Goal: Task Accomplishment & Management: Complete application form

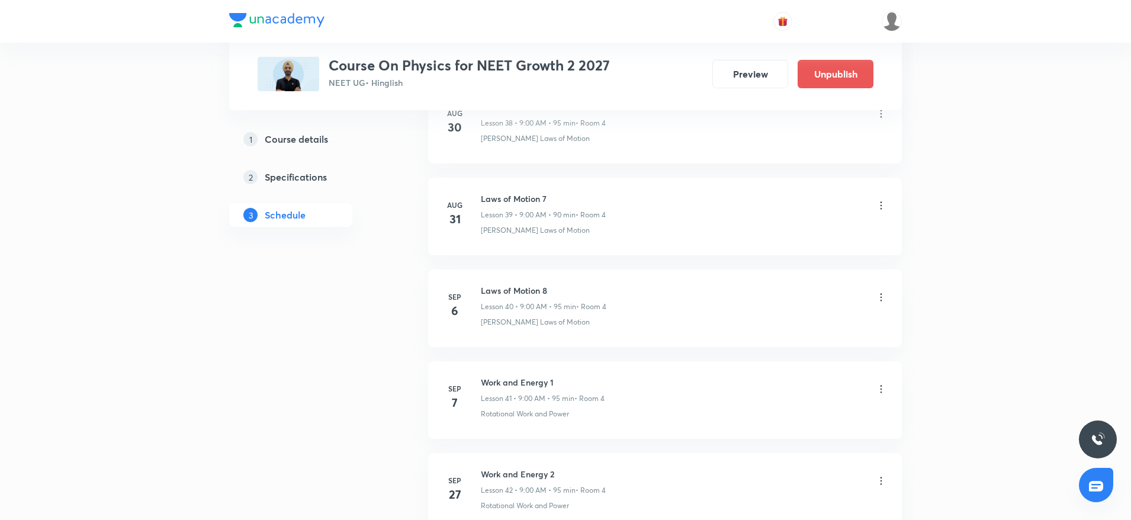
scroll to position [4559, 0]
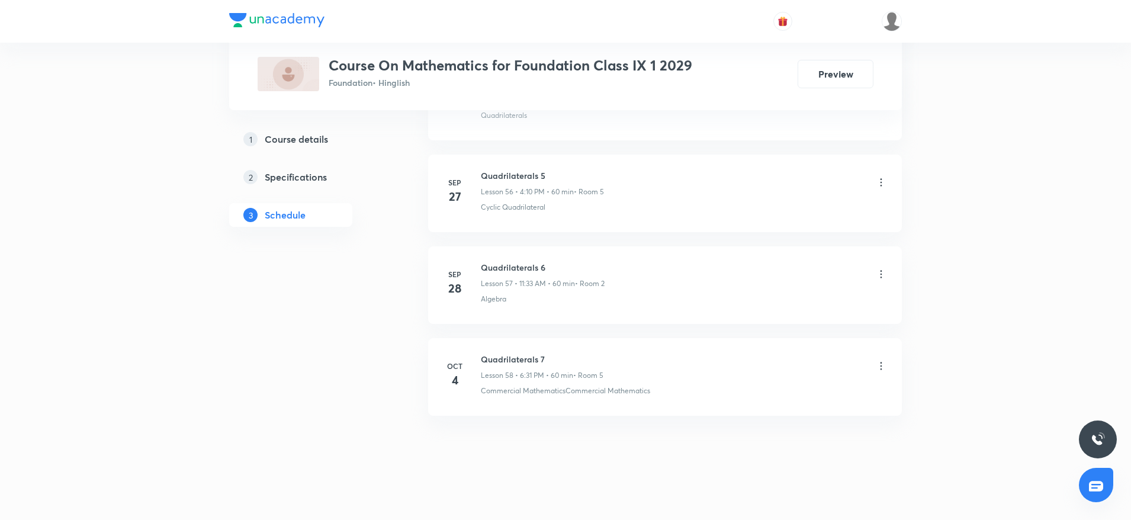
scroll to position [5751, 0]
click at [517, 353] on h6 "Quadrilaterals 7" at bounding box center [542, 352] width 123 height 12
copy h6 "Quadrilaterals 7"
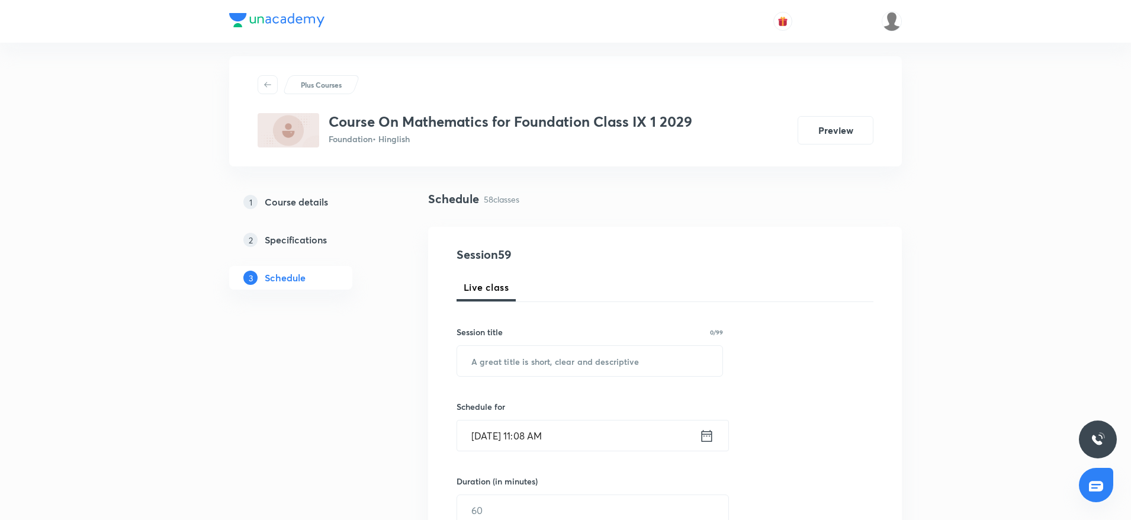
scroll to position [0, 0]
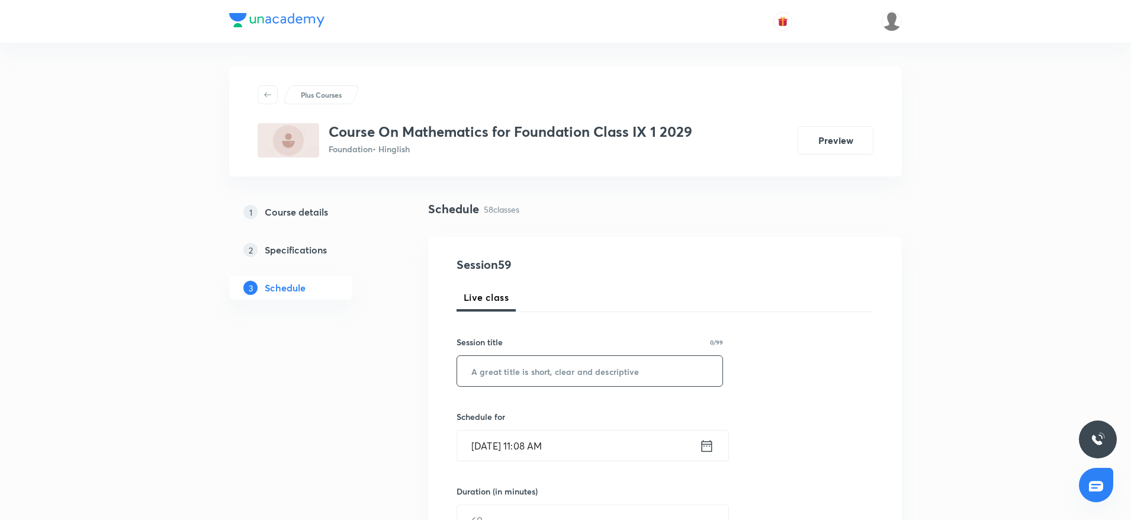
click at [508, 360] on input "text" at bounding box center [589, 371] width 265 height 30
paste input "Quadrilaterals 7"
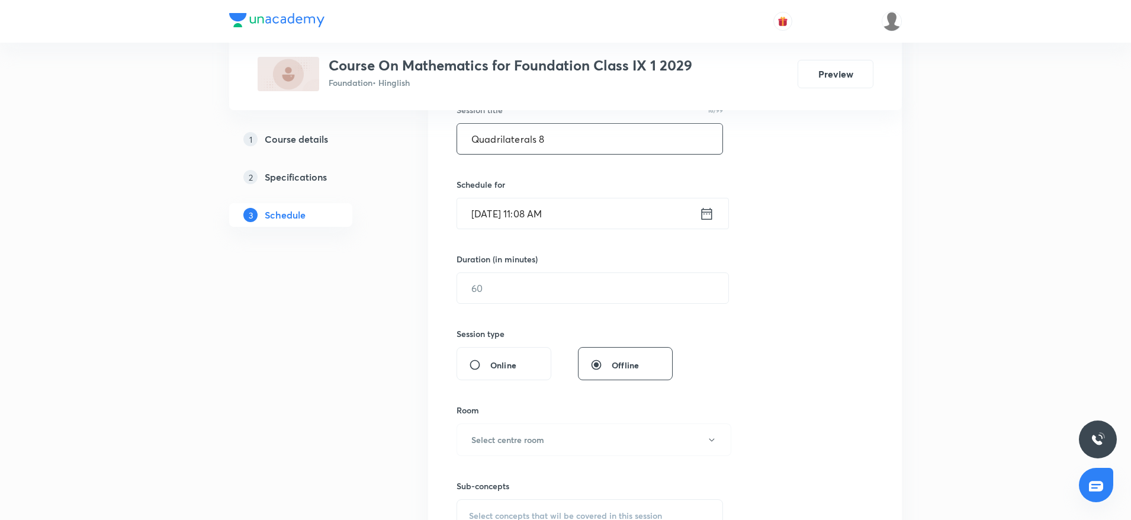
scroll to position [252, 0]
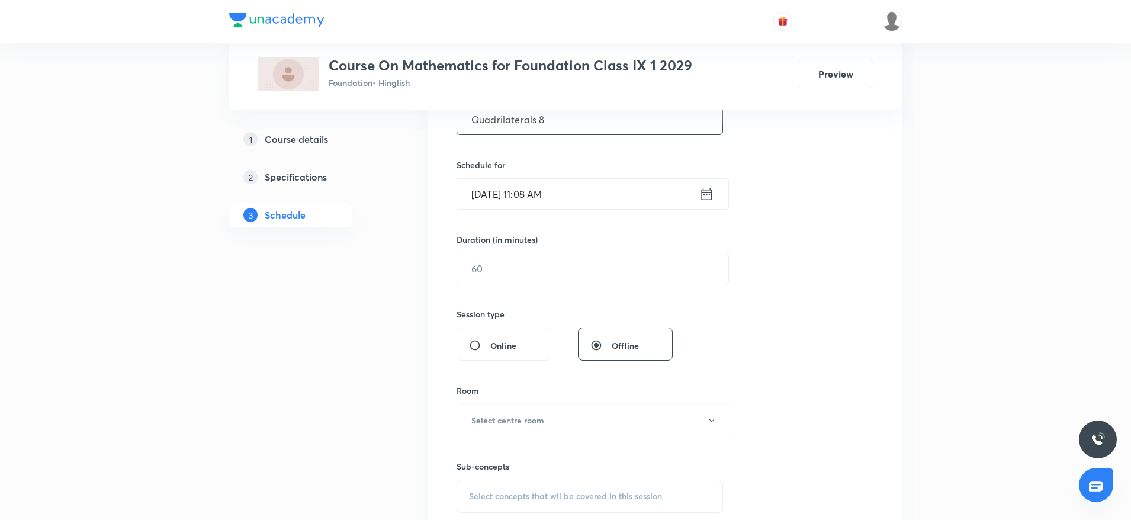
type input "Quadrilaterals 8"
click at [580, 191] on input "Oct 5, 2025, 11:08 AM" at bounding box center [578, 194] width 242 height 30
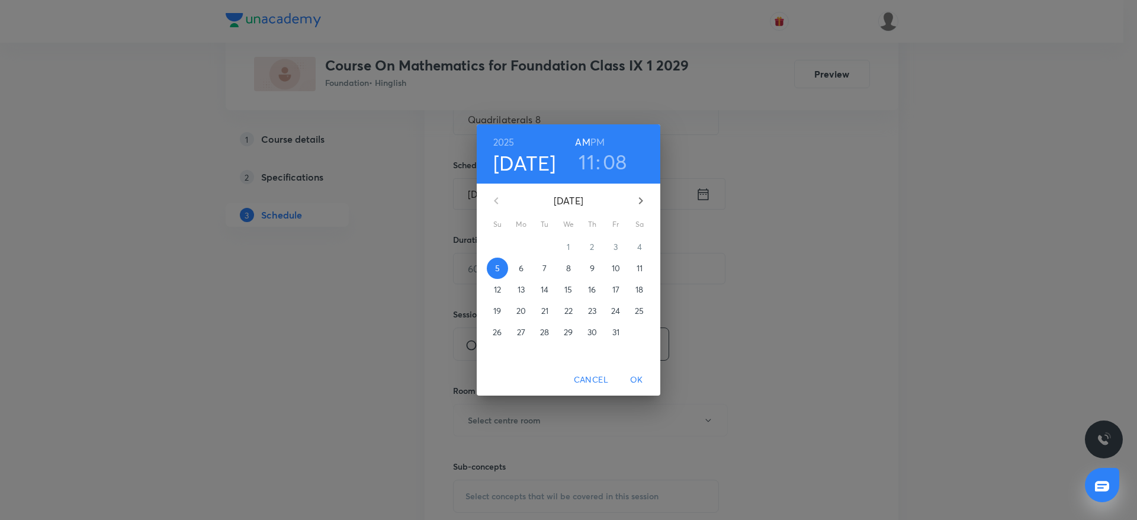
click at [613, 159] on h3 "08" at bounding box center [615, 161] width 24 height 25
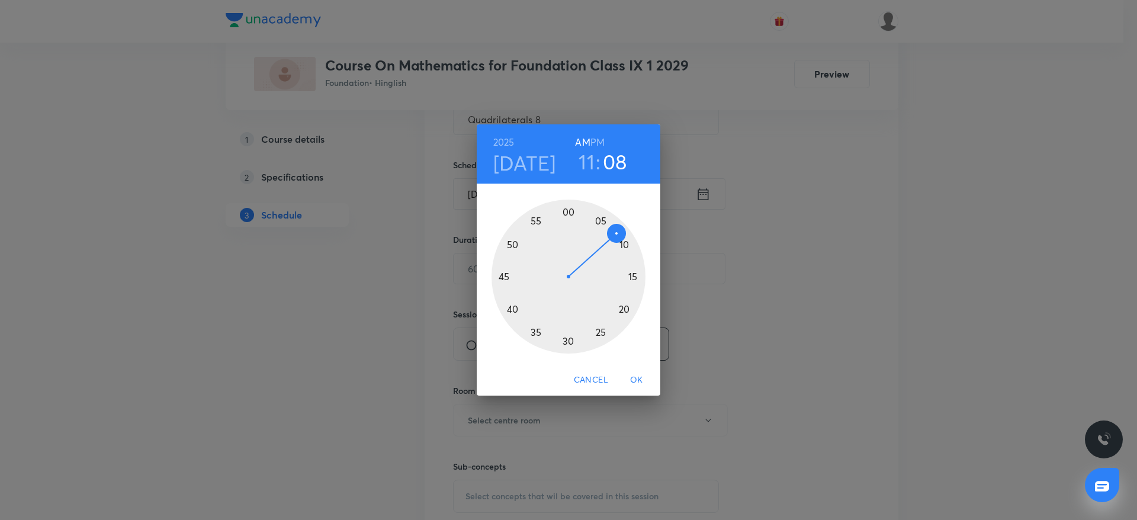
click at [568, 338] on div at bounding box center [568, 276] width 154 height 154
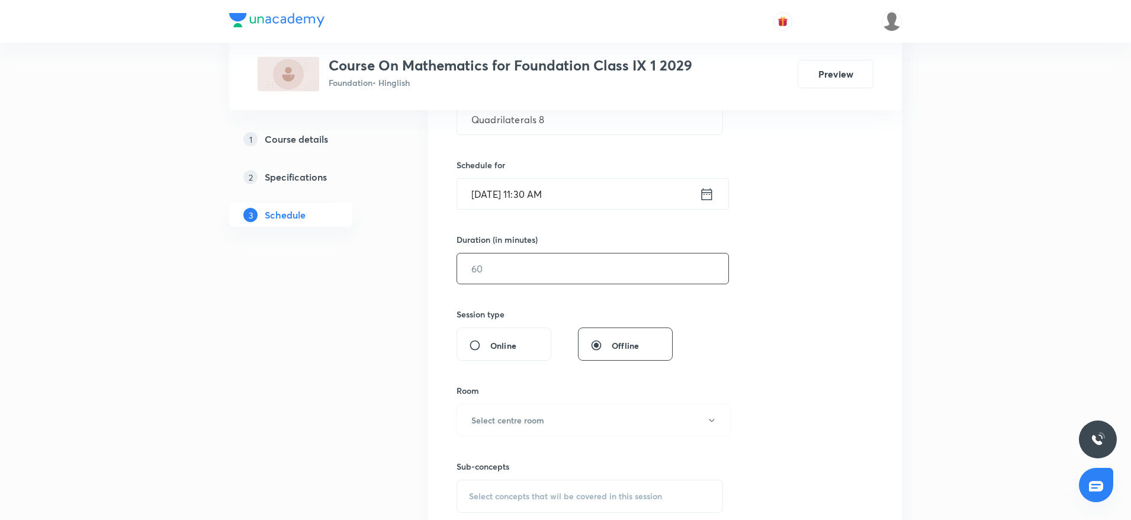
click at [561, 265] on input "text" at bounding box center [592, 268] width 271 height 30
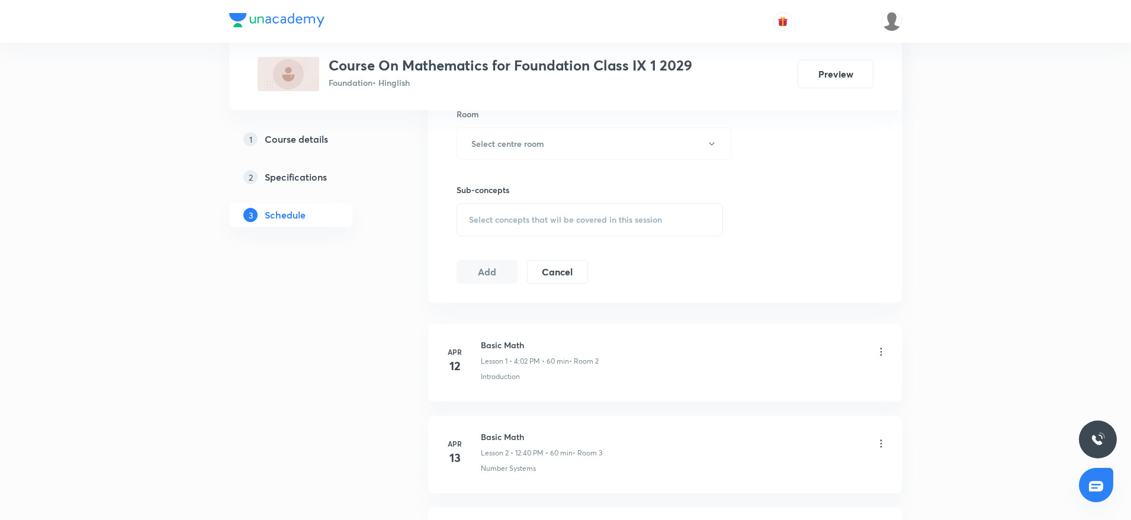
scroll to position [530, 0]
type input "60"
click at [542, 148] on button "Select centre room" at bounding box center [593, 141] width 275 height 33
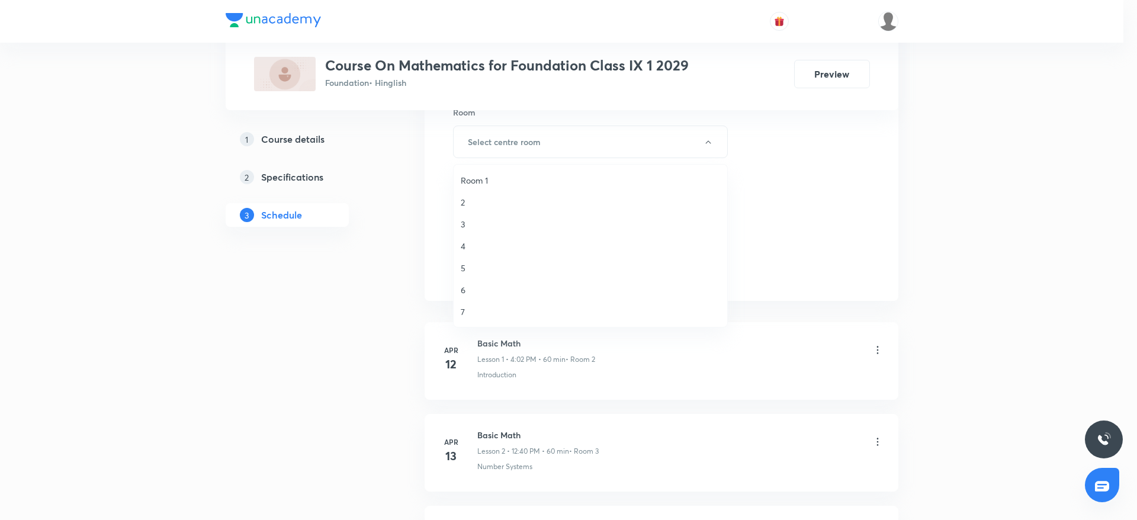
click at [463, 193] on li "2" at bounding box center [589, 202] width 273 height 22
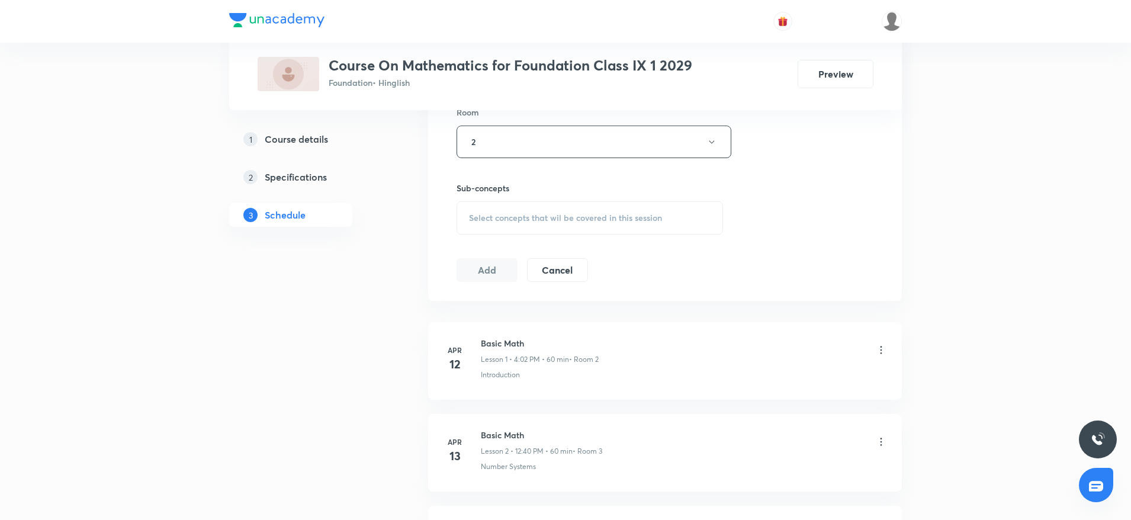
click at [492, 220] on span "Select concepts that wil be covered in this session" at bounding box center [565, 217] width 193 height 9
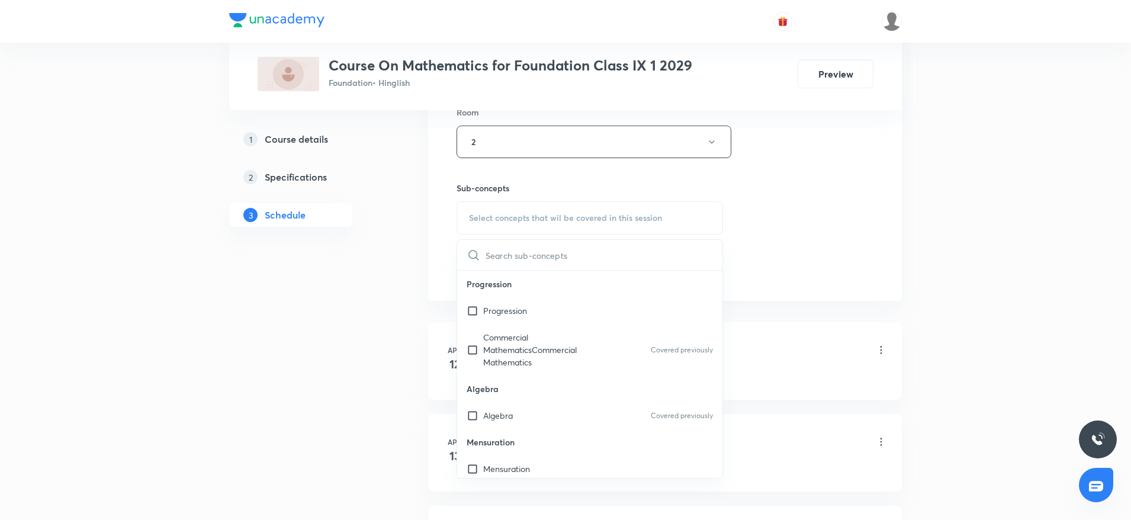
click at [495, 257] on input "text" at bounding box center [603, 255] width 237 height 30
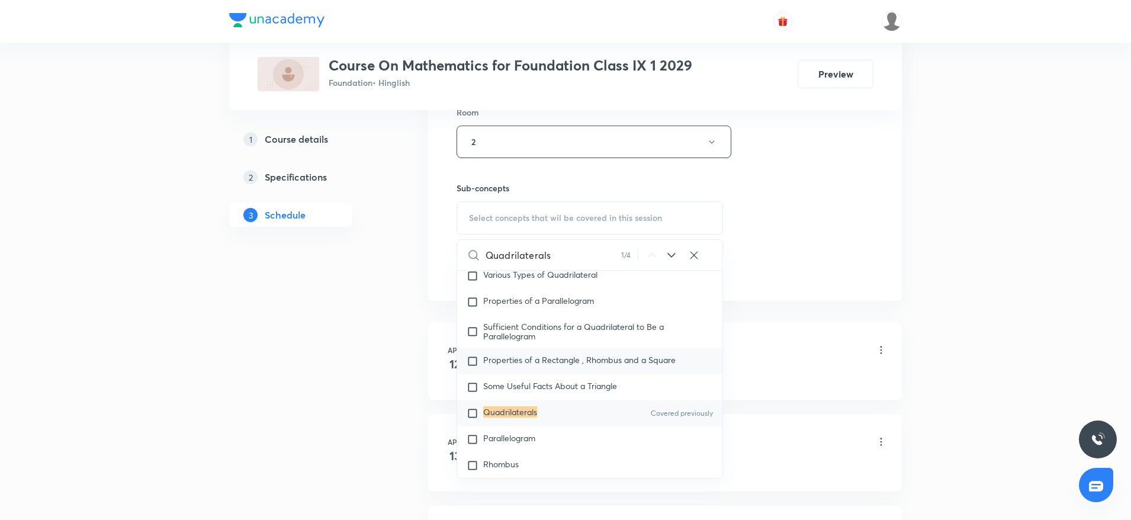
scroll to position [3200, 0]
type input "Quadrilaterals"
click at [504, 413] on mark "Quadrilaterals" at bounding box center [510, 407] width 54 height 11
checkbox input "true"
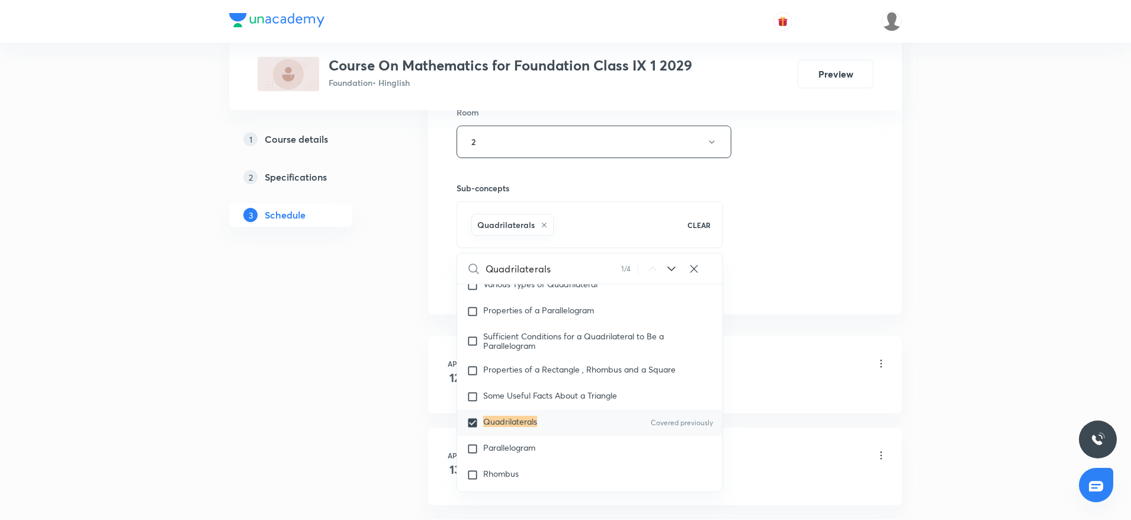
click at [831, 269] on div "Session 59 Live class Session title 16/99 Quadrilaterals 8 ​ Schedule for Oct 5…" at bounding box center [664, 10] width 417 height 569
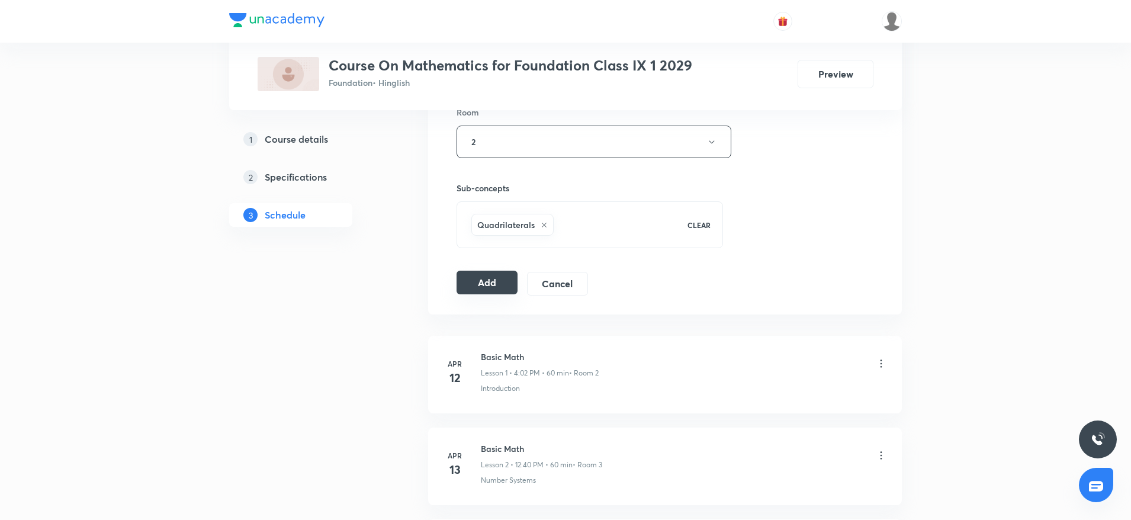
click at [483, 278] on button "Add" at bounding box center [486, 283] width 61 height 24
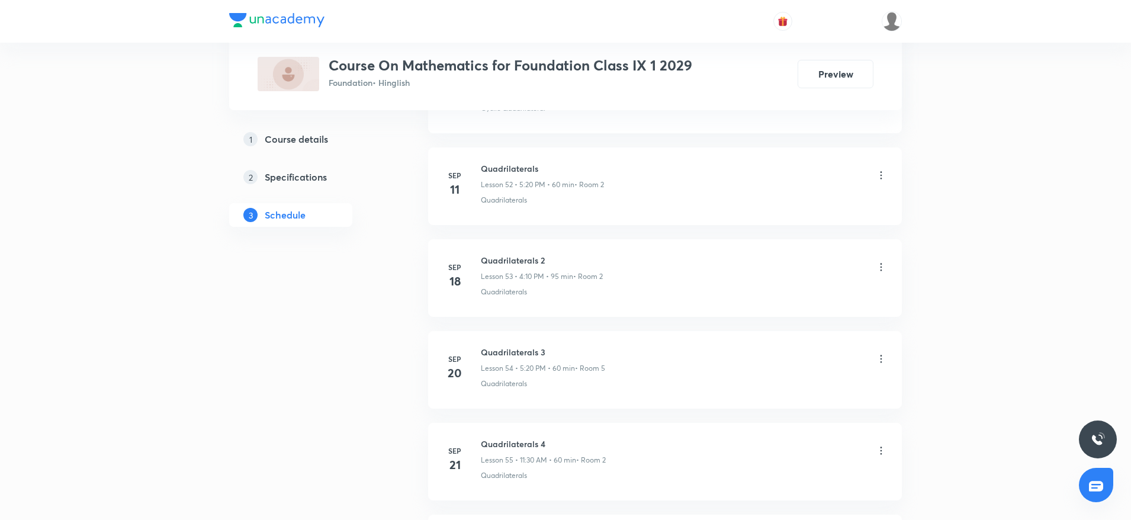
scroll to position [5207, 0]
click at [506, 348] on h6 "Quadrilaterals 7" at bounding box center [542, 352] width 123 height 12
click at [492, 444] on h6 "Quadrilaterals 8" at bounding box center [543, 443] width 125 height 12
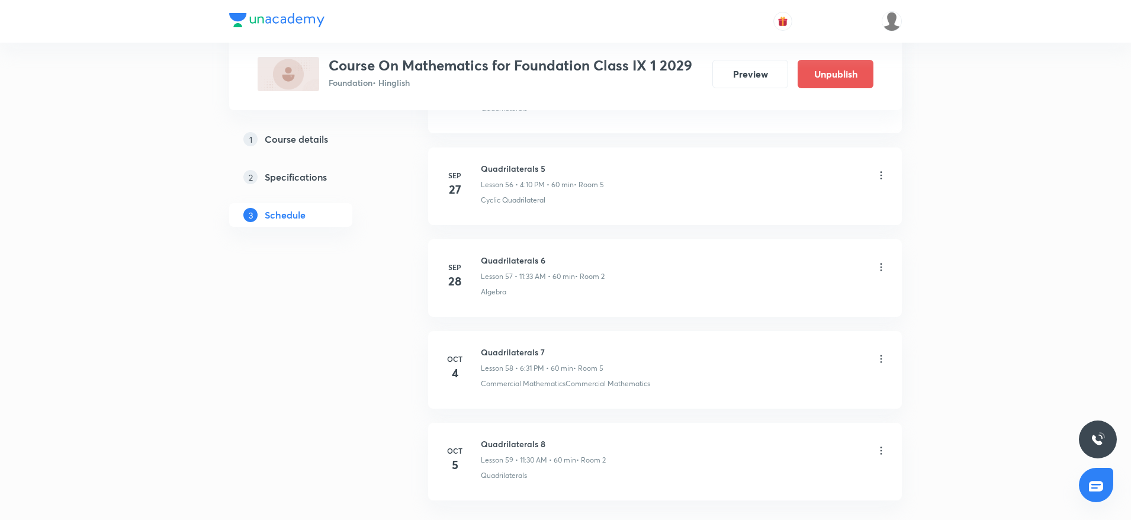
click at [492, 444] on h6 "Quadrilaterals 8" at bounding box center [543, 443] width 125 height 12
copy h6 "Quadrilaterals 8"
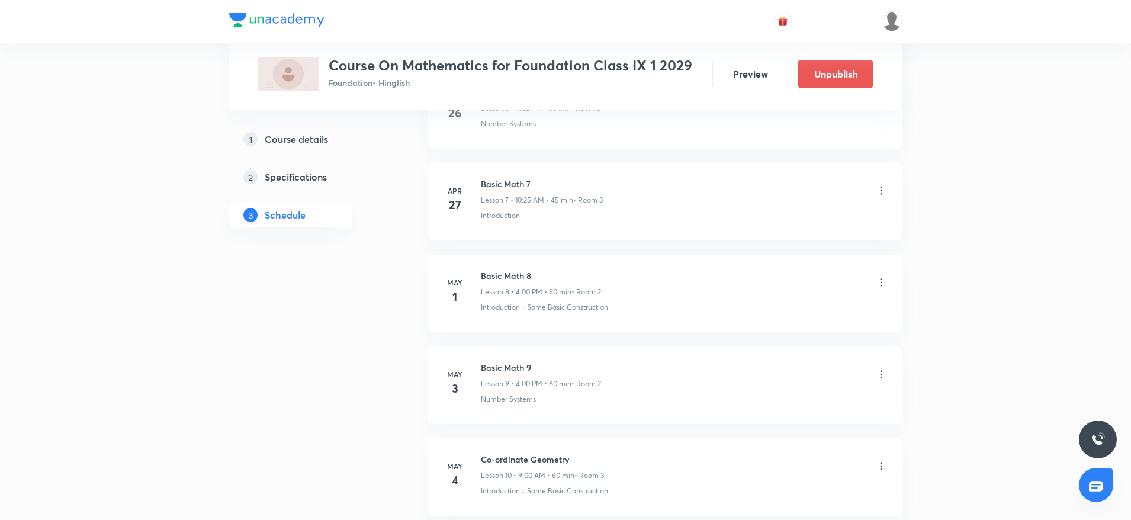
scroll to position [0, 0]
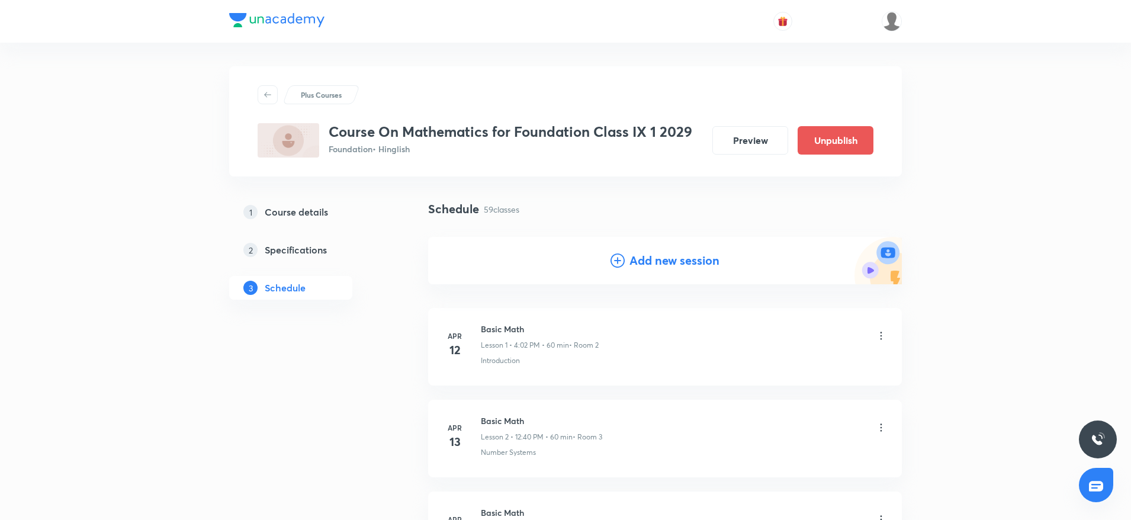
click at [641, 254] on h4 "Add new session" at bounding box center [674, 261] width 90 height 18
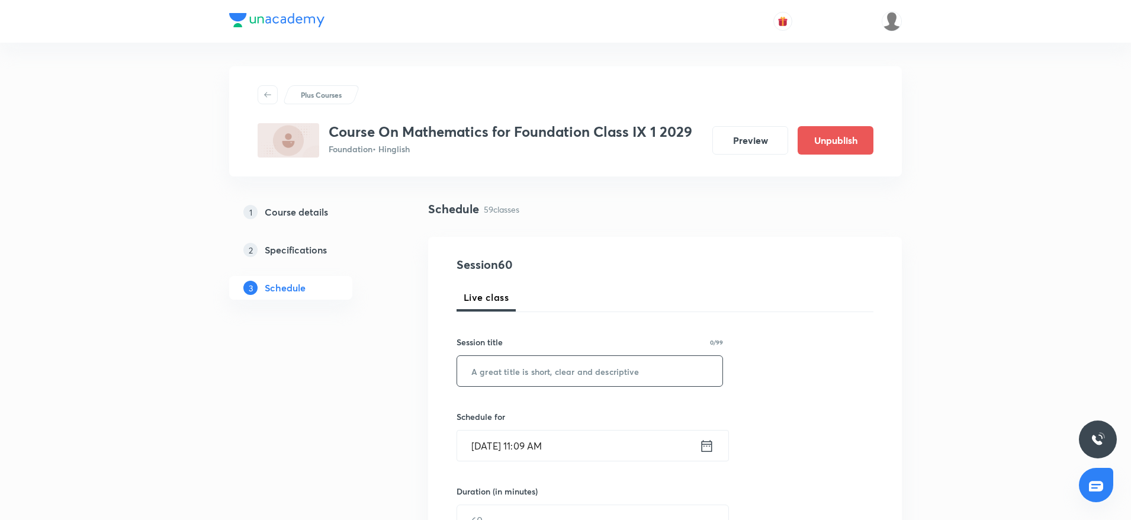
click at [522, 369] on input "text" at bounding box center [589, 371] width 265 height 30
paste input "Quadrilaterals 8"
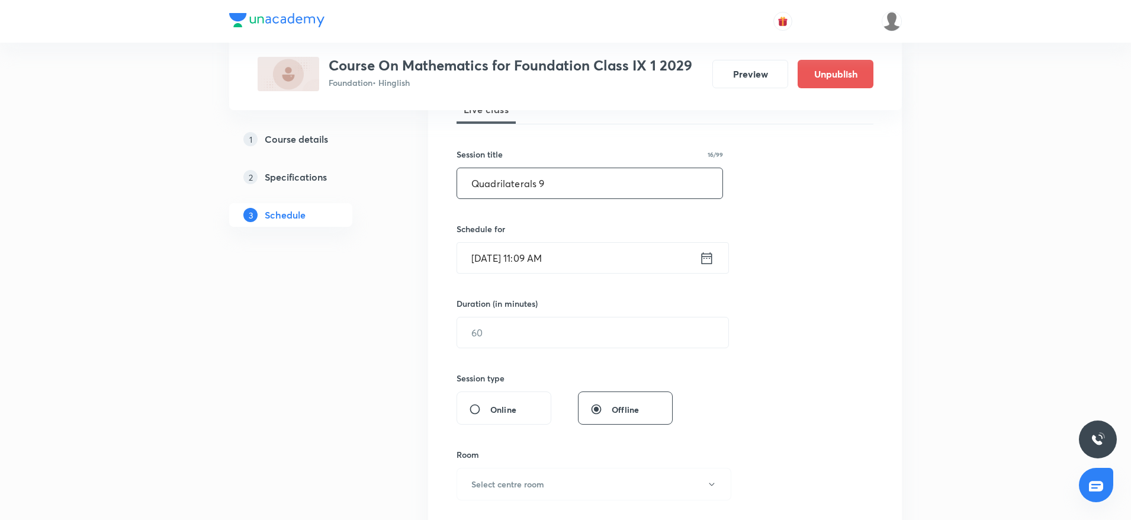
scroll to position [189, 0]
type input "Quadrilaterals 9"
click at [580, 254] on input "Oct 5, 2025, 11:09 AM" at bounding box center [578, 256] width 242 height 30
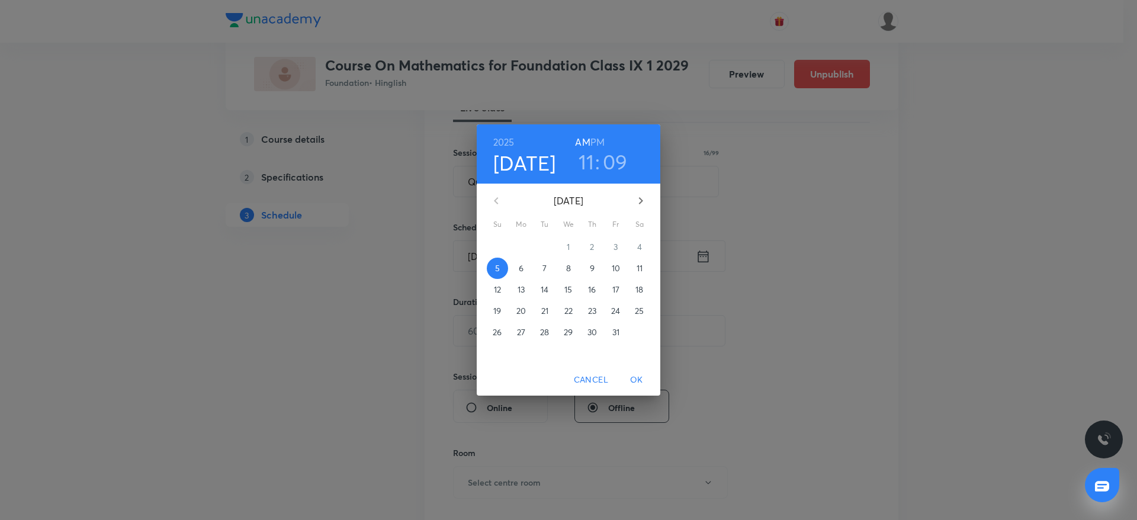
click at [601, 140] on h6 "PM" at bounding box center [597, 142] width 14 height 17
click at [588, 156] on h3 "11" at bounding box center [586, 161] width 16 height 25
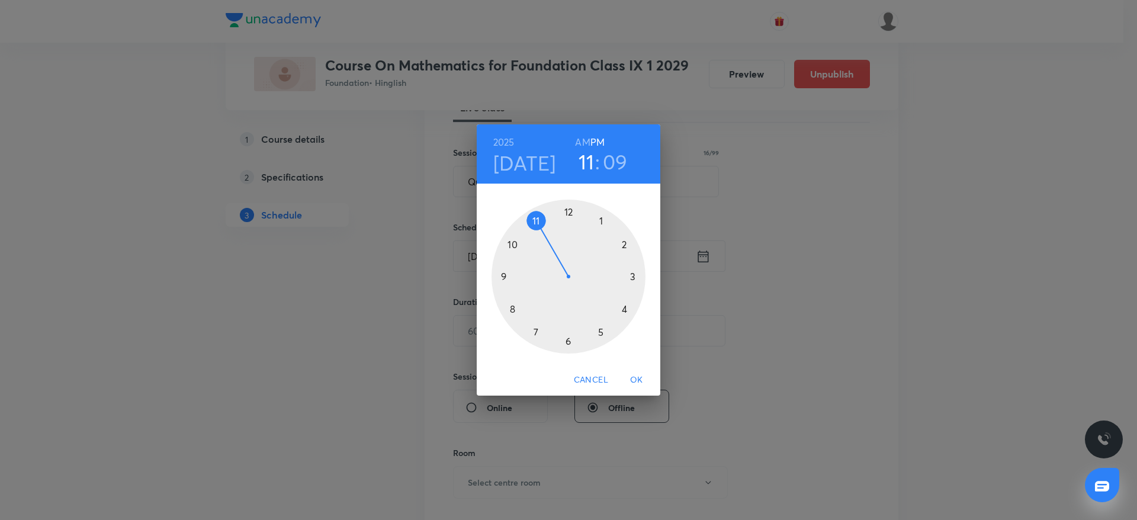
click at [569, 214] on div at bounding box center [568, 276] width 154 height 154
click at [511, 309] on div at bounding box center [568, 276] width 154 height 154
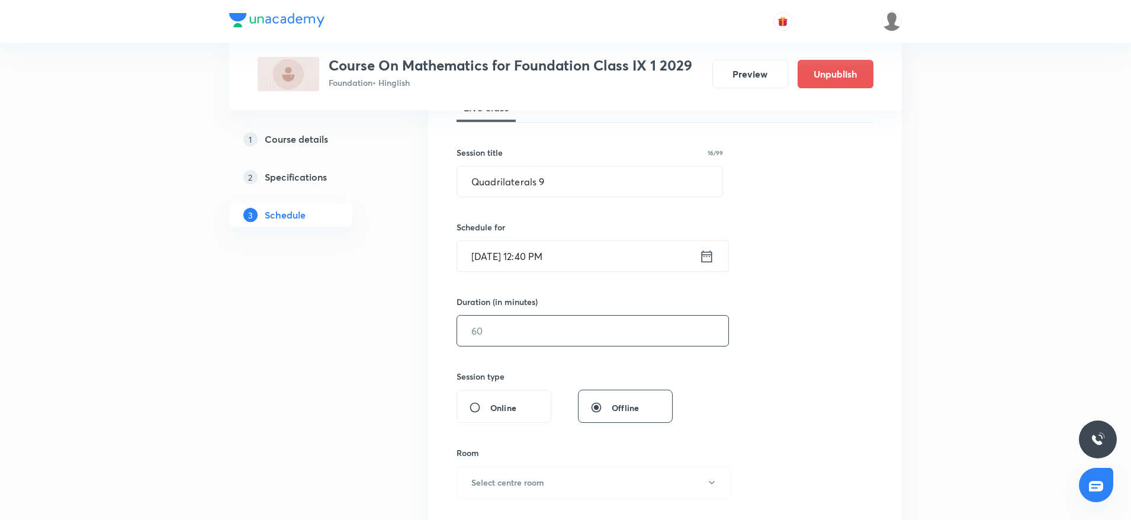
click at [485, 343] on input "text" at bounding box center [592, 331] width 271 height 30
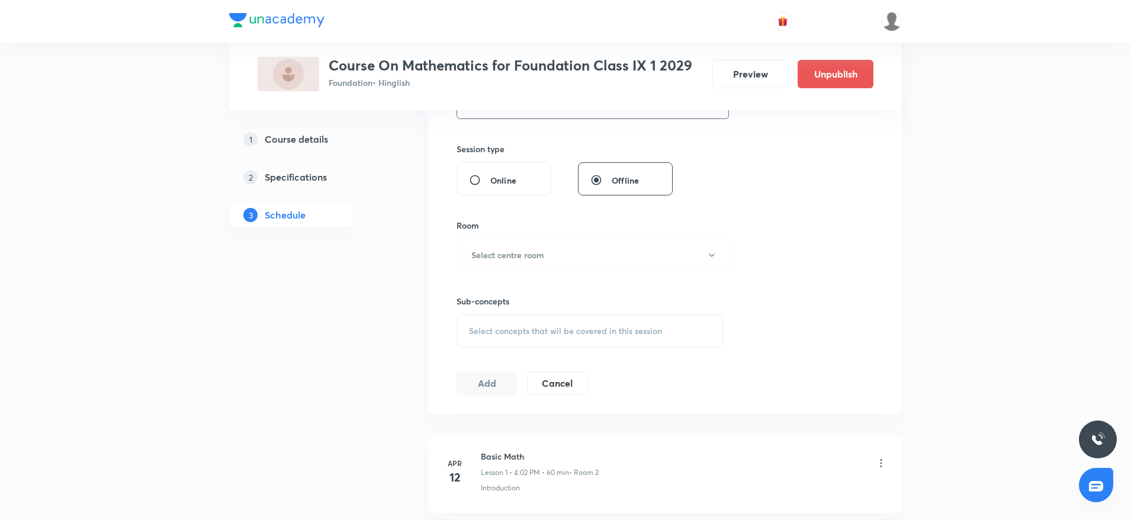
scroll to position [438, 0]
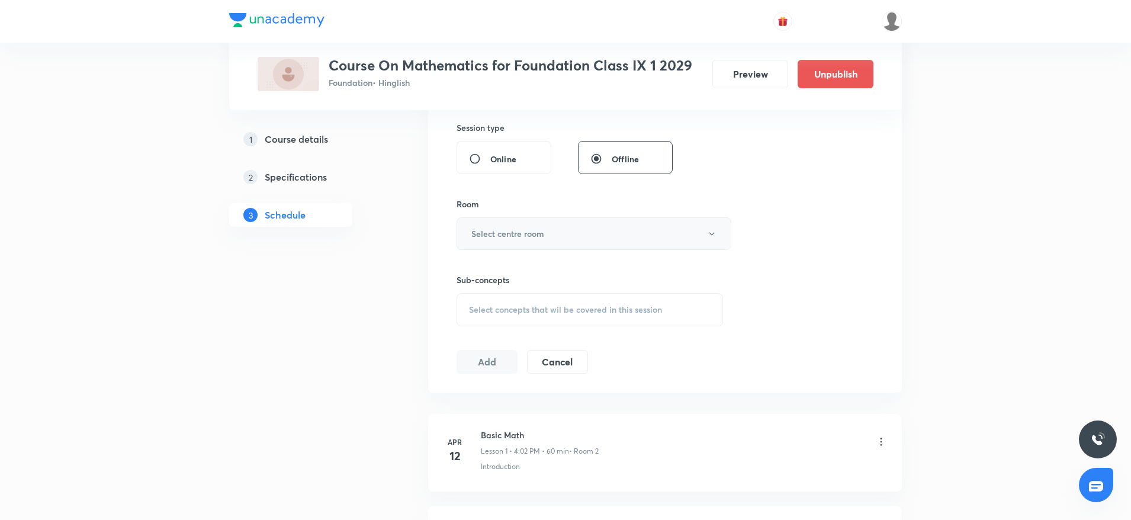
type input "60"
click at [550, 223] on button "Select centre room" at bounding box center [593, 233] width 275 height 33
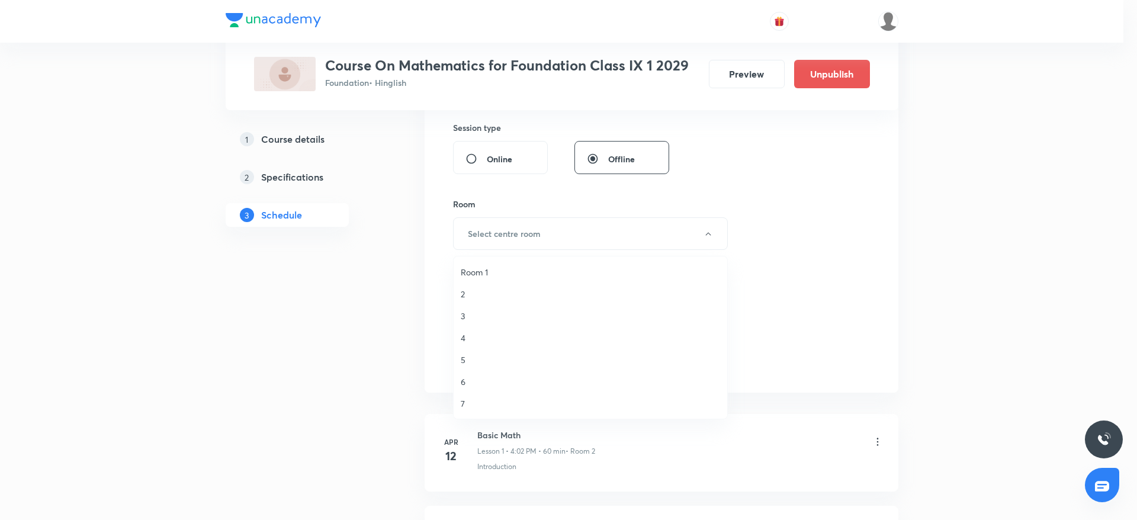
click at [473, 288] on span "2" at bounding box center [590, 294] width 259 height 12
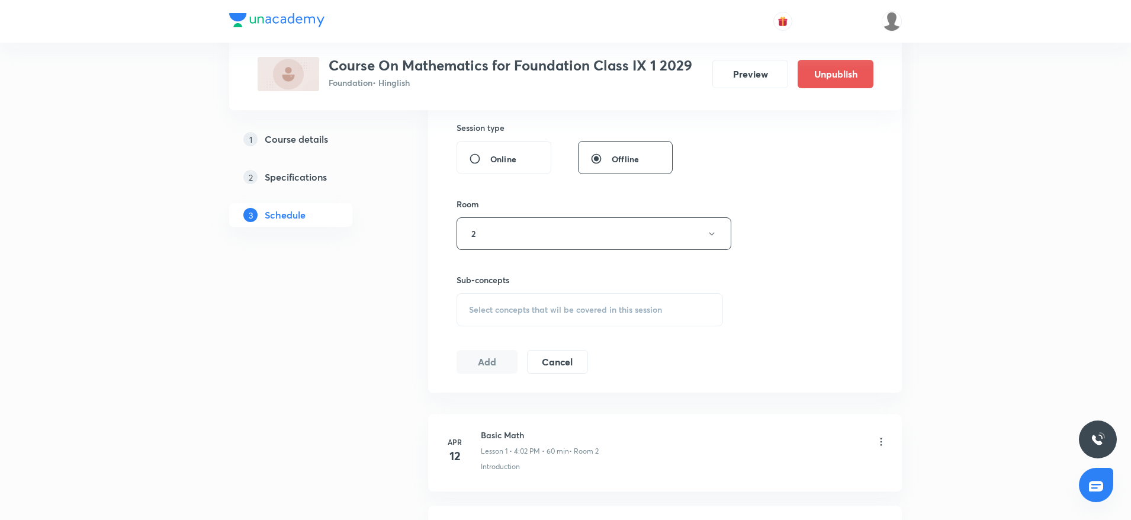
click at [503, 302] on div "Select concepts that wil be covered in this session" at bounding box center [589, 309] width 266 height 33
click at [493, 350] on input "text" at bounding box center [603, 346] width 237 height 30
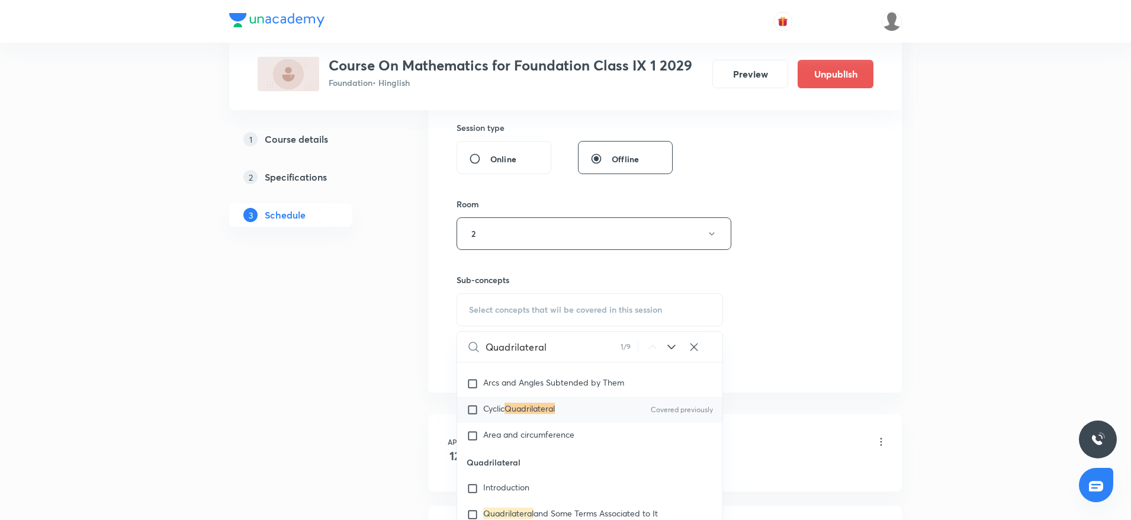
scroll to position [3006, 0]
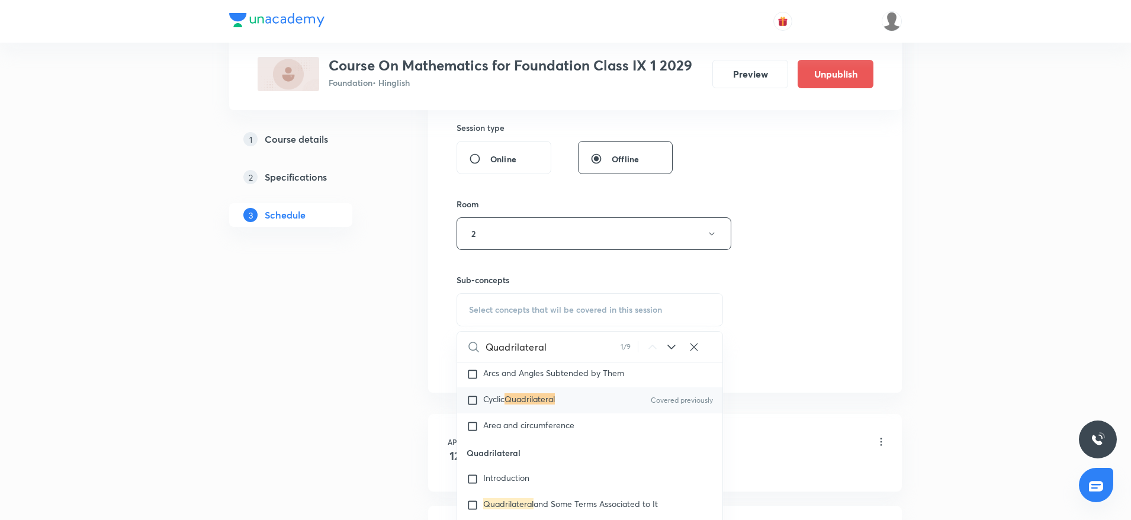
type input "Quadrilateral"
click at [534, 404] on mark "Quadrilateral" at bounding box center [529, 398] width 50 height 11
checkbox input "true"
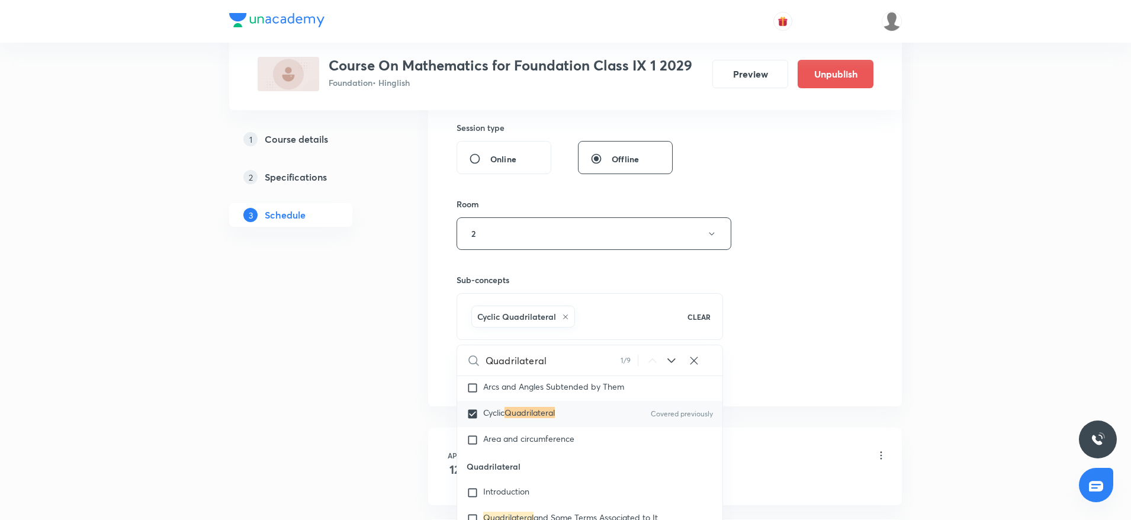
click at [777, 288] on div "Session 60 Live class Session title 16/99 Quadrilaterals 9 ​ Schedule for Oct 5…" at bounding box center [664, 102] width 417 height 569
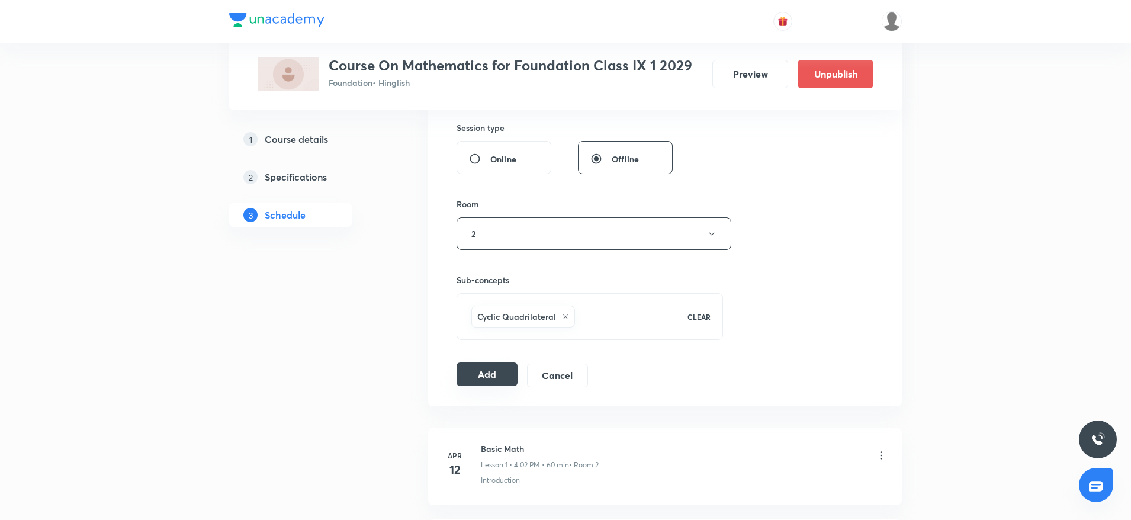
click at [468, 377] on button "Add" at bounding box center [486, 374] width 61 height 24
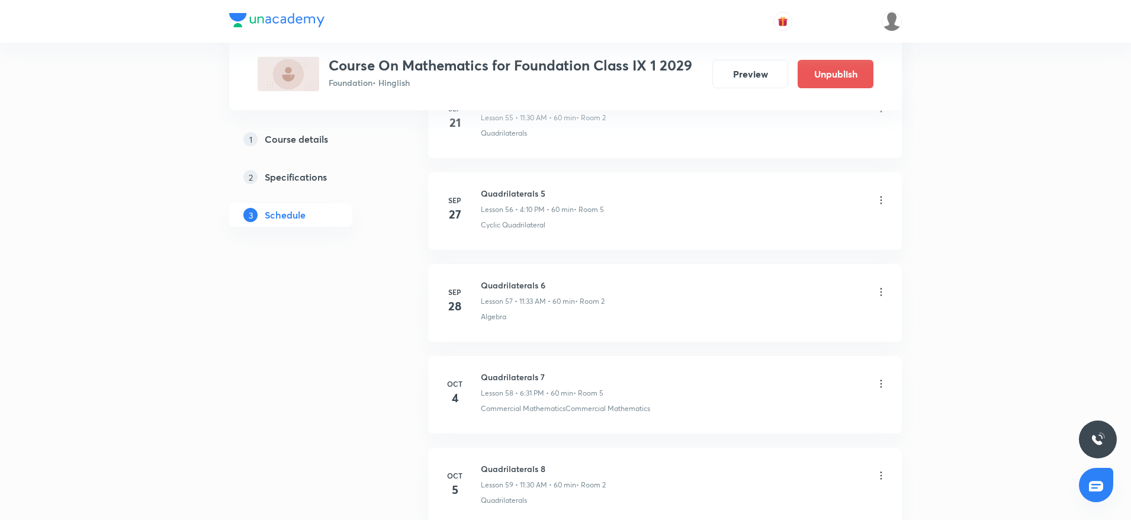
scroll to position [5391, 0]
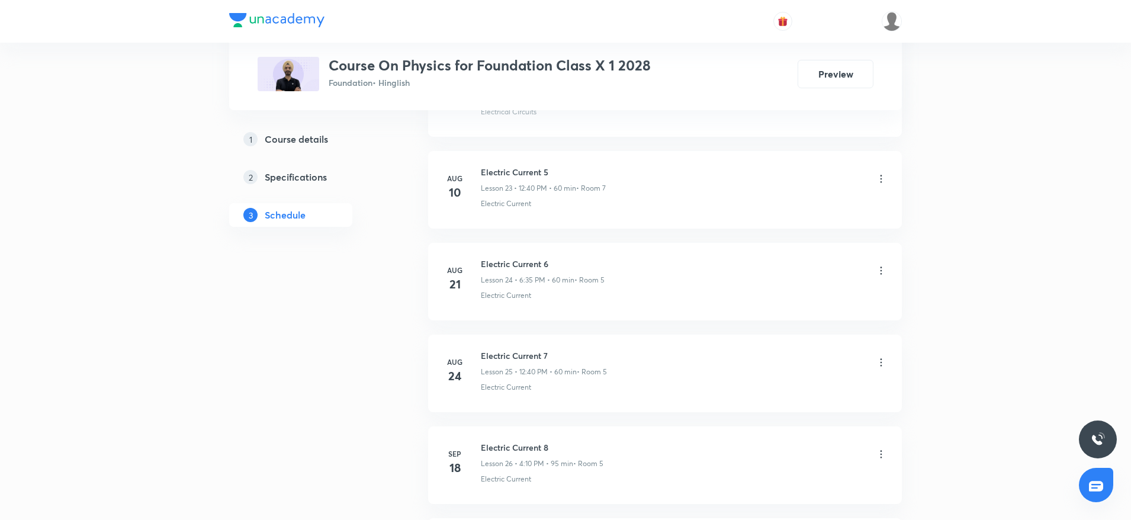
scroll to position [2907, 0]
click at [490, 347] on h6 "Electric Current 9" at bounding box center [542, 352] width 123 height 12
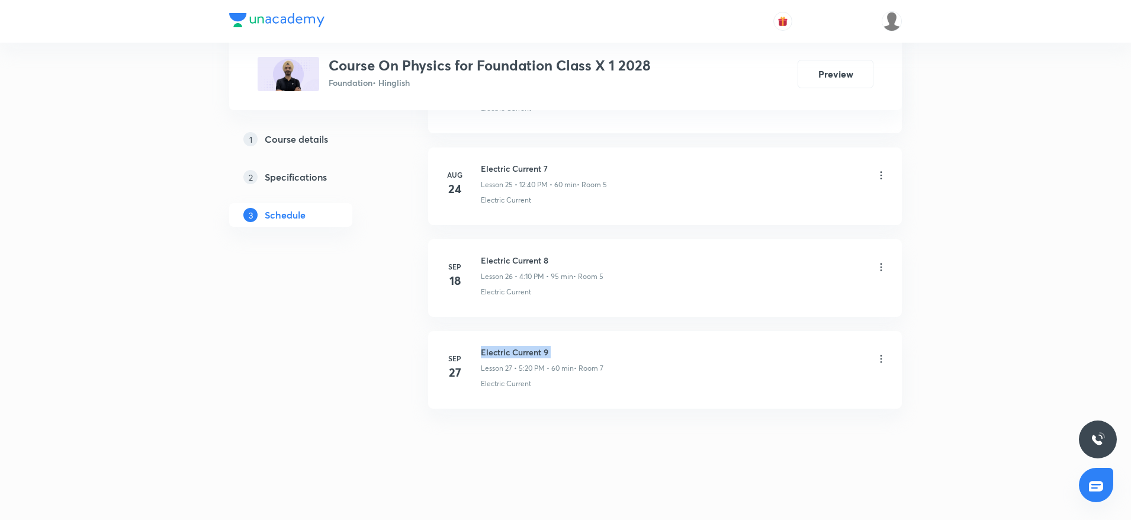
copy h6 "Electric Current 9"
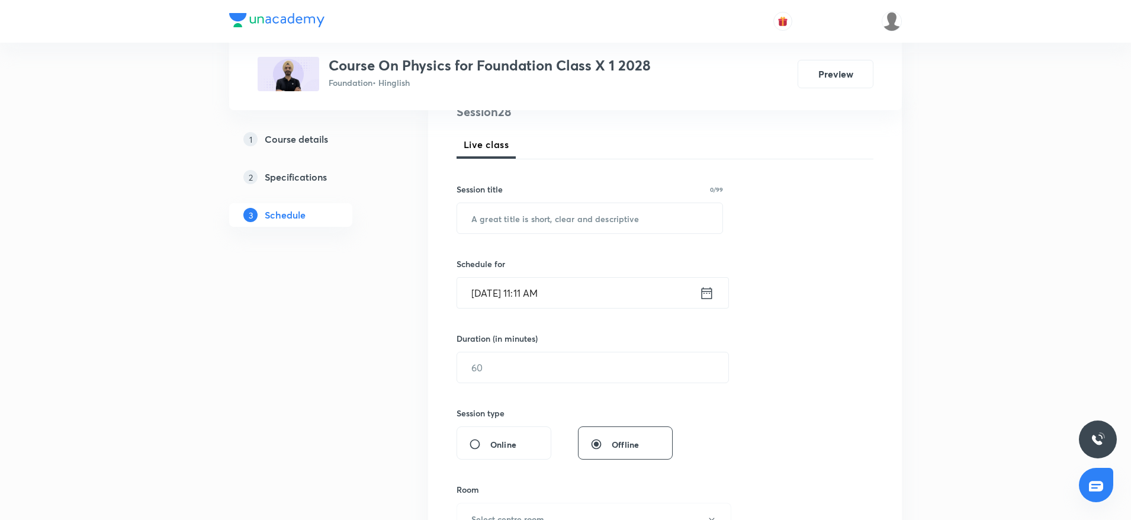
scroll to position [0, 0]
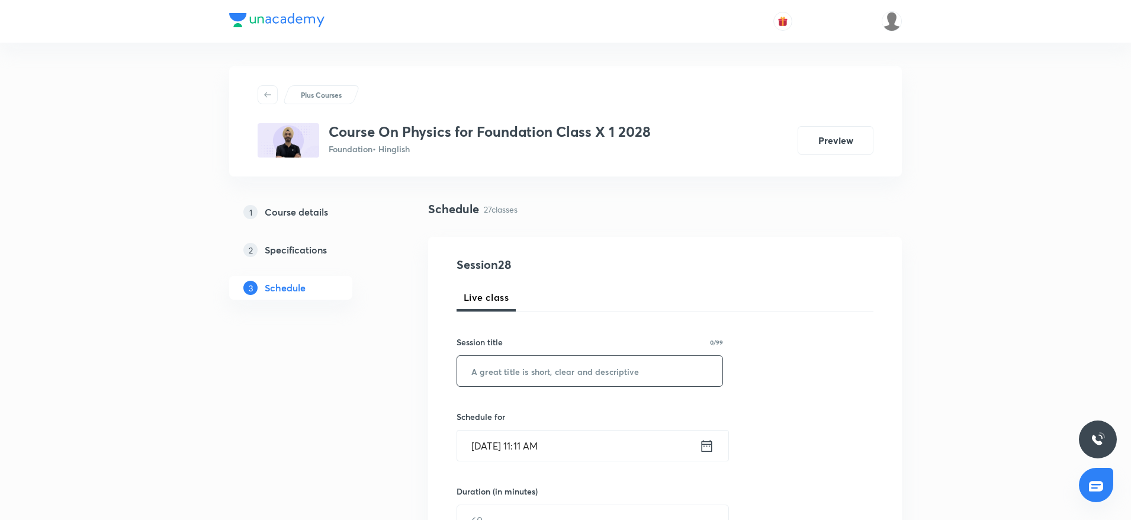
click at [519, 363] on input "text" at bounding box center [589, 371] width 265 height 30
paste input "Electric Current 9"
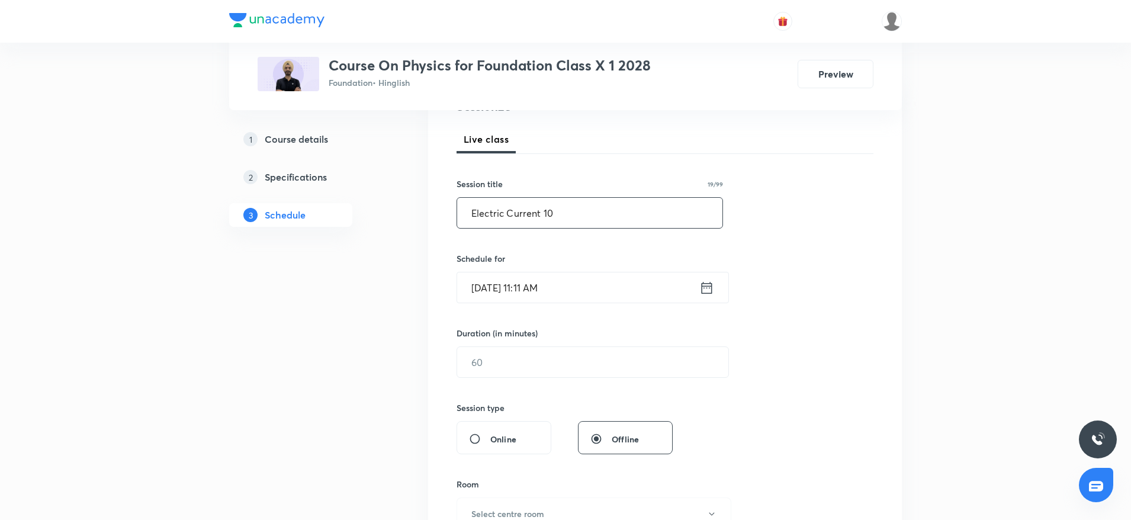
scroll to position [184, 0]
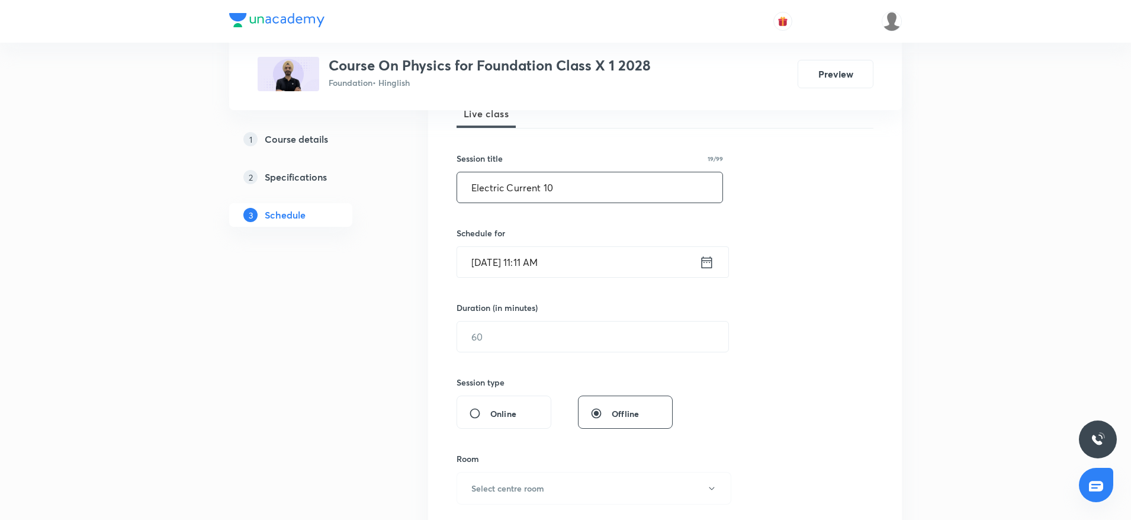
type input "Electric Current 10"
click at [597, 271] on input "Oct 5, 2025, 11:11 AM" at bounding box center [578, 262] width 242 height 30
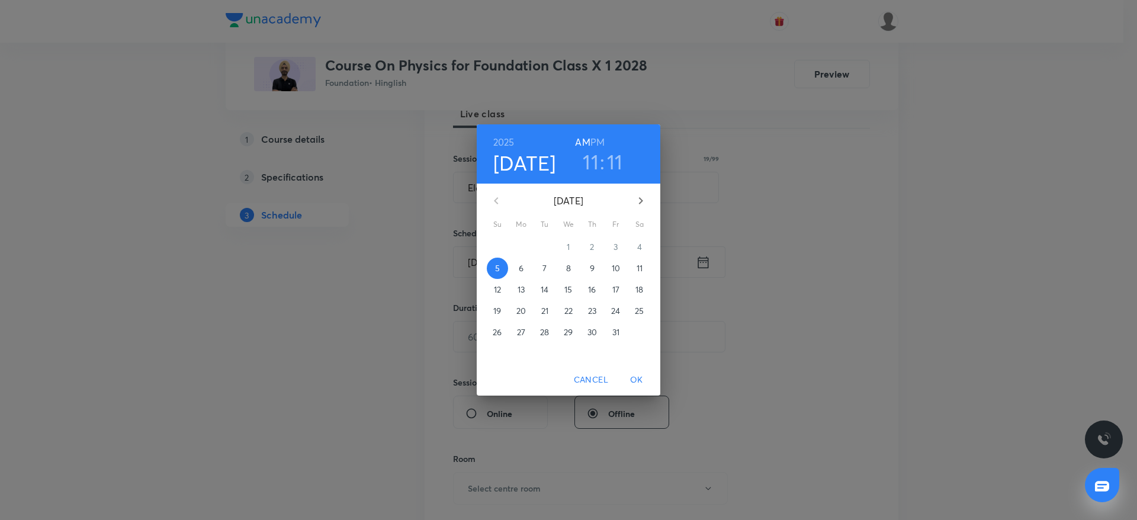
click at [597, 143] on h6 "PM" at bounding box center [597, 142] width 14 height 17
click at [589, 167] on h3 "11" at bounding box center [590, 161] width 16 height 25
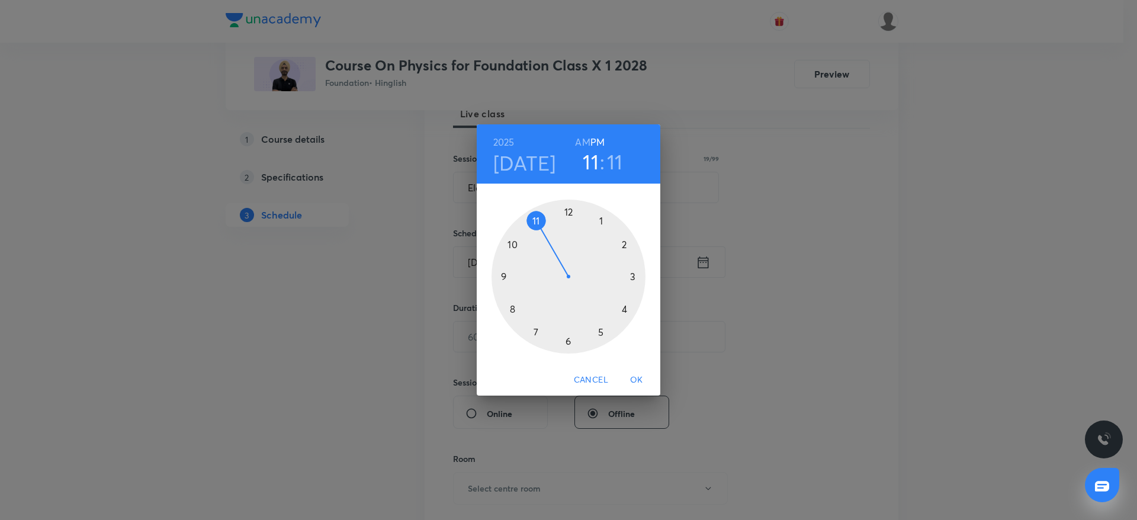
click at [569, 208] on div at bounding box center [568, 276] width 154 height 154
click at [514, 305] on div at bounding box center [568, 276] width 154 height 154
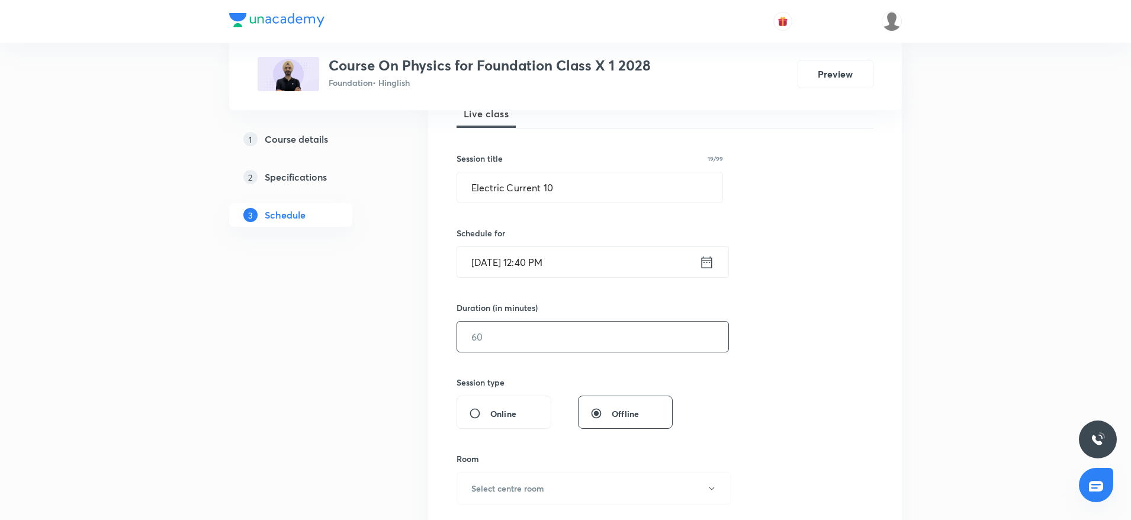
drag, startPoint x: 504, startPoint y: 358, endPoint x: 497, endPoint y: 330, distance: 28.1
click at [497, 330] on div "Session 28 Live class Session title 19/99 Electric Current 10 ​ Schedule for Oc…" at bounding box center [664, 350] width 417 height 556
click at [497, 330] on input "text" at bounding box center [592, 336] width 271 height 30
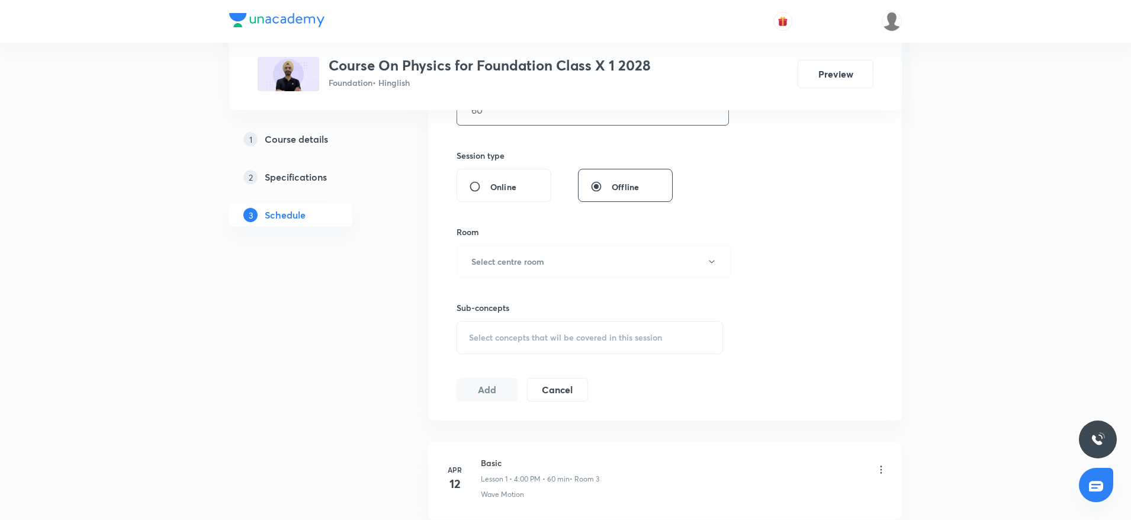
scroll to position [479, 0]
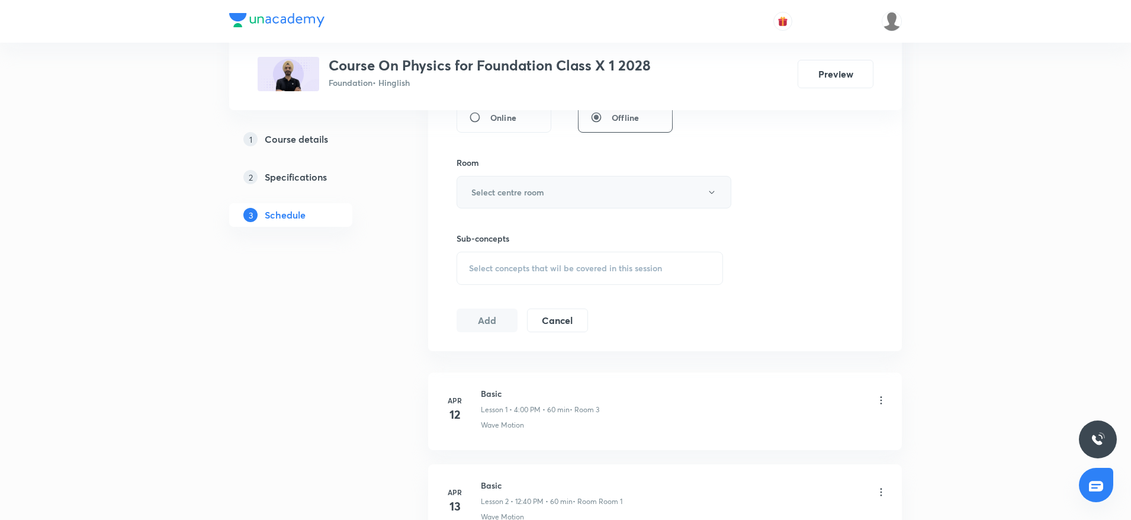
type input "60"
click at [526, 184] on button "Select centre room" at bounding box center [593, 192] width 275 height 33
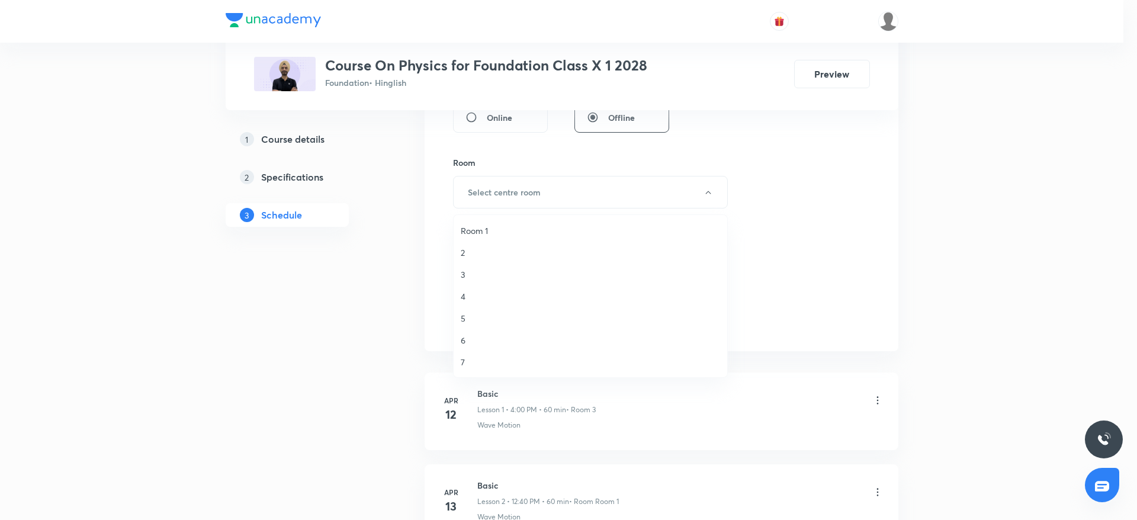
click at [472, 313] on span "5" at bounding box center [590, 318] width 259 height 12
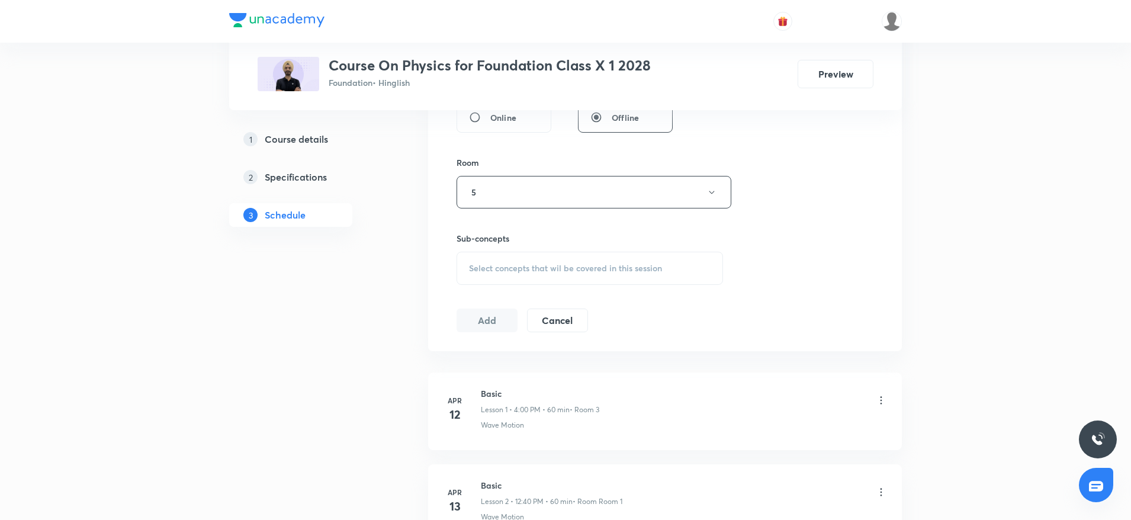
click at [508, 270] on span "Select concepts that wil be covered in this session" at bounding box center [565, 267] width 193 height 9
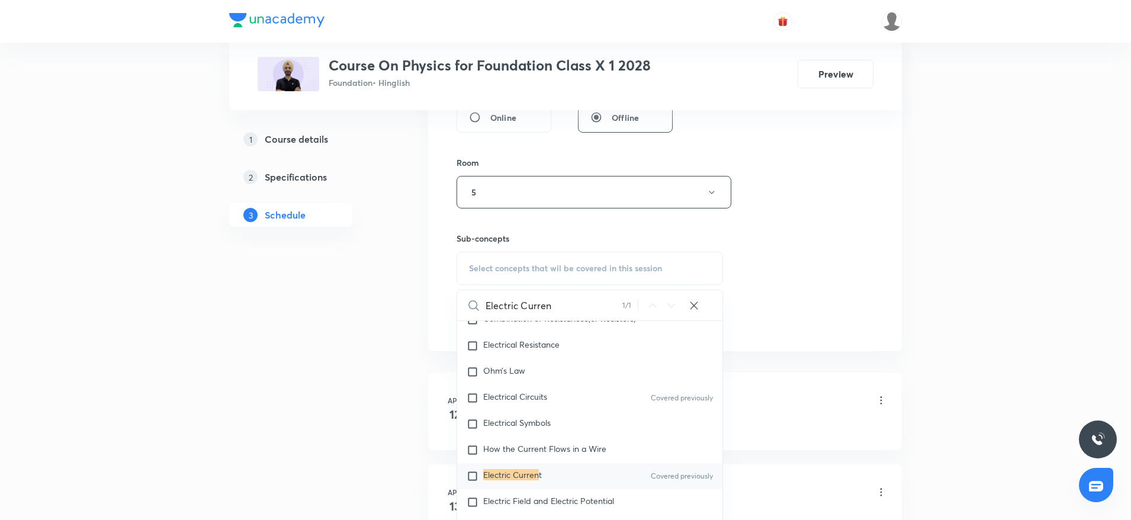
scroll to position [955, 0]
type input "Electric Curren"
click at [510, 463] on div "Electric Curren t Covered previously" at bounding box center [589, 474] width 265 height 26
checkbox input "true"
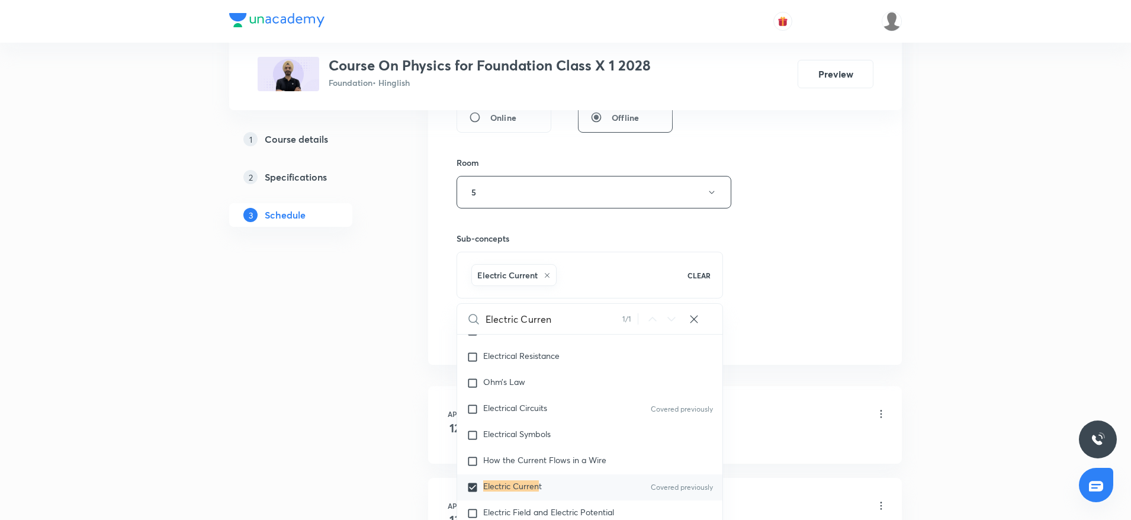
click at [743, 296] on div "Session 28 Live class Session title 19/99 Electric Current 10 ​ Schedule for Oc…" at bounding box center [664, 60] width 417 height 569
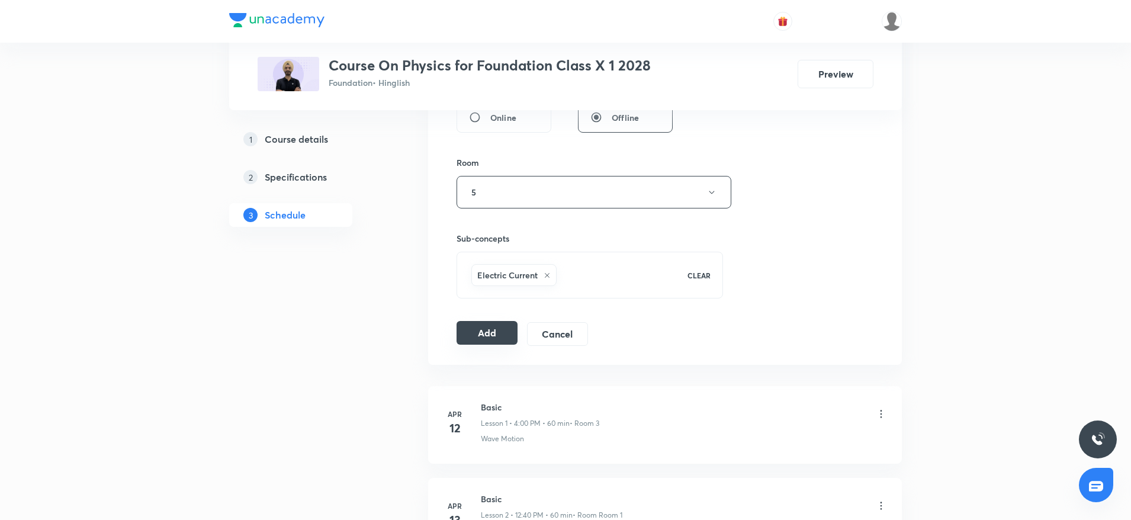
click at [481, 331] on button "Add" at bounding box center [486, 333] width 61 height 24
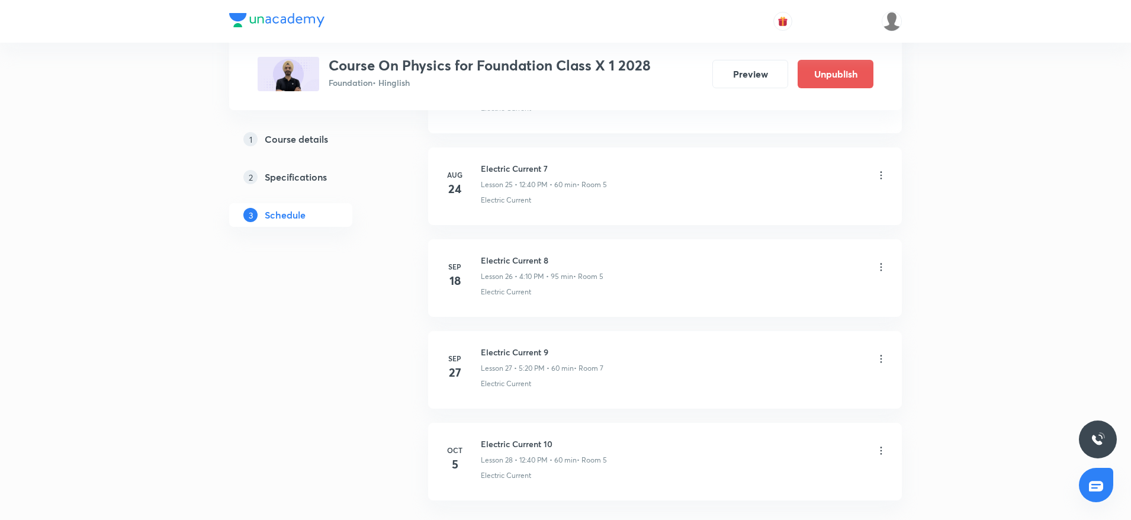
scroll to position [2455, 0]
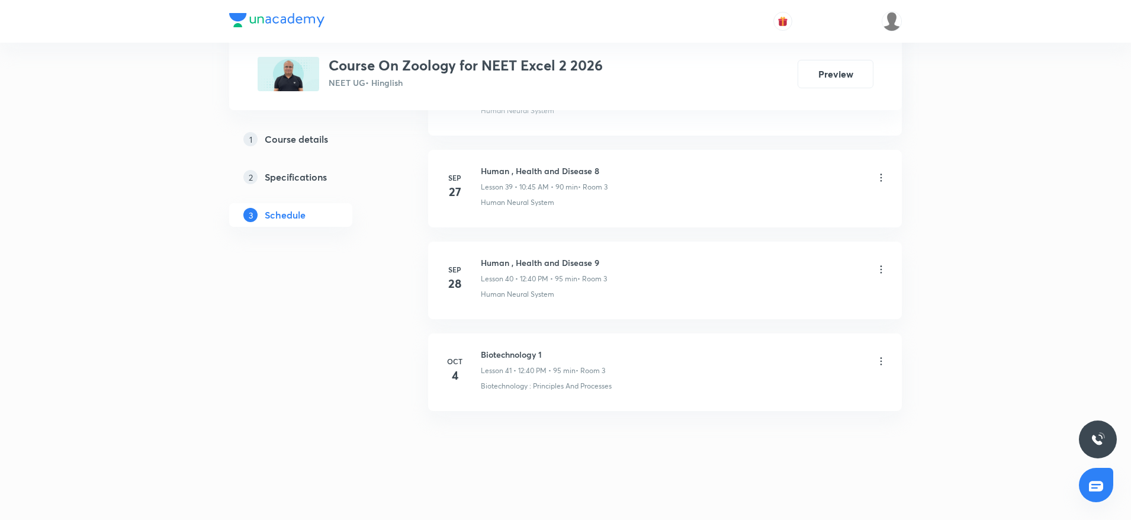
scroll to position [4267, 0]
click at [505, 350] on h6 "Biotechnology 1" at bounding box center [543, 352] width 124 height 12
copy h6 "Biotechnology 1"
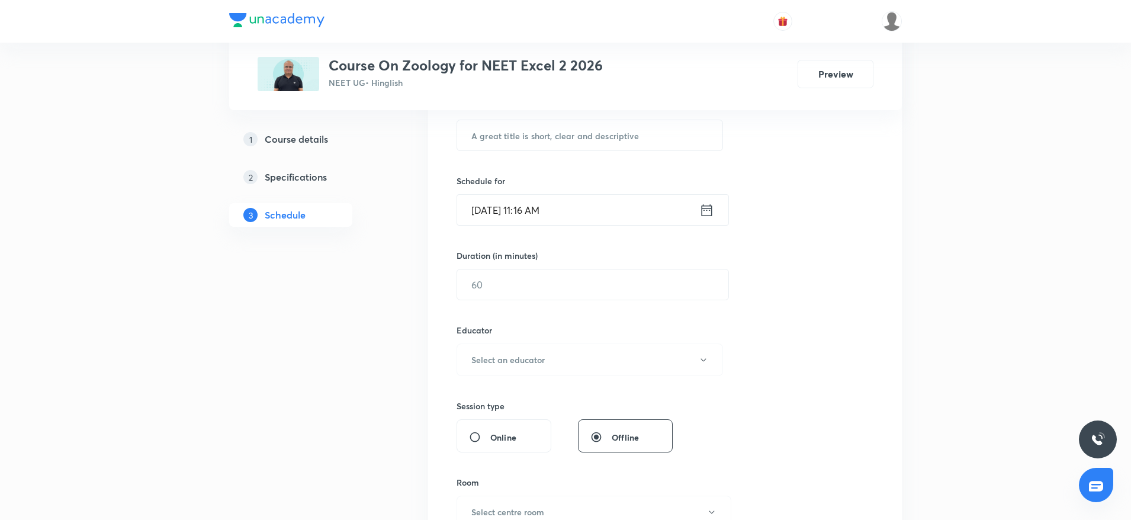
scroll to position [0, 0]
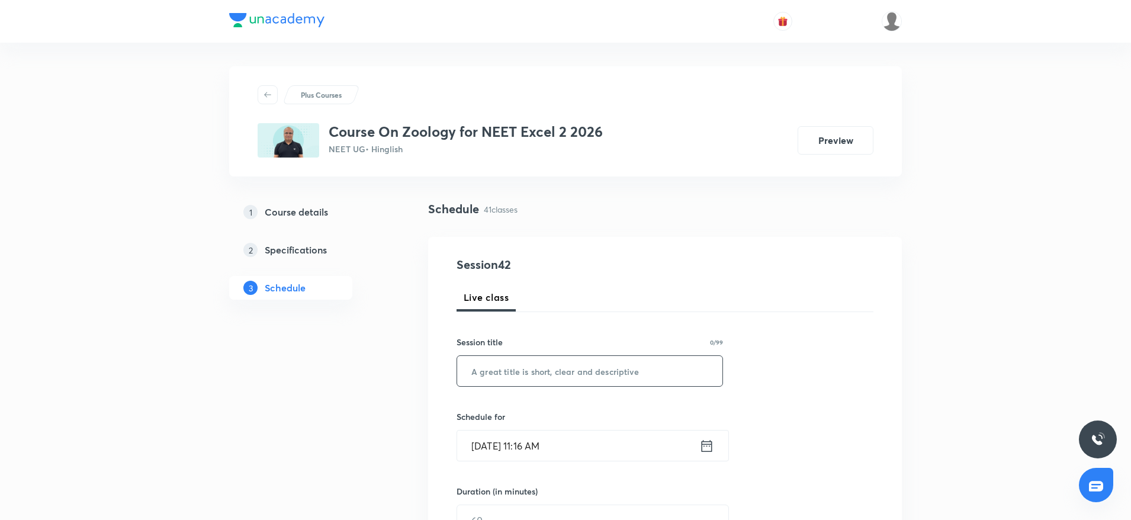
click at [506, 382] on input "text" at bounding box center [589, 371] width 265 height 30
paste input "Biotechnology 1"
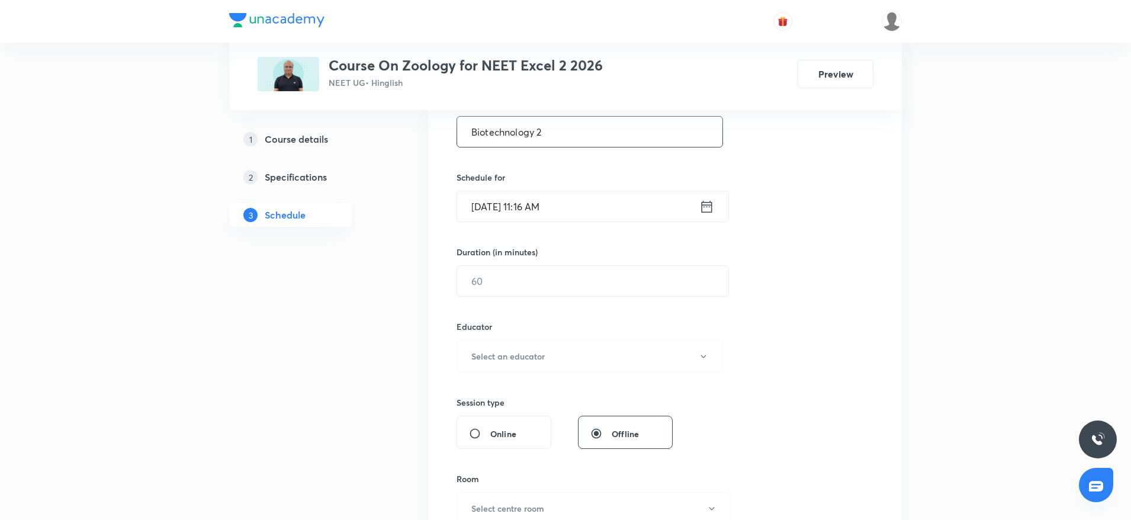
scroll to position [240, 0]
type input "Biotechnology 2"
click at [595, 194] on input "Oct 5, 2025, 11:16 AM" at bounding box center [578, 206] width 242 height 30
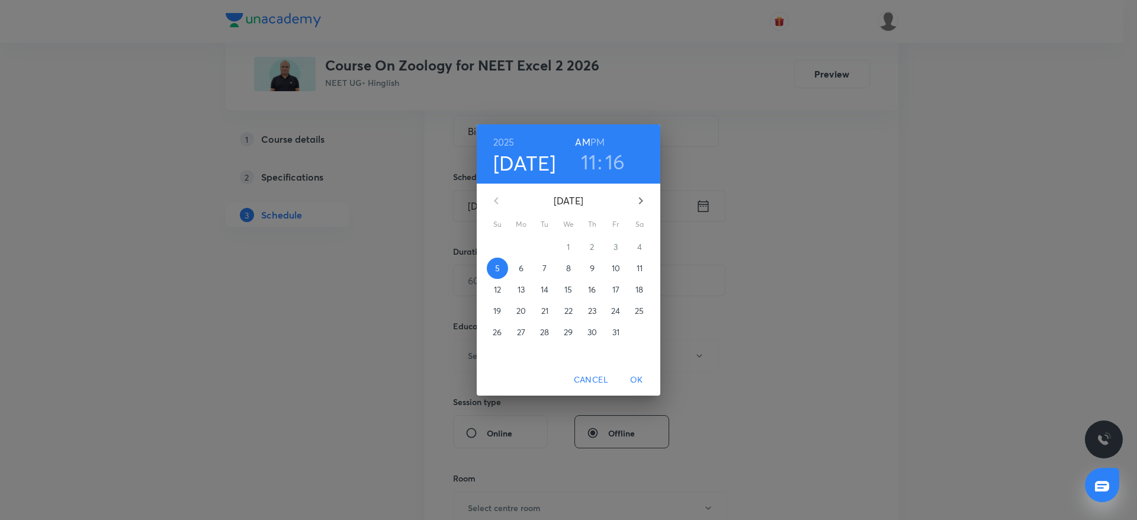
click at [592, 160] on h3 "11" at bounding box center [589, 161] width 16 height 25
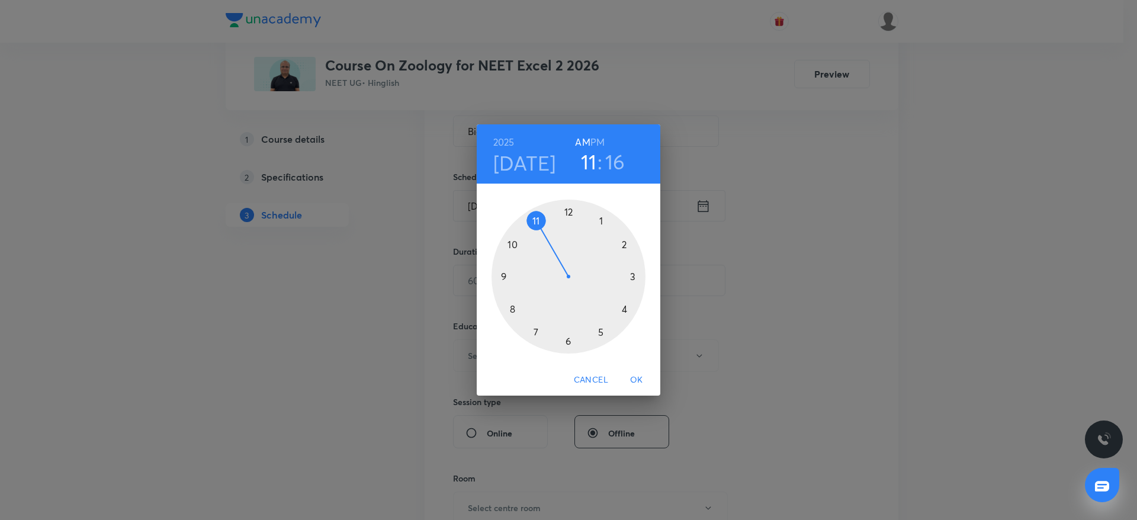
click at [567, 205] on div at bounding box center [568, 276] width 154 height 154
click at [601, 142] on h6 "PM" at bounding box center [597, 142] width 14 height 17
click at [503, 311] on div at bounding box center [568, 276] width 154 height 154
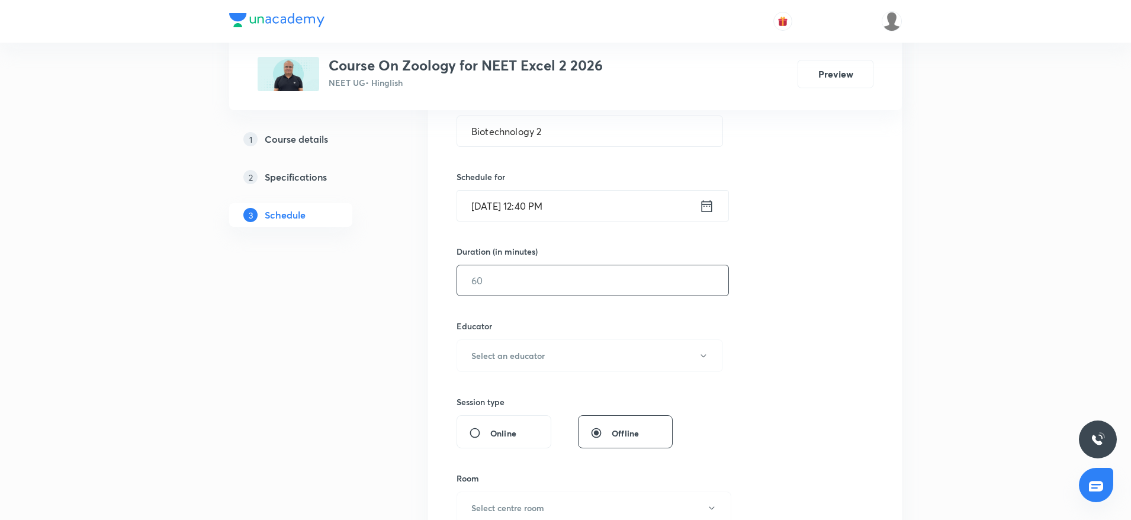
click at [521, 292] on input "text" at bounding box center [592, 280] width 271 height 30
type input "95"
click at [529, 350] on h6 "Select an educator" at bounding box center [507, 355] width 73 height 12
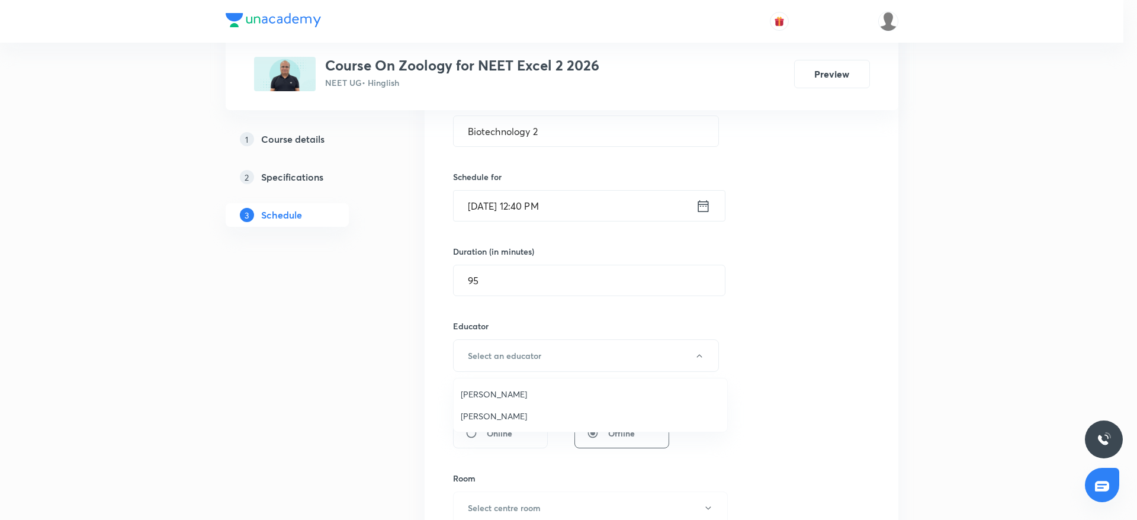
click at [488, 414] on span "Mukesh Sharma" at bounding box center [590, 416] width 259 height 12
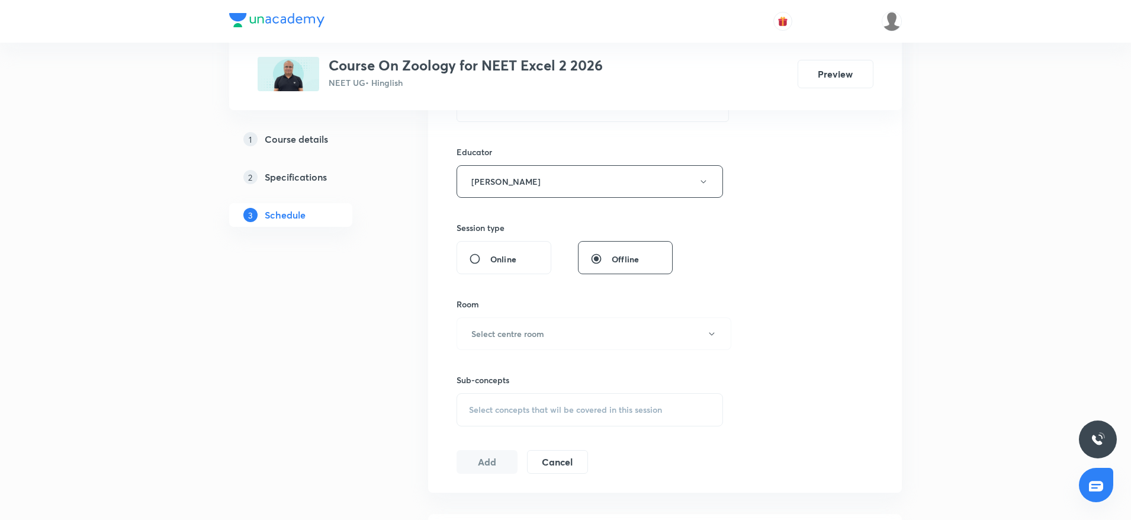
scroll to position [414, 0]
click at [539, 331] on h6 "Select centre room" at bounding box center [507, 333] width 73 height 12
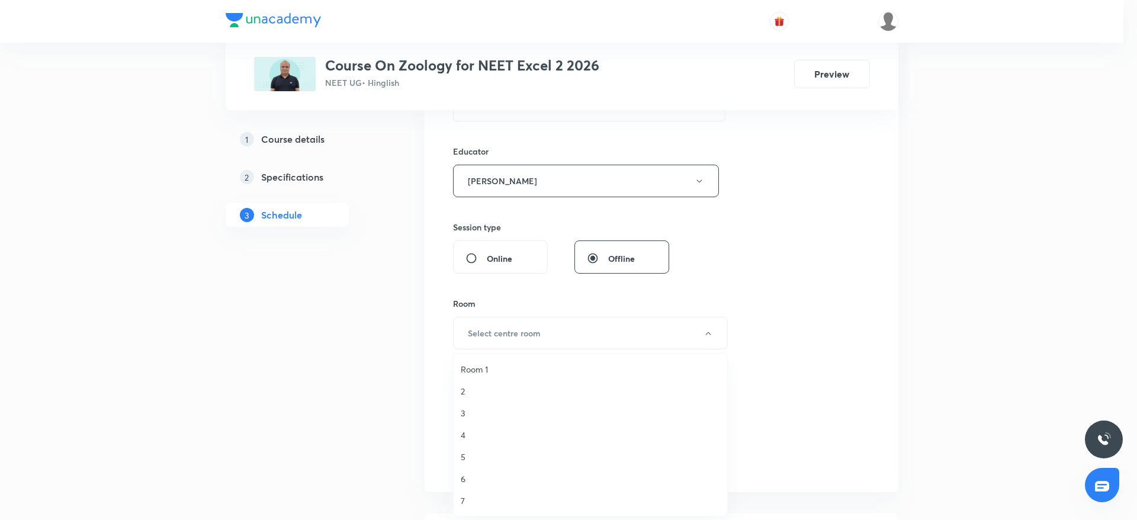
click at [472, 411] on span "3" at bounding box center [590, 413] width 259 height 12
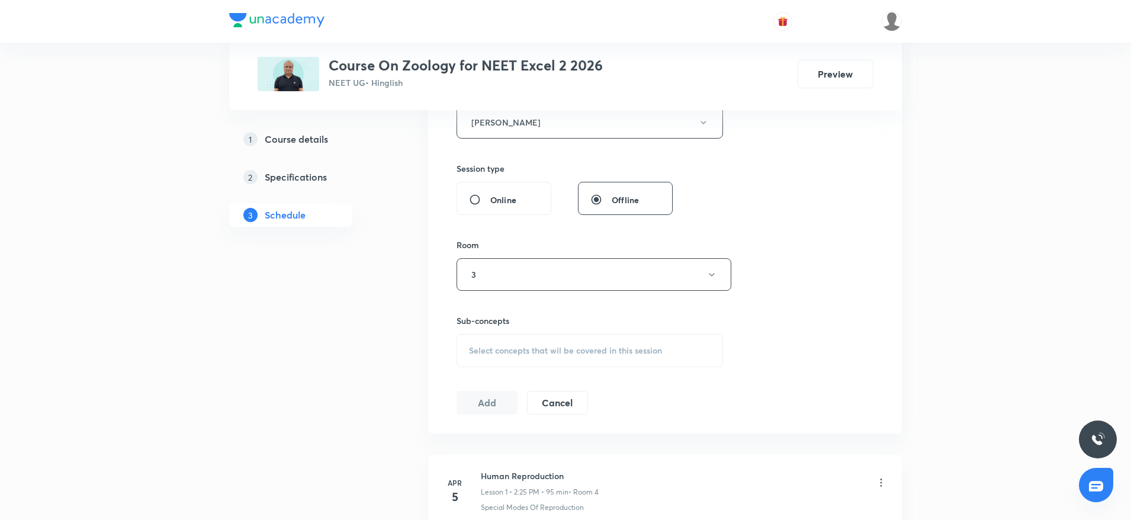
scroll to position [474, 0]
click at [523, 343] on div "Select concepts that wil be covered in this session" at bounding box center [589, 349] width 266 height 33
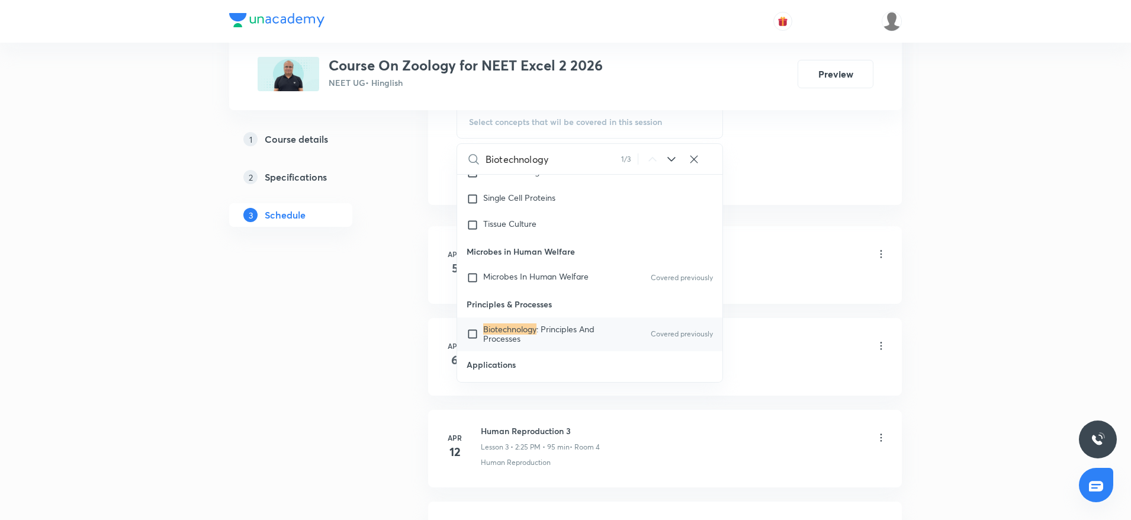
scroll to position [9894, 0]
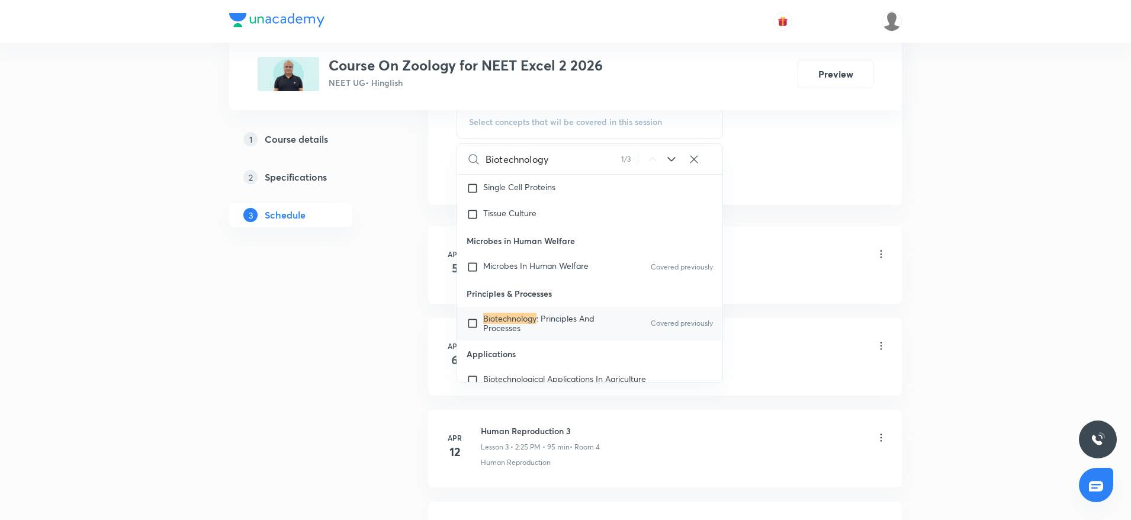
type input "Biotechnology"
click at [527, 332] on p "Biotechnology : Principles And Processes" at bounding box center [543, 323] width 120 height 19
checkbox input "true"
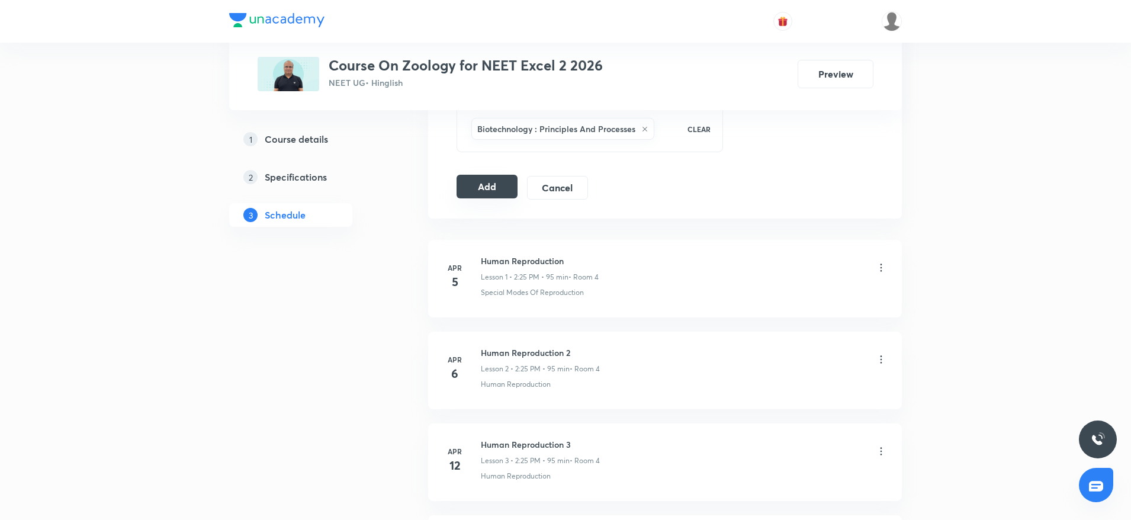
click at [501, 188] on button "Add" at bounding box center [486, 187] width 61 height 24
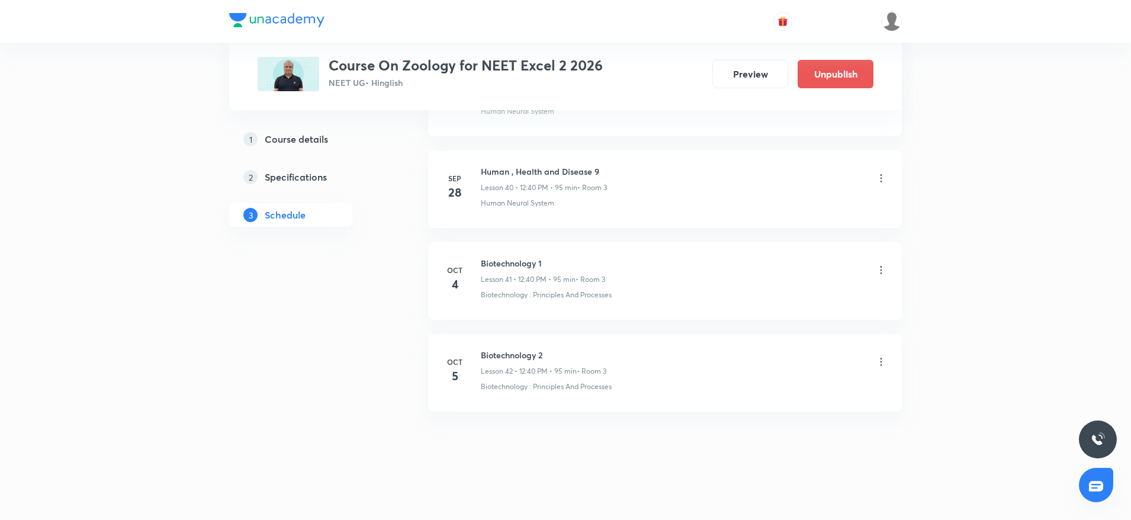
scroll to position [3739, 0]
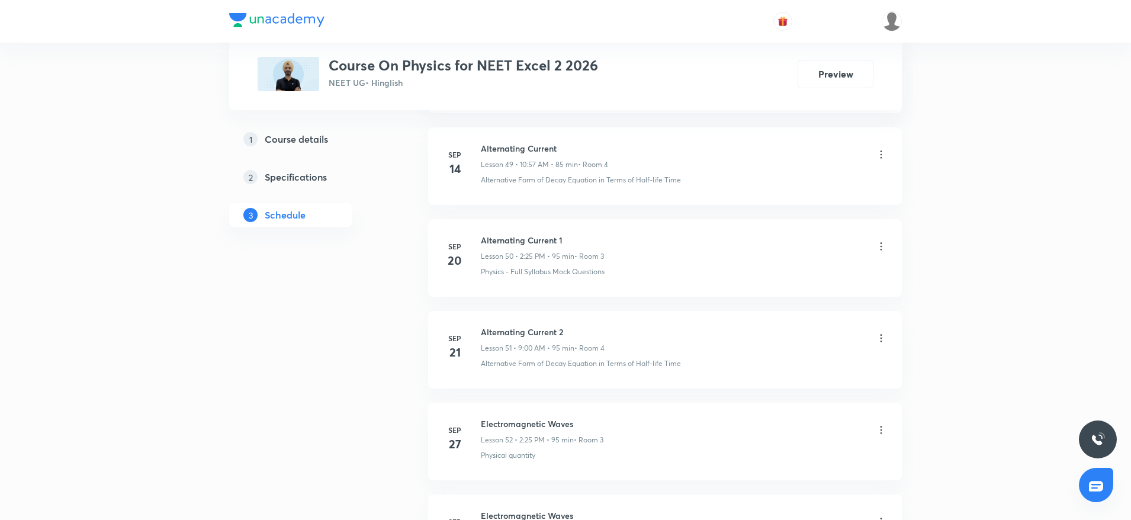
scroll to position [5385, 0]
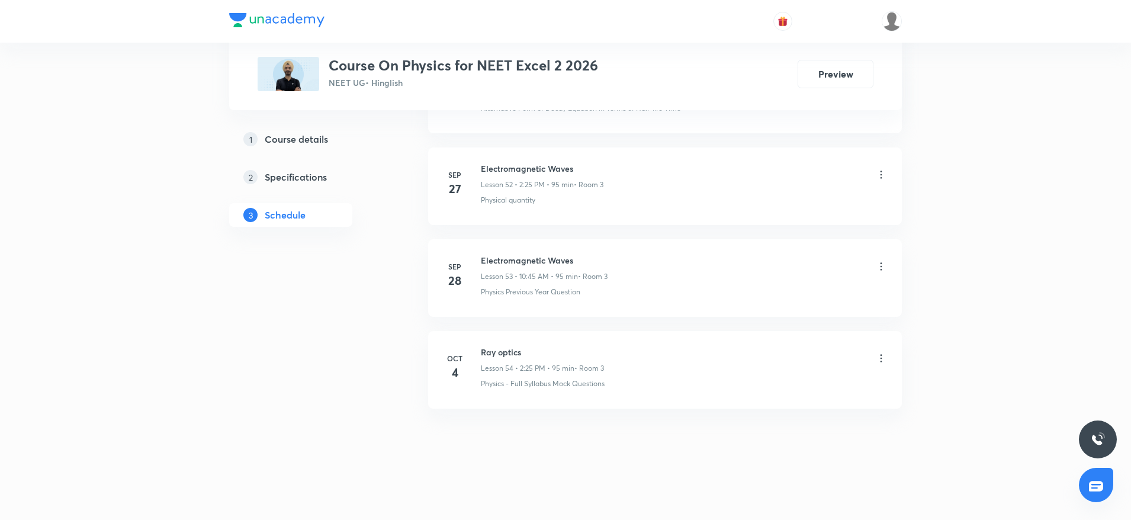
click at [500, 352] on h6 "Ray optics" at bounding box center [542, 352] width 123 height 12
copy h6 "Ray optics"
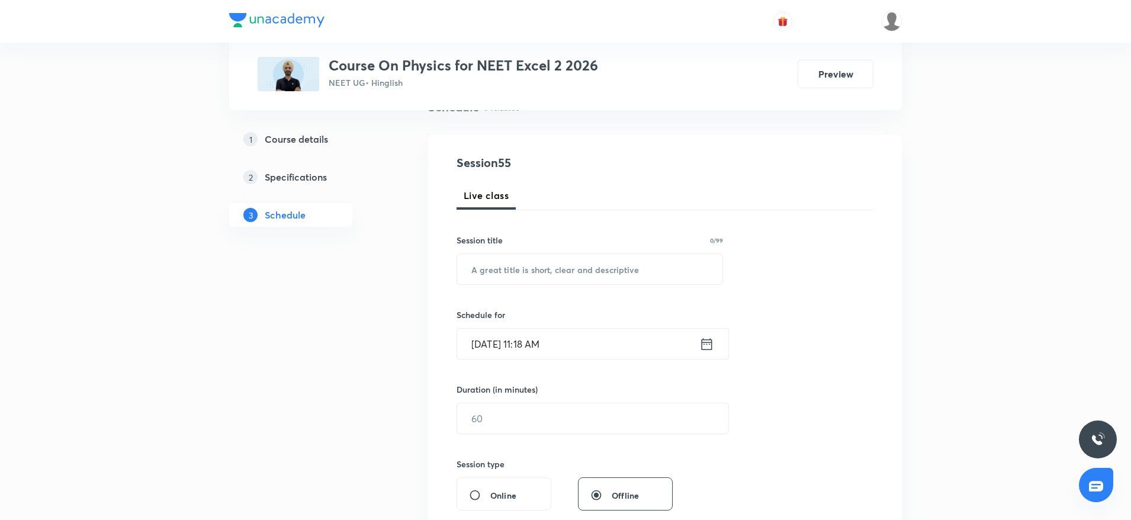
scroll to position [0, 0]
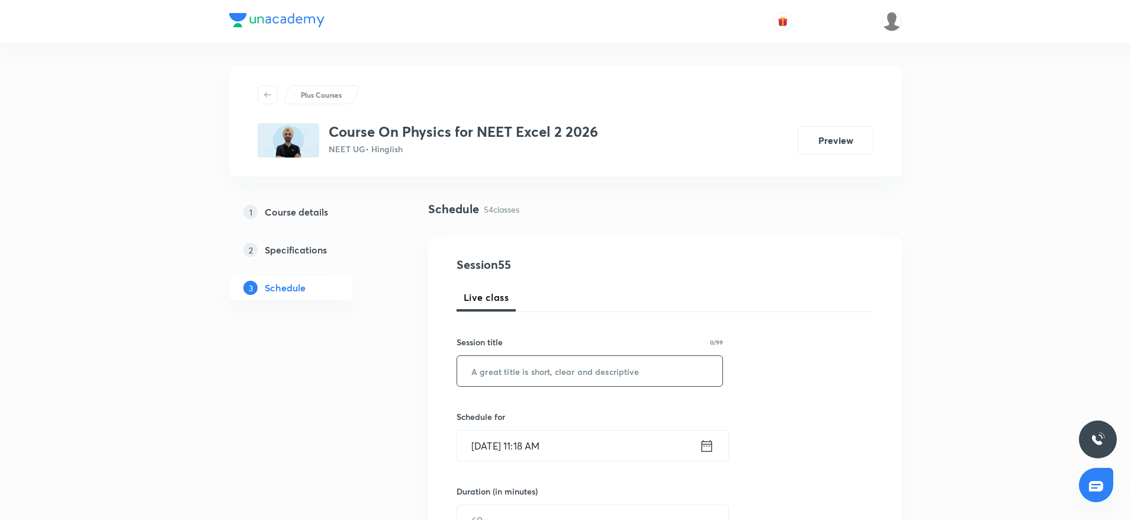
click at [500, 359] on input "text" at bounding box center [589, 371] width 265 height 30
paste input "Ray optics"
type input "Ray optics 2"
click at [613, 450] on input "Oct 5, 2025, 11:18 AM" at bounding box center [578, 445] width 242 height 30
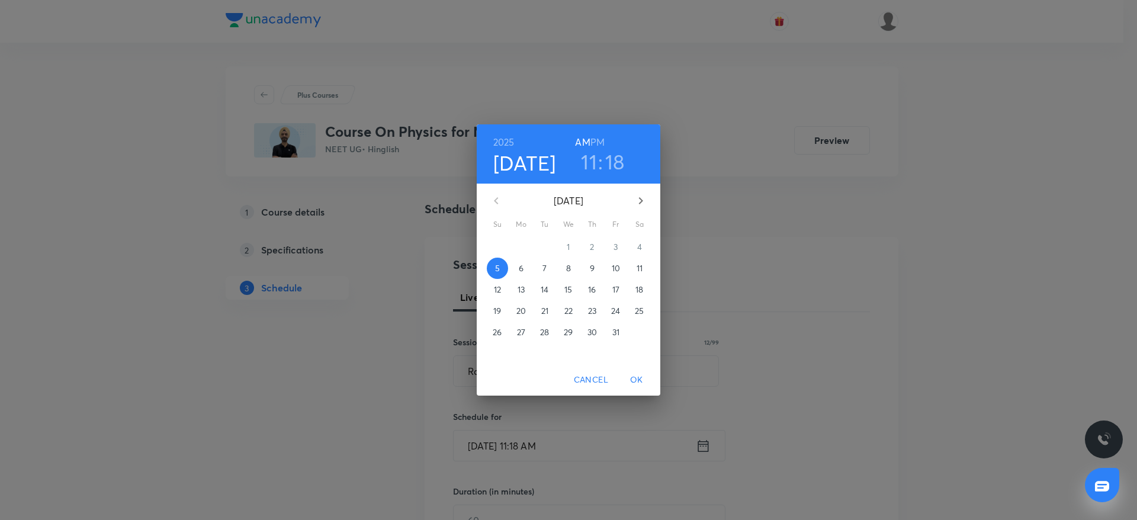
click at [594, 134] on h6 "PM" at bounding box center [597, 142] width 14 height 17
click at [589, 153] on h3 "11" at bounding box center [589, 161] width 16 height 25
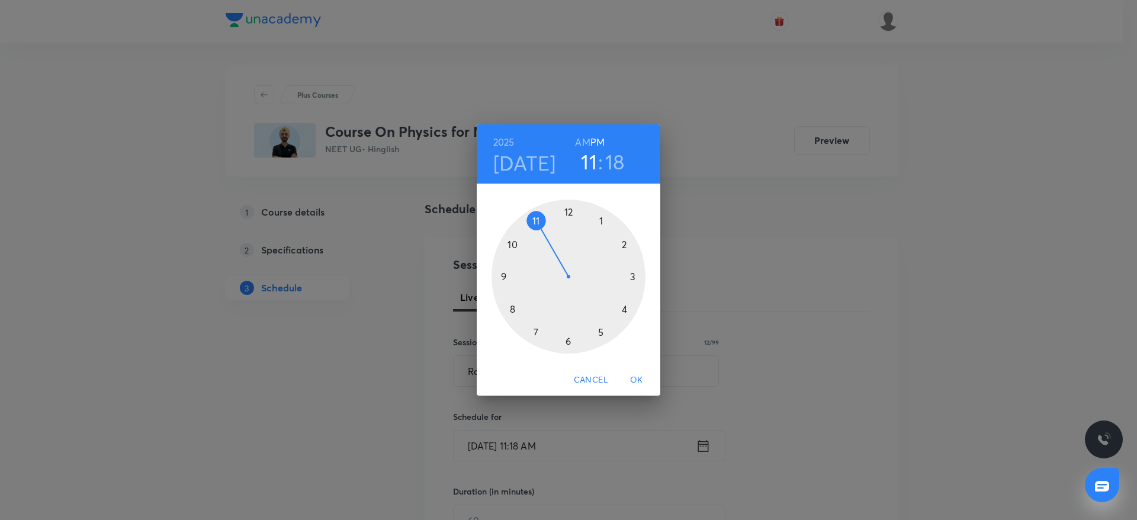
click at [626, 243] on div at bounding box center [568, 276] width 154 height 154
click at [599, 332] on div at bounding box center [568, 276] width 154 height 154
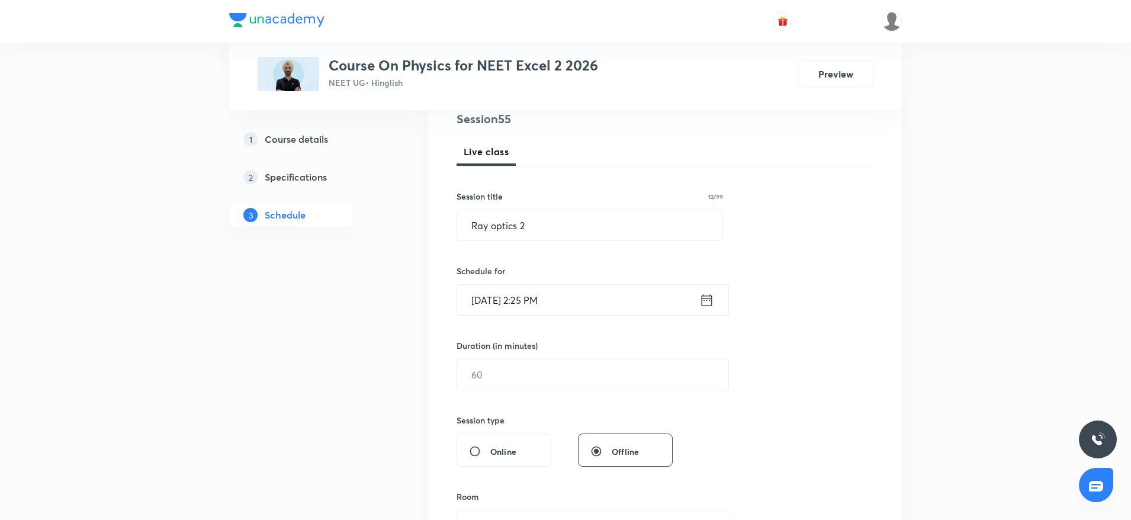
scroll to position [201, 0]
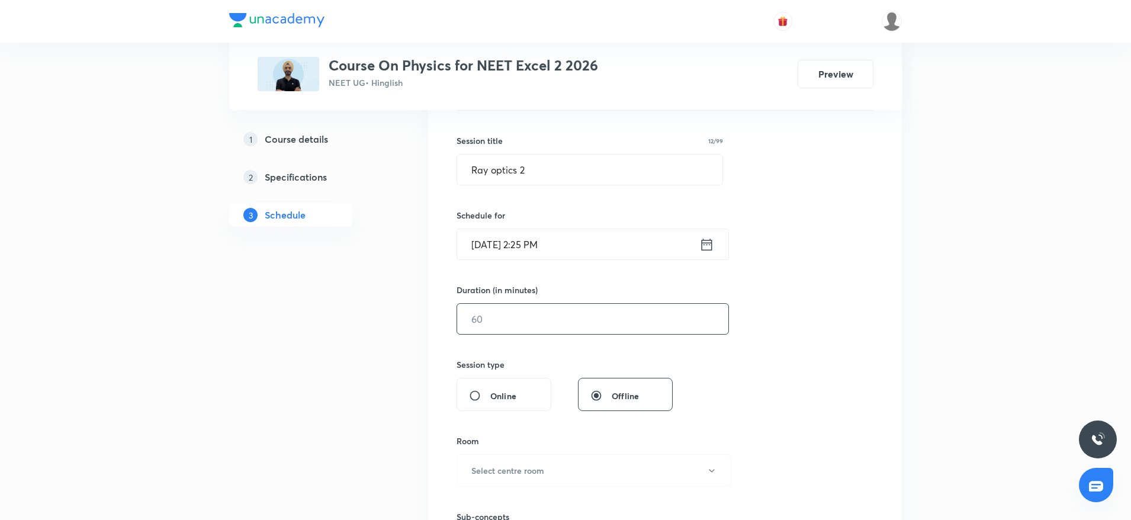
click at [520, 316] on input "text" at bounding box center [592, 319] width 271 height 30
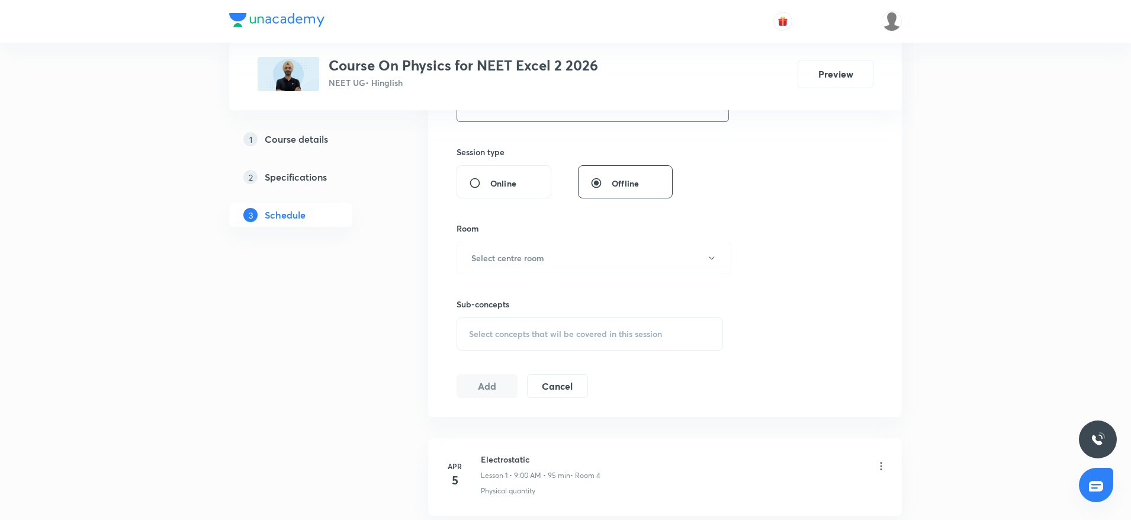
scroll to position [423, 0]
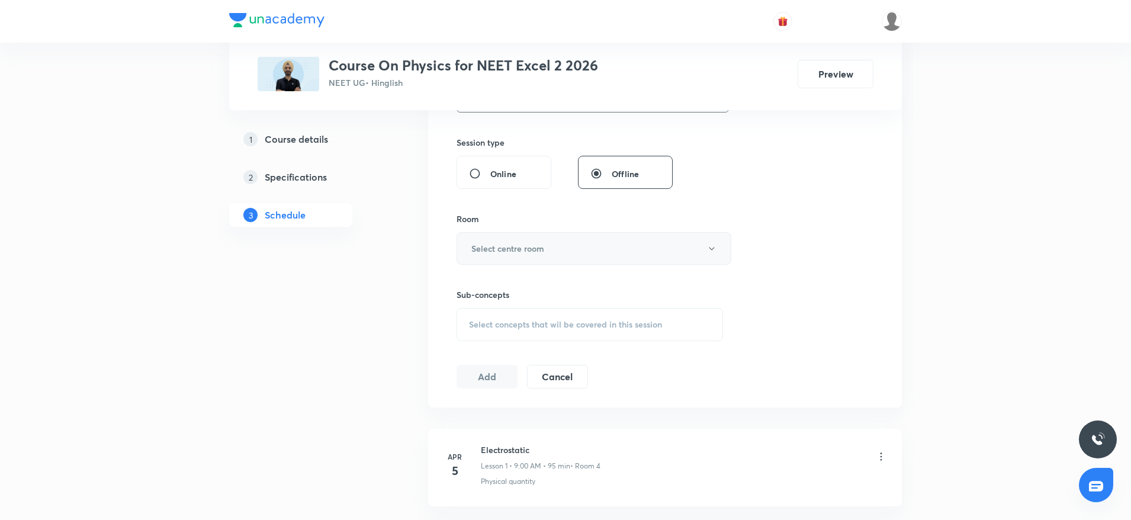
type input "95"
click at [548, 252] on button "Select centre room" at bounding box center [593, 248] width 275 height 33
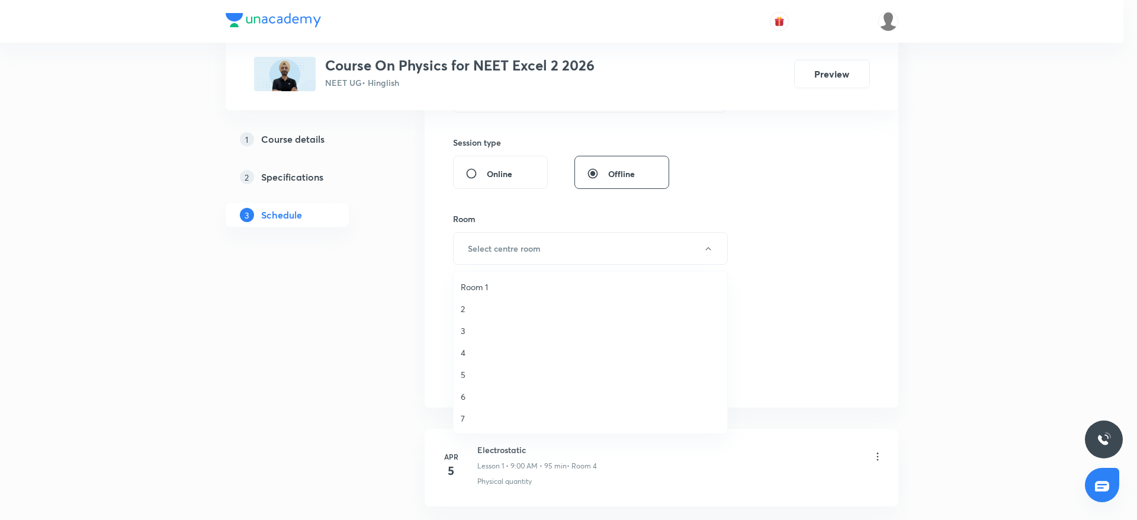
click at [468, 326] on span "3" at bounding box center [590, 330] width 259 height 12
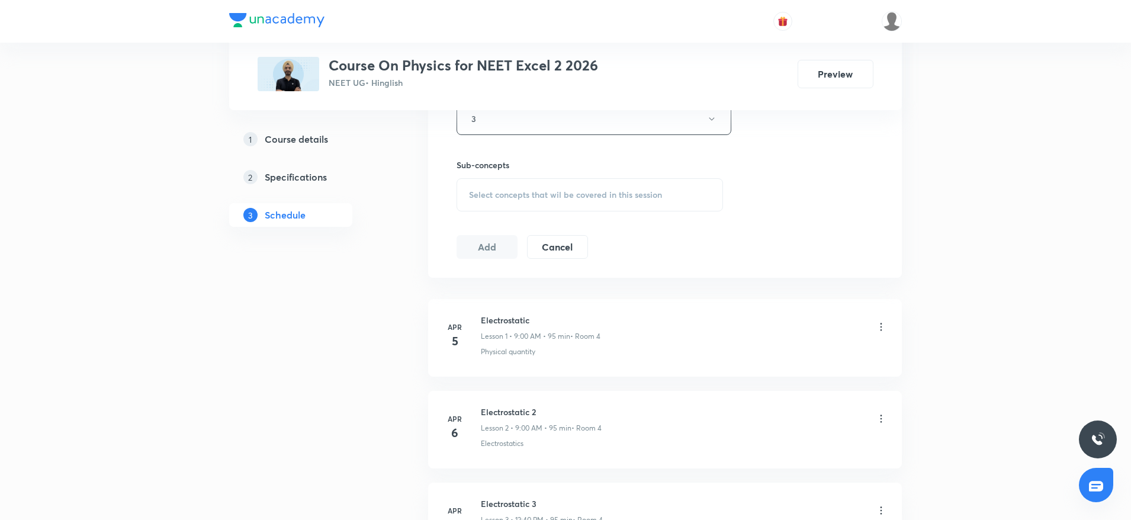
scroll to position [553, 0]
click at [526, 202] on div "Select concepts that wil be covered in this session" at bounding box center [589, 194] width 266 height 33
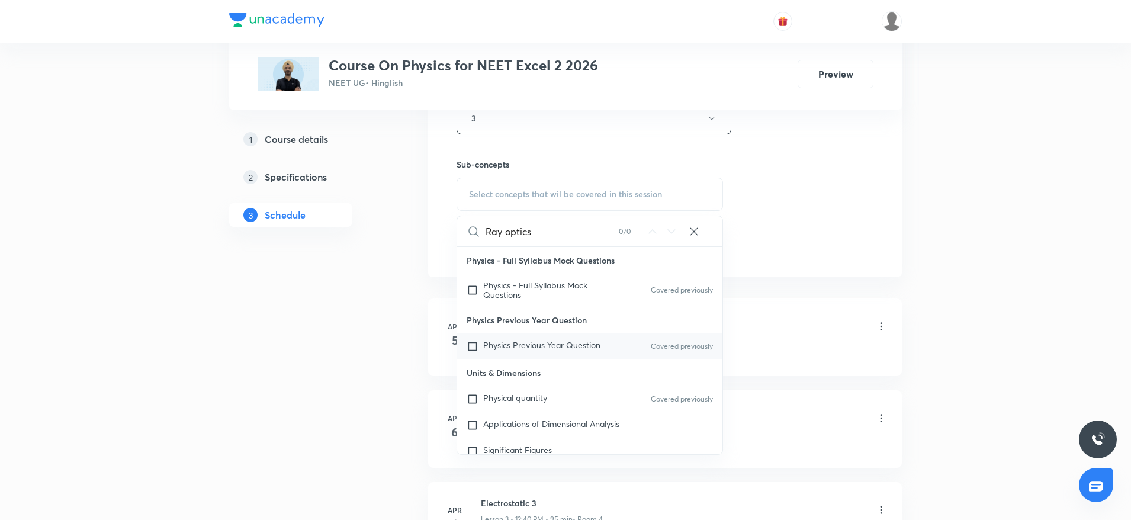
type input "Ray optics"
click at [562, 342] on span "Physics Previous Year Question" at bounding box center [541, 344] width 117 height 11
checkbox input "true"
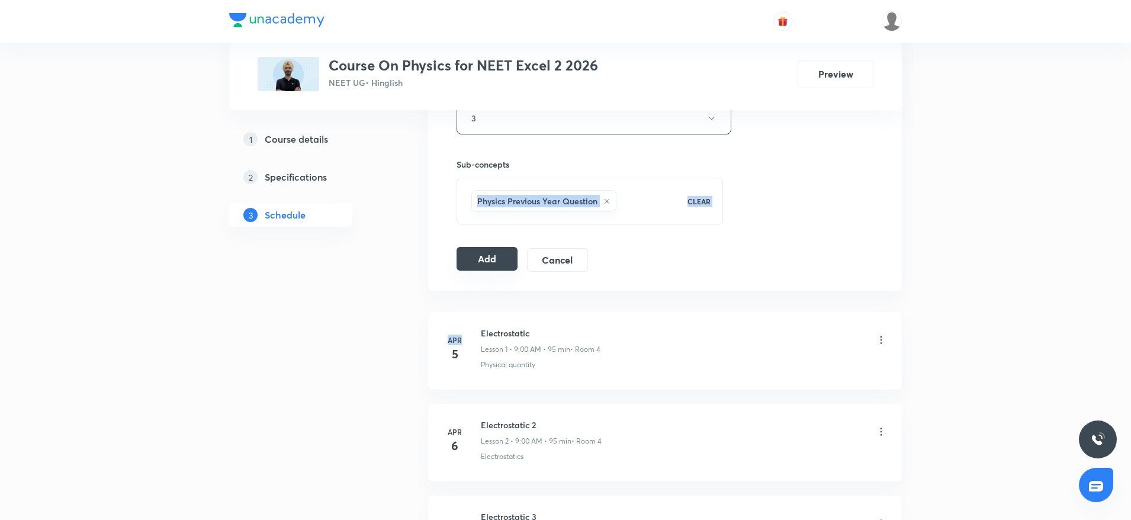
drag, startPoint x: 858, startPoint y: 163, endPoint x: 503, endPoint y: 257, distance: 367.6
click at [503, 257] on button "Add" at bounding box center [486, 259] width 61 height 24
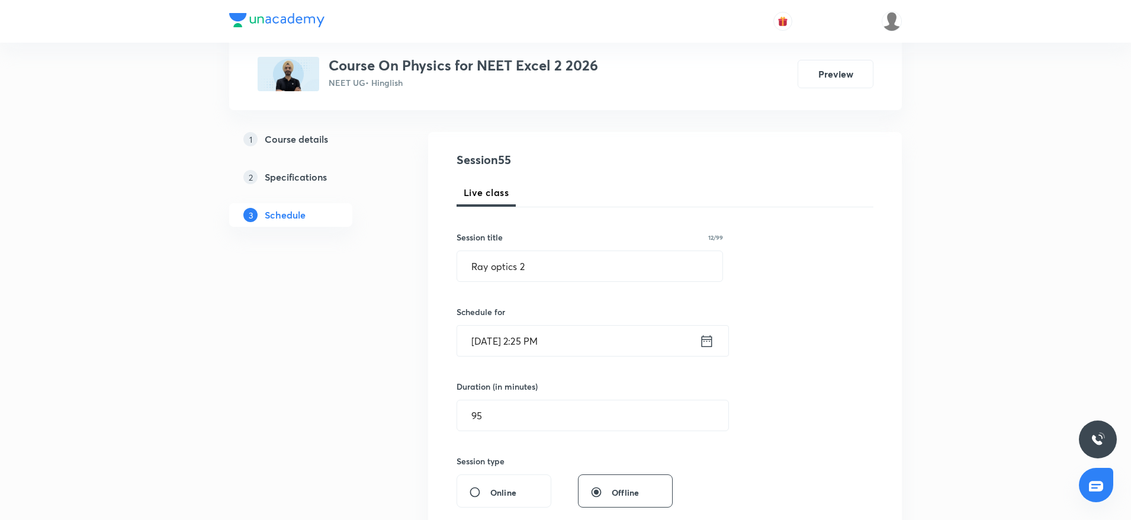
scroll to position [0, 0]
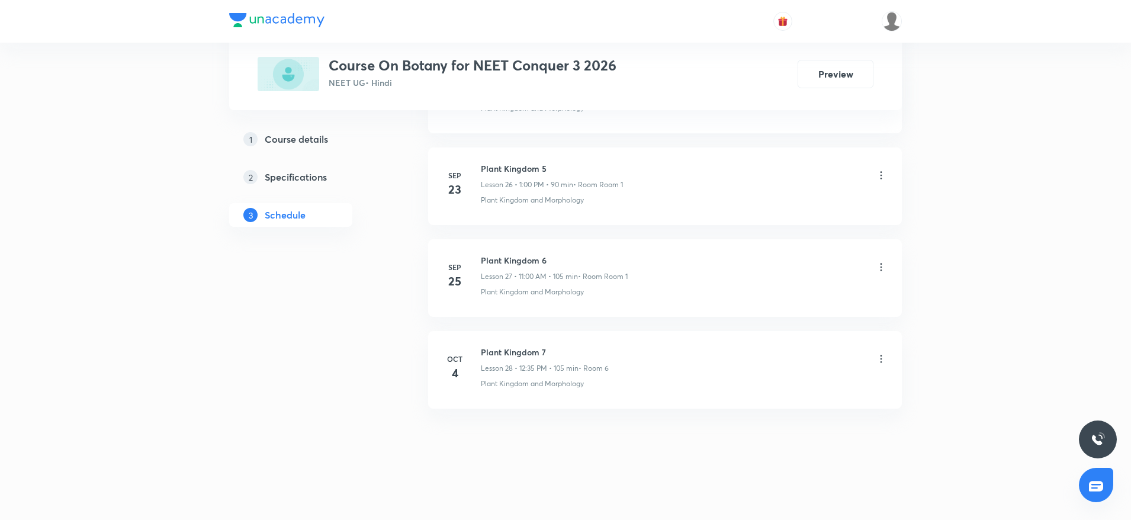
click at [535, 350] on h6 "Plant Kingdom 7" at bounding box center [545, 352] width 128 height 12
copy h6 "Plant Kingdom 7"
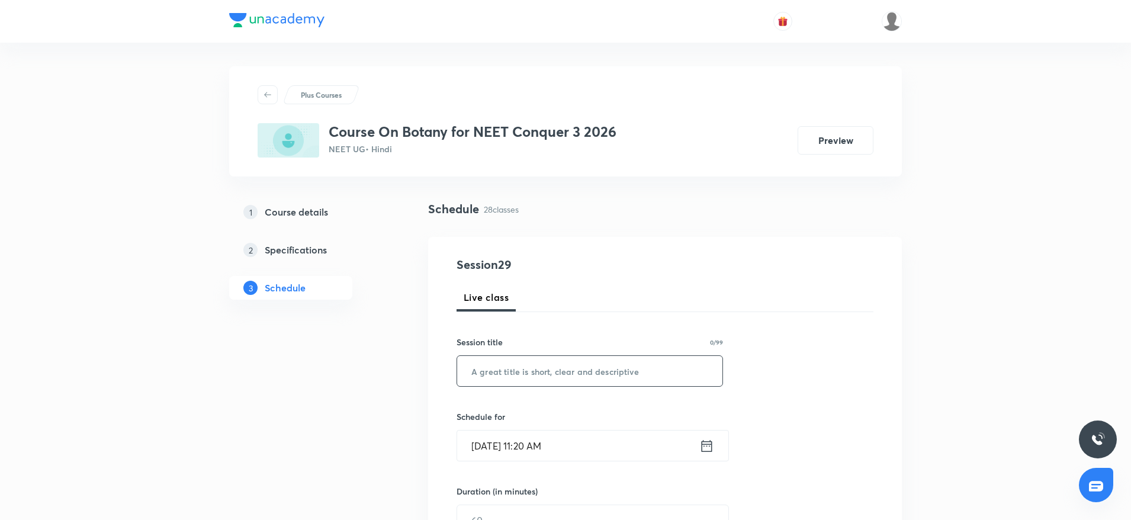
click at [506, 371] on input "text" at bounding box center [589, 371] width 265 height 30
paste input "Plant Kingdom 7"
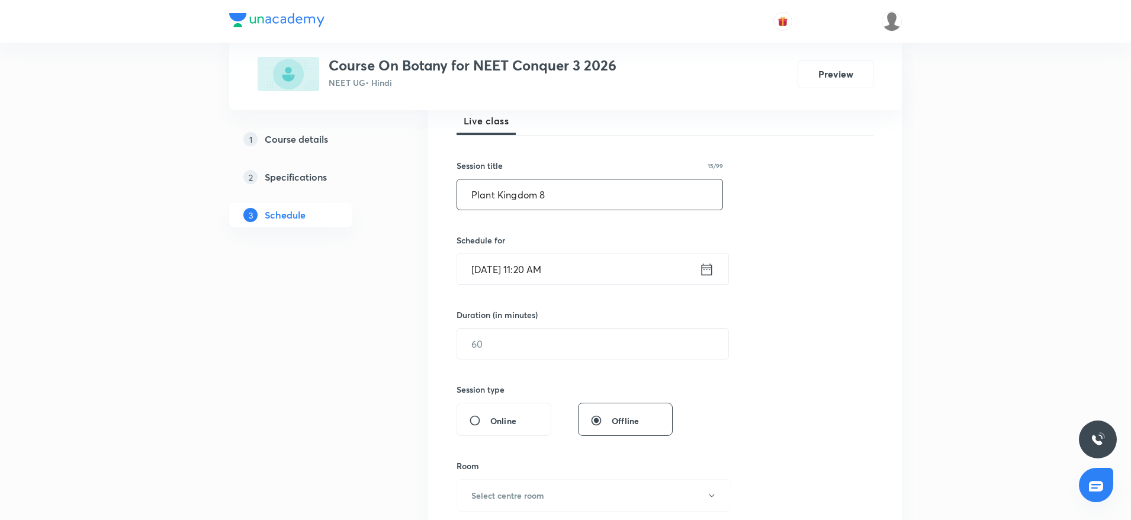
scroll to position [210, 0]
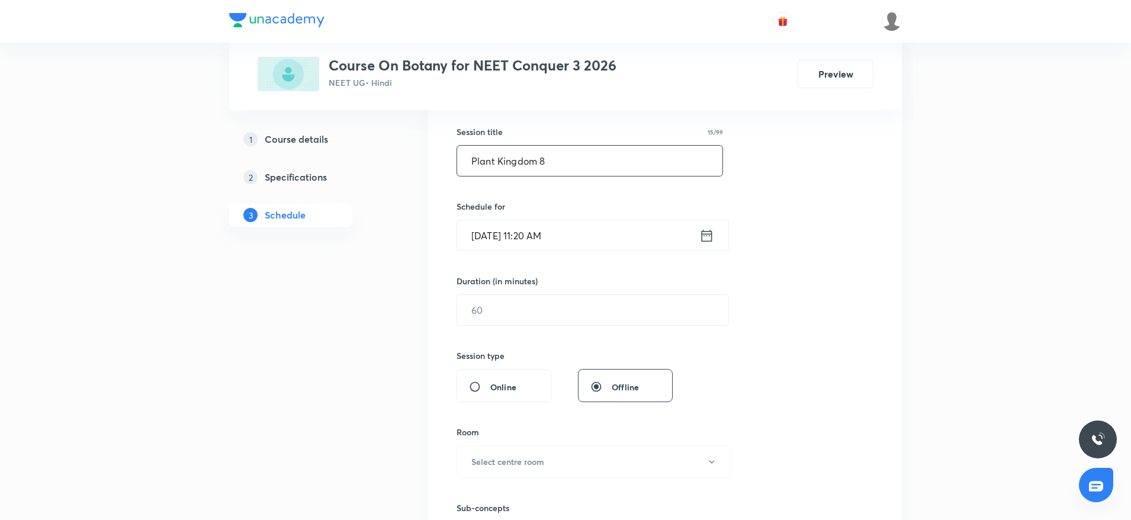
type input "Plant Kingdom 8"
click at [575, 230] on input "[DATE] 11:20 AM" at bounding box center [578, 235] width 242 height 30
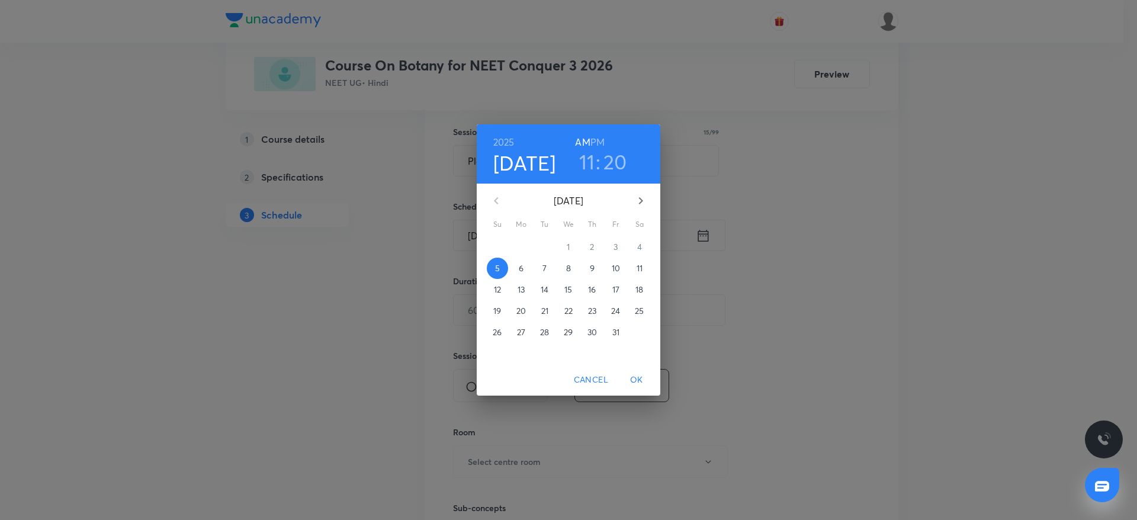
click at [600, 139] on h6 "PM" at bounding box center [597, 142] width 14 height 17
click at [586, 159] on h3 "11" at bounding box center [587, 161] width 16 height 25
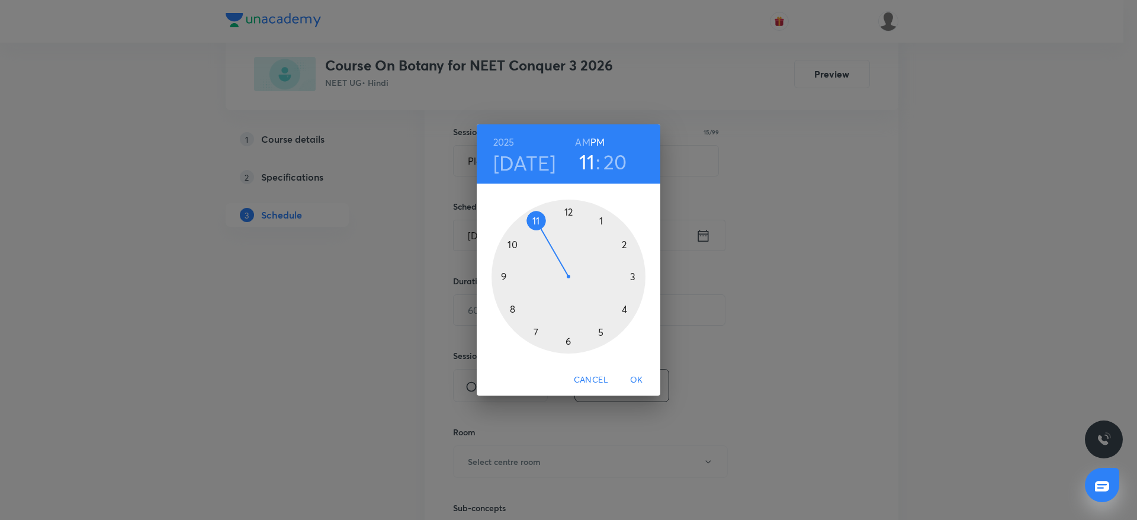
click at [628, 242] on div at bounding box center [568, 276] width 154 height 154
click at [604, 334] on div at bounding box center [568, 276] width 154 height 154
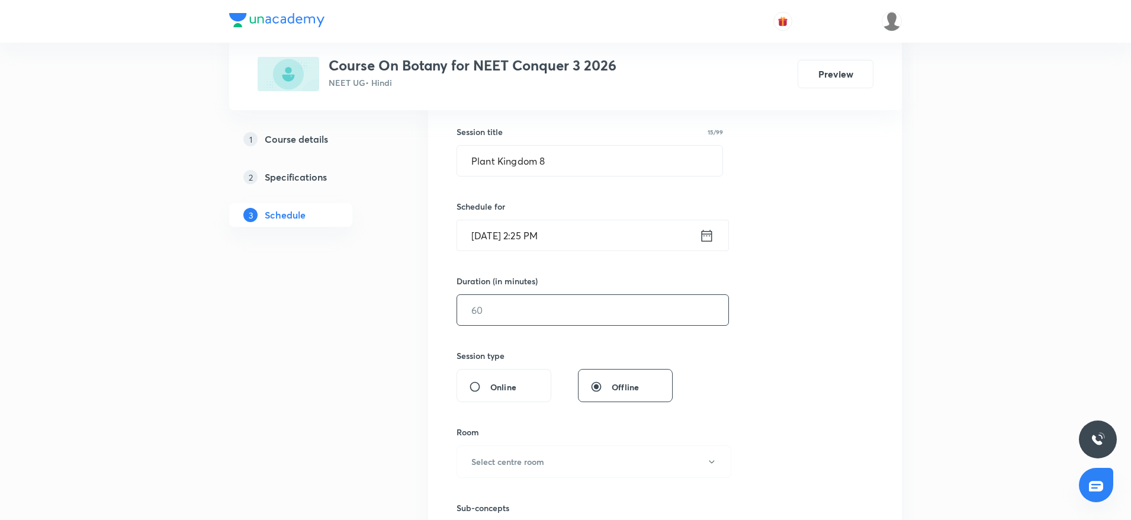
click at [561, 309] on input "text" at bounding box center [592, 310] width 271 height 30
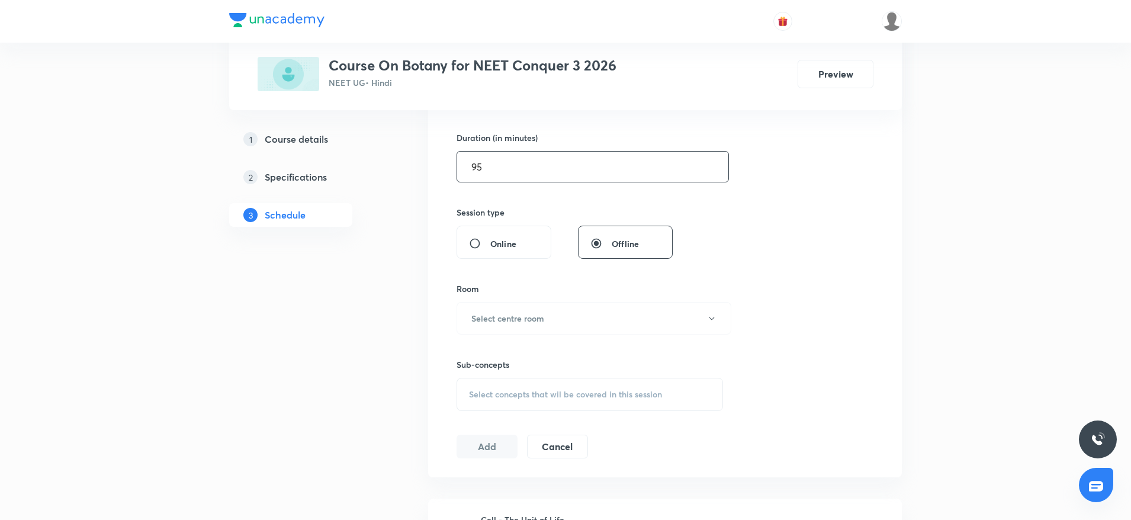
scroll to position [358, 0]
type input "95"
click at [551, 312] on button "Select centre room" at bounding box center [593, 313] width 275 height 33
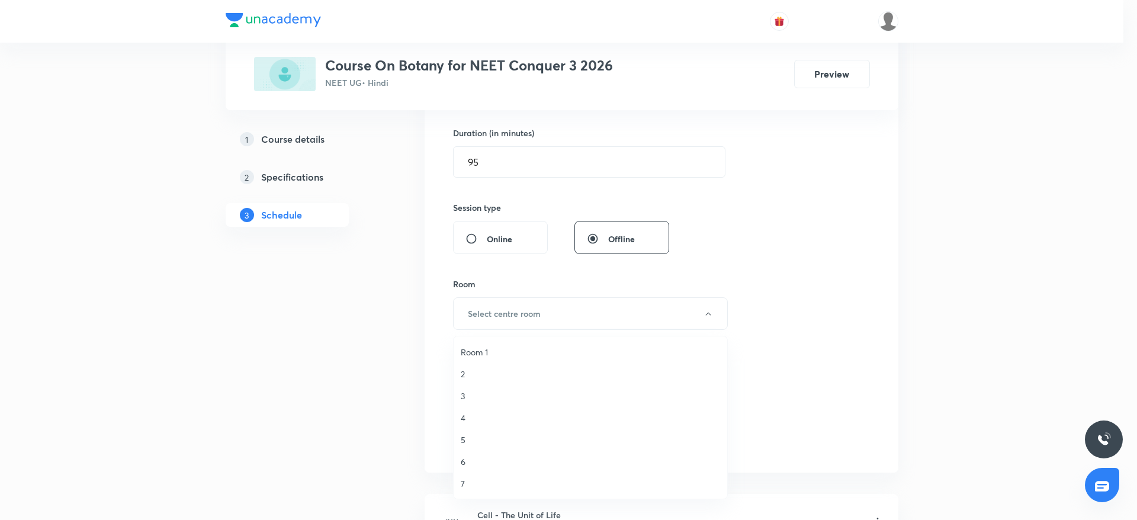
click at [475, 462] on span "6" at bounding box center [590, 461] width 259 height 12
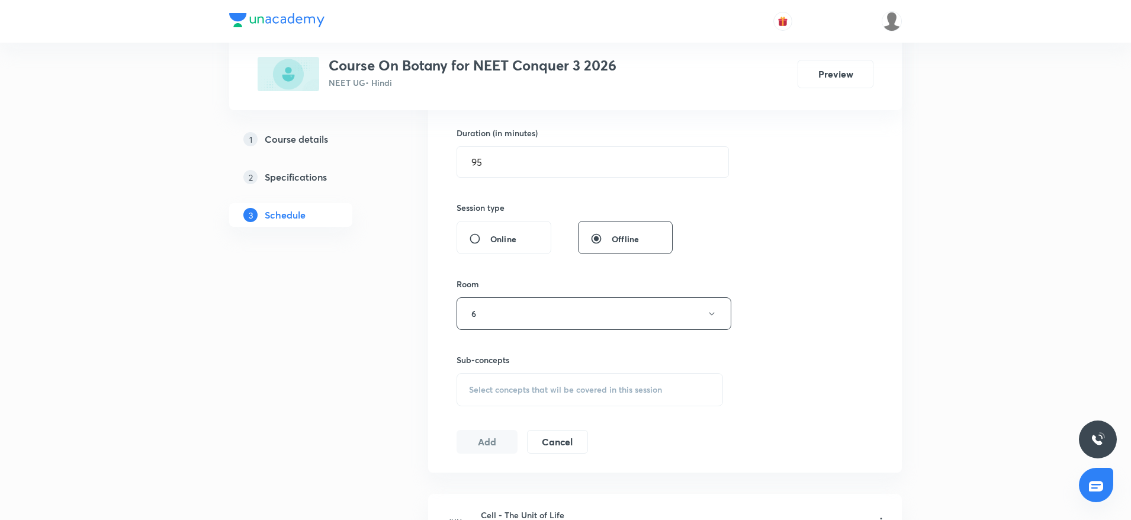
click at [520, 396] on div "Select concepts that wil be covered in this session" at bounding box center [589, 389] width 266 height 33
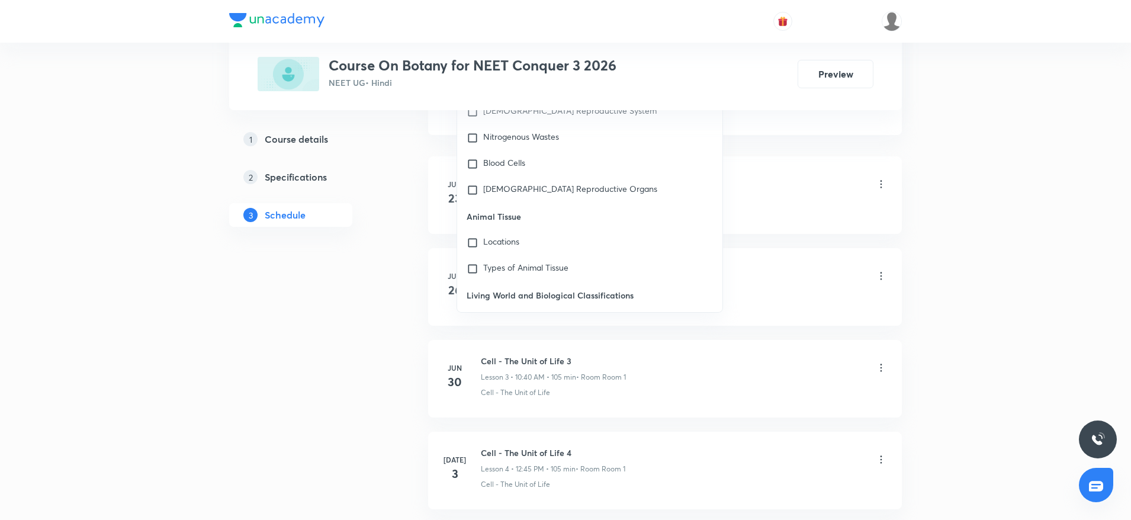
scroll to position [54363, 0]
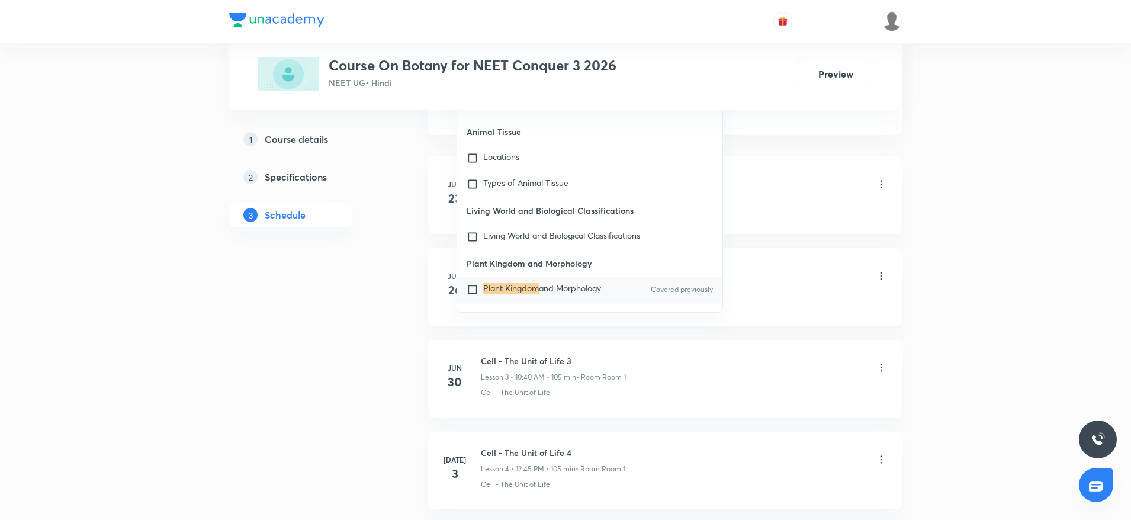
type input "Plant Kingdom"
click at [555, 282] on span "and Morphology" at bounding box center [570, 287] width 62 height 11
checkbox input "true"
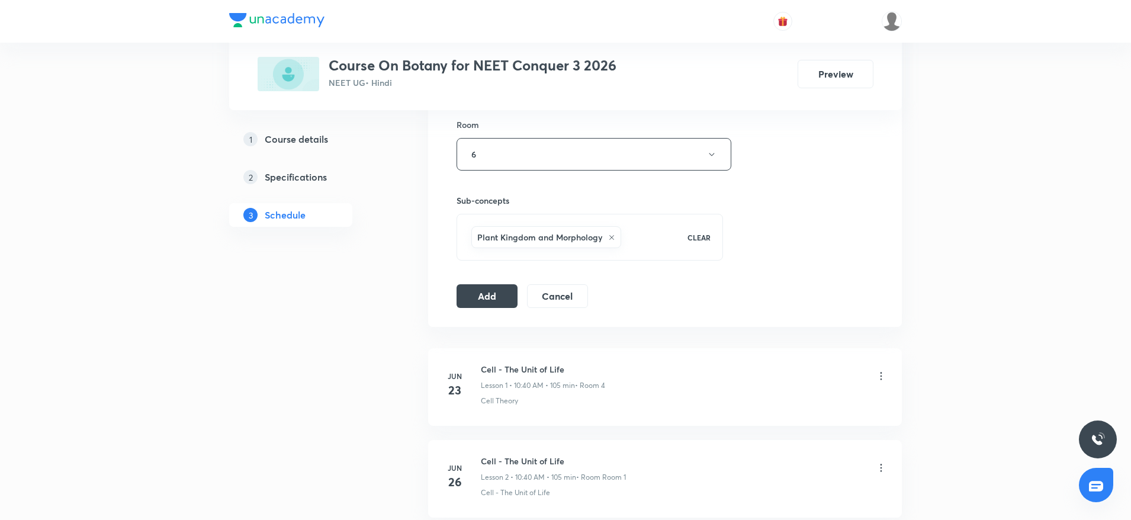
scroll to position [506, 0]
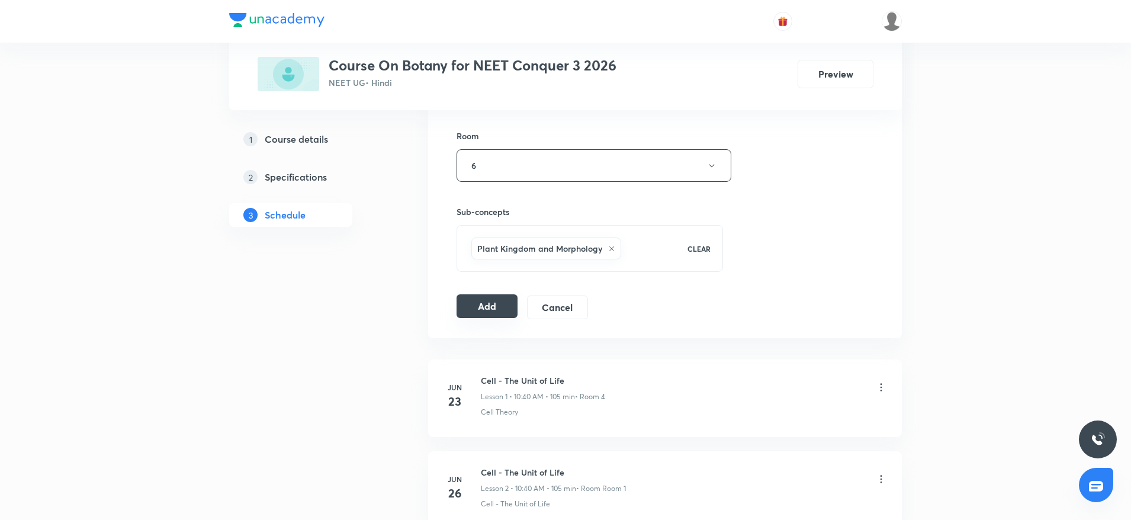
click at [475, 299] on button "Add" at bounding box center [486, 306] width 61 height 24
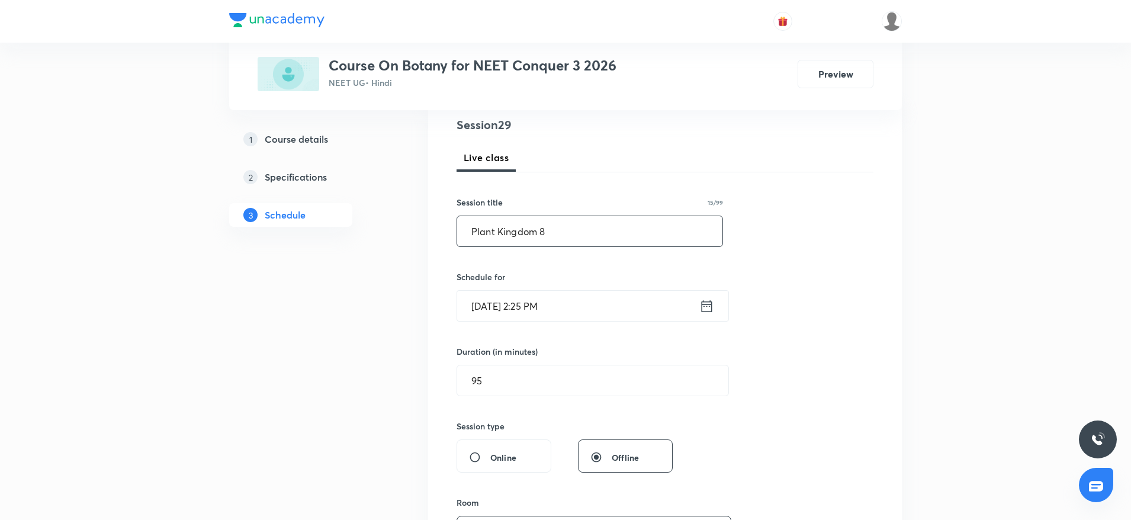
scroll to position [0, 0]
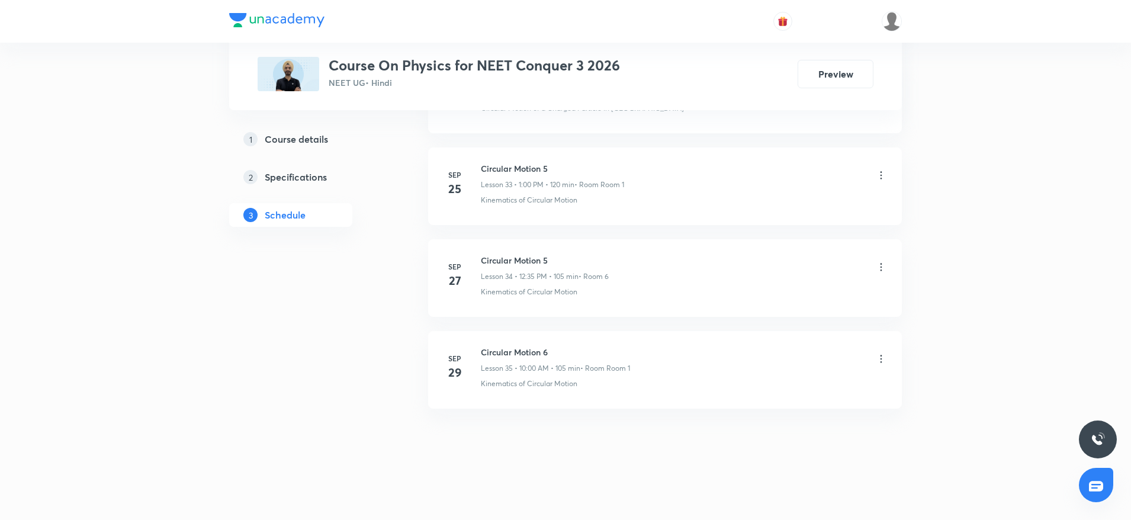
click at [526, 351] on h6 "Circular Motion 6" at bounding box center [555, 352] width 149 height 12
copy h6 "Circular Motion 6"
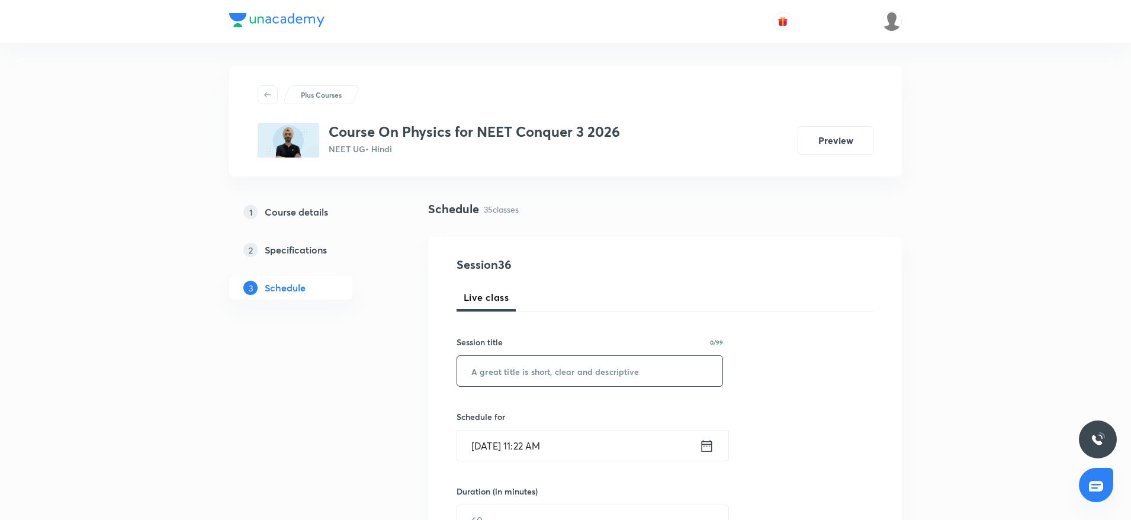
click at [517, 363] on input "text" at bounding box center [589, 371] width 265 height 30
paste input "Circular Motion 6"
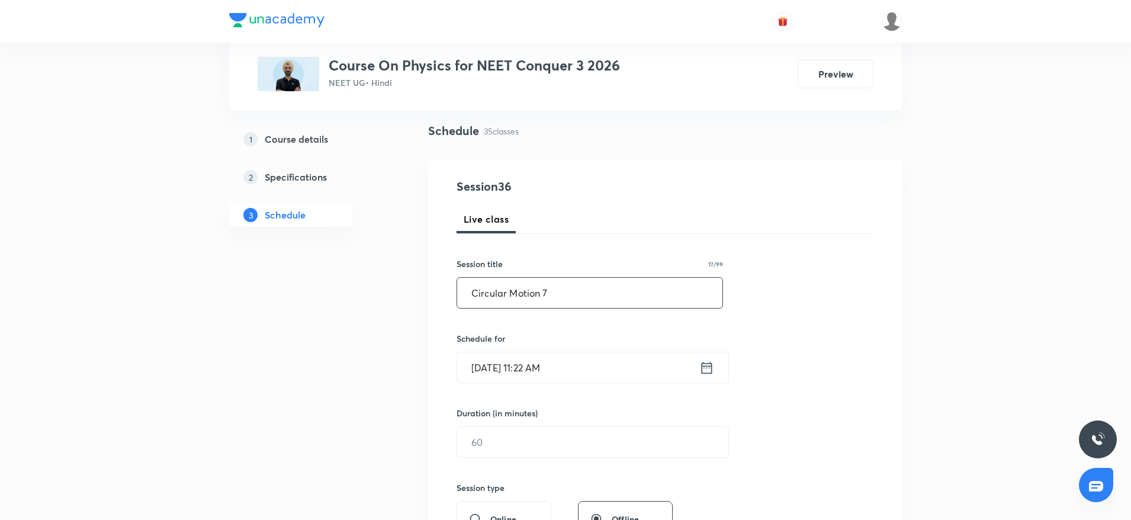
scroll to position [175, 0]
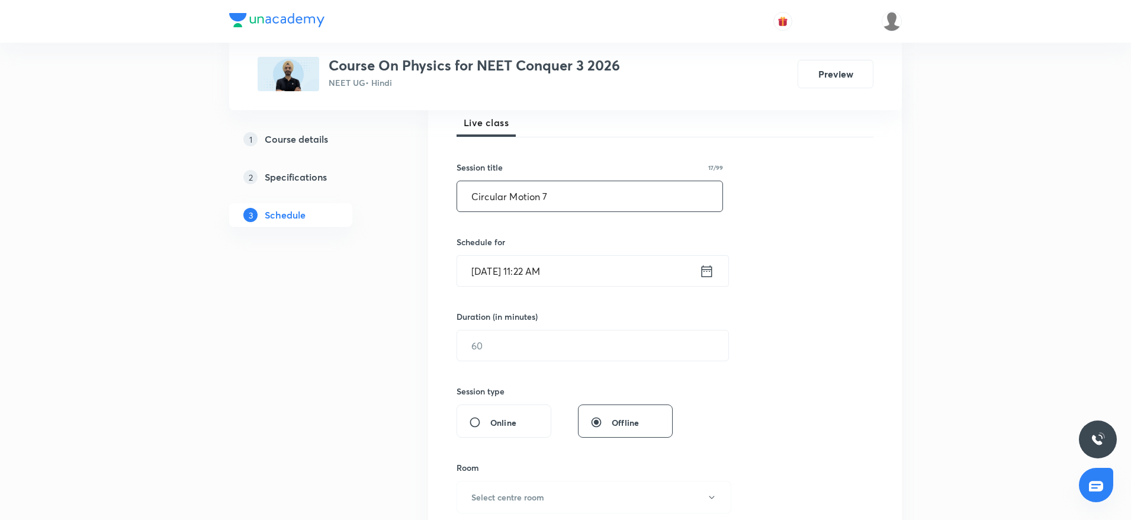
type input "Circular Motion 7"
click at [635, 275] on input "Oct 5, 2025, 11:22 AM" at bounding box center [578, 271] width 242 height 30
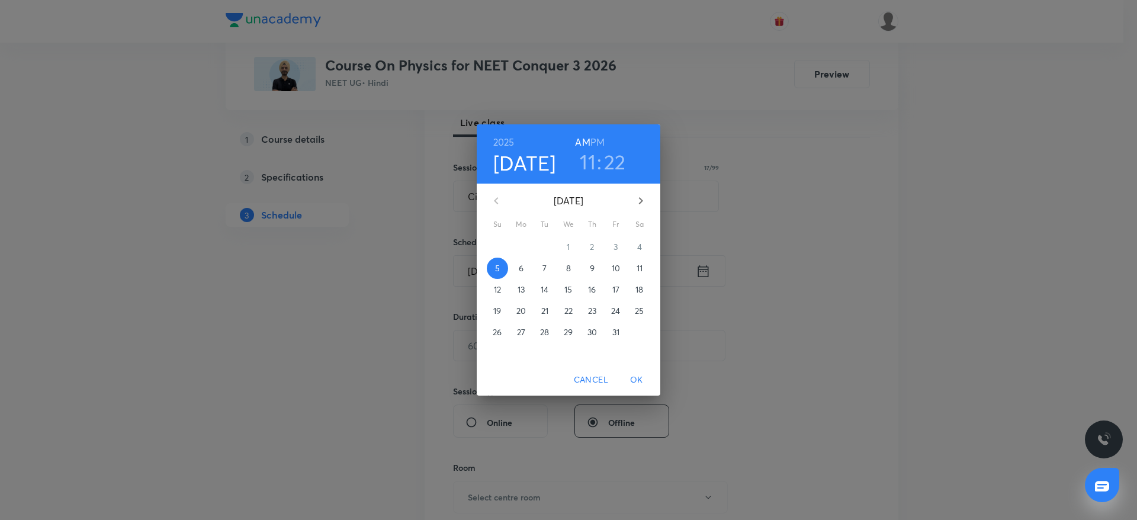
click at [601, 134] on h6 "PM" at bounding box center [597, 142] width 14 height 17
click at [588, 154] on h3 "11" at bounding box center [588, 161] width 16 height 25
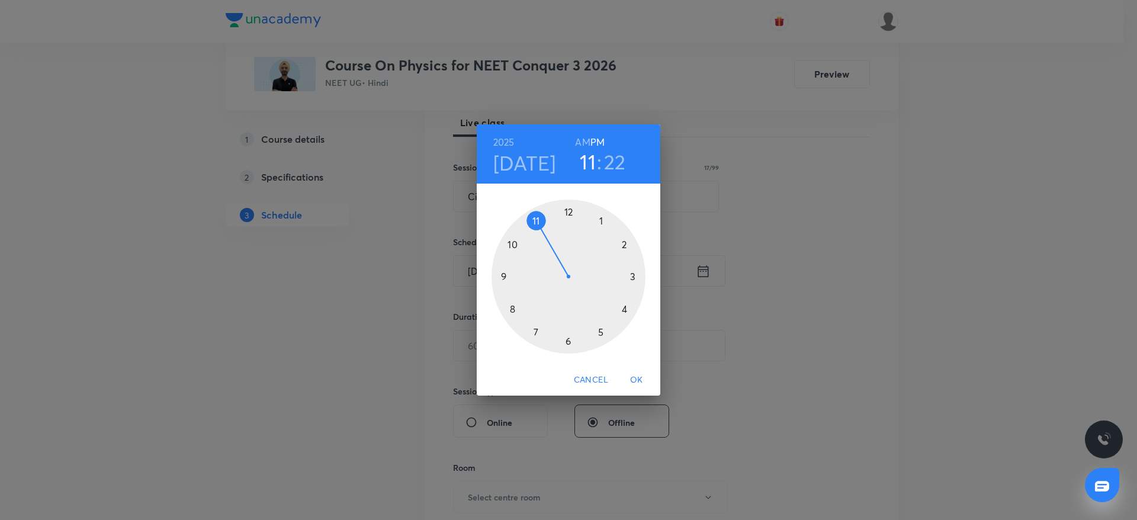
click at [627, 308] on div at bounding box center [568, 276] width 154 height 154
click at [636, 274] on div at bounding box center [568, 276] width 154 height 154
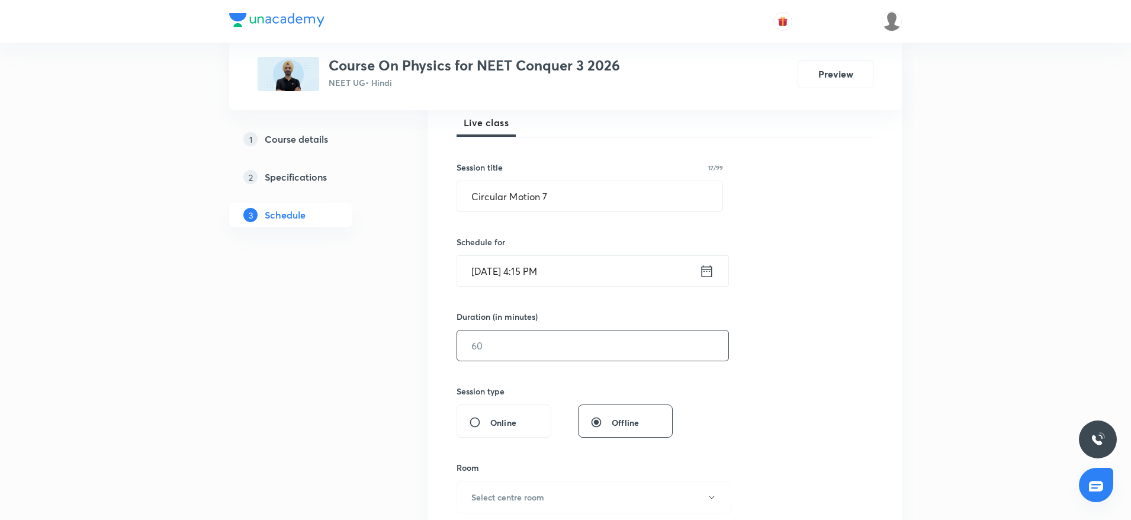
click at [562, 331] on input "text" at bounding box center [592, 345] width 271 height 30
type input "9"
type input "0"
type input "9"
type input "0"
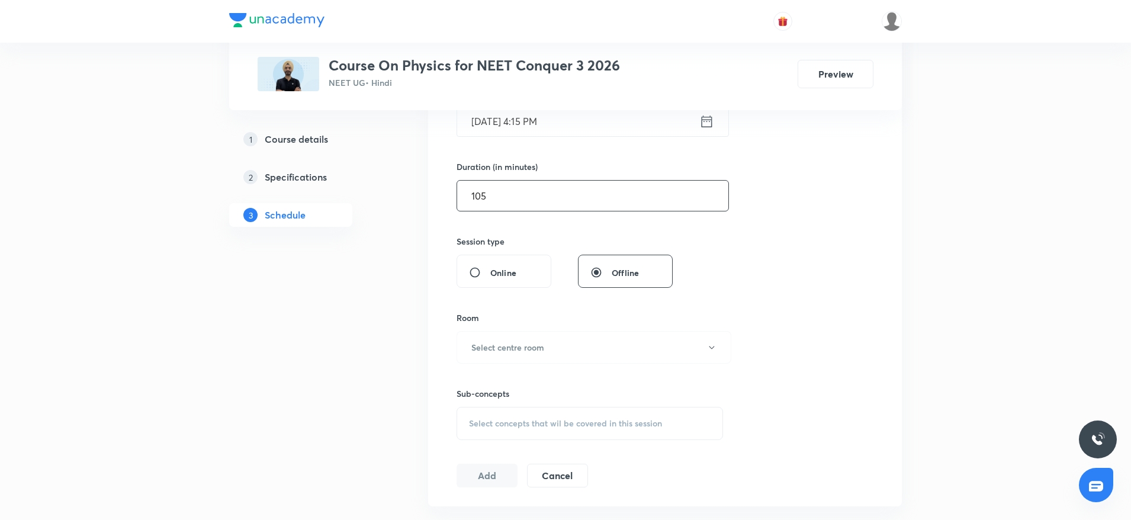
scroll to position [340, 0]
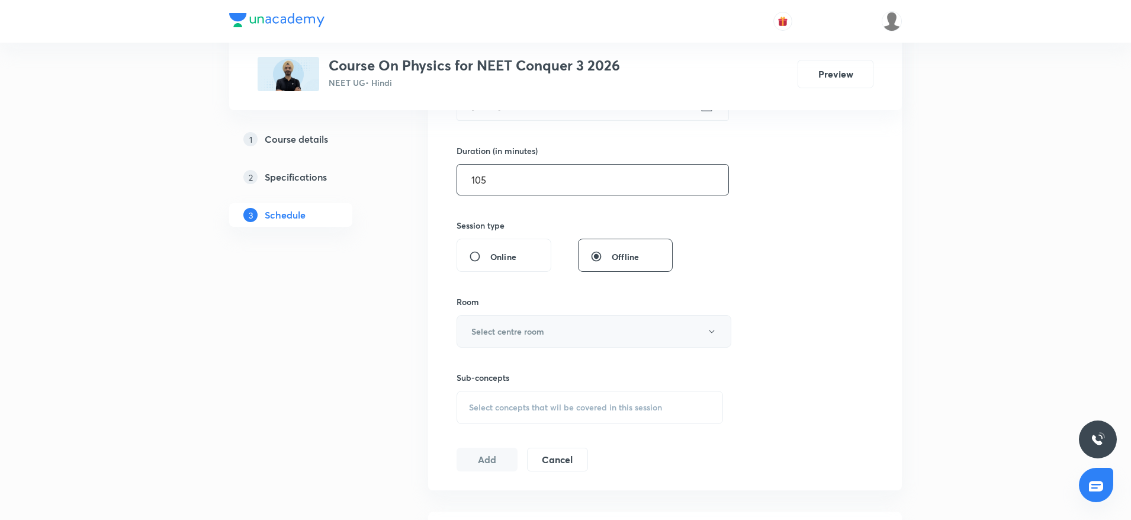
type input "105"
click at [509, 331] on h6 "Select centre room" at bounding box center [507, 331] width 73 height 12
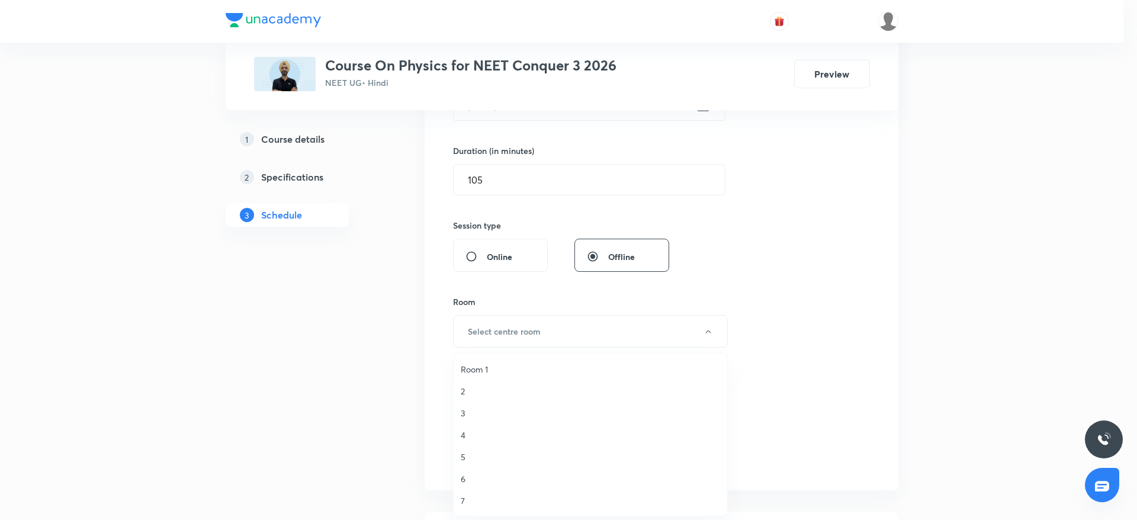
click at [475, 475] on span "6" at bounding box center [590, 478] width 259 height 12
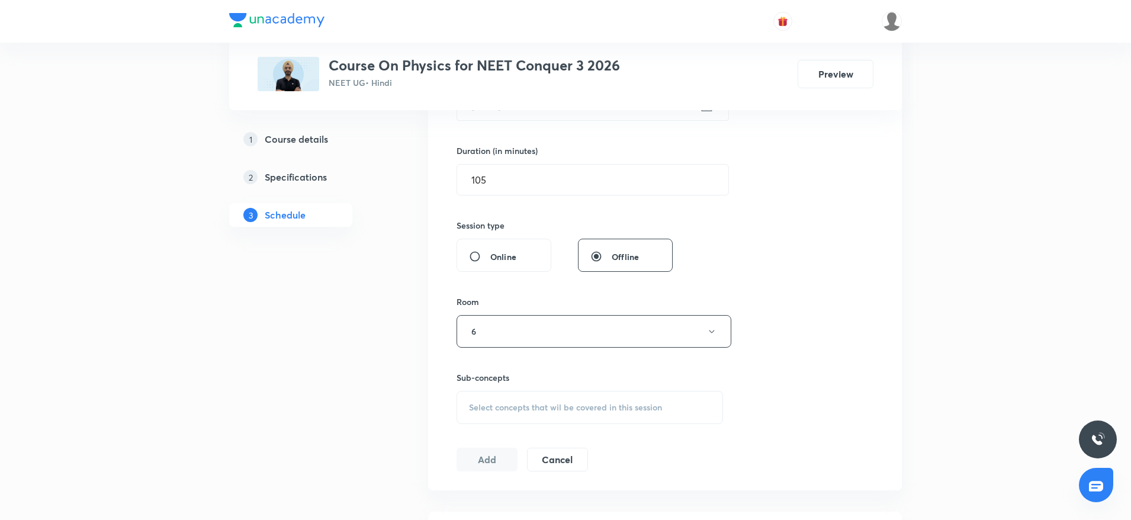
click at [510, 417] on div "Select concepts that wil be covered in this session" at bounding box center [589, 407] width 266 height 33
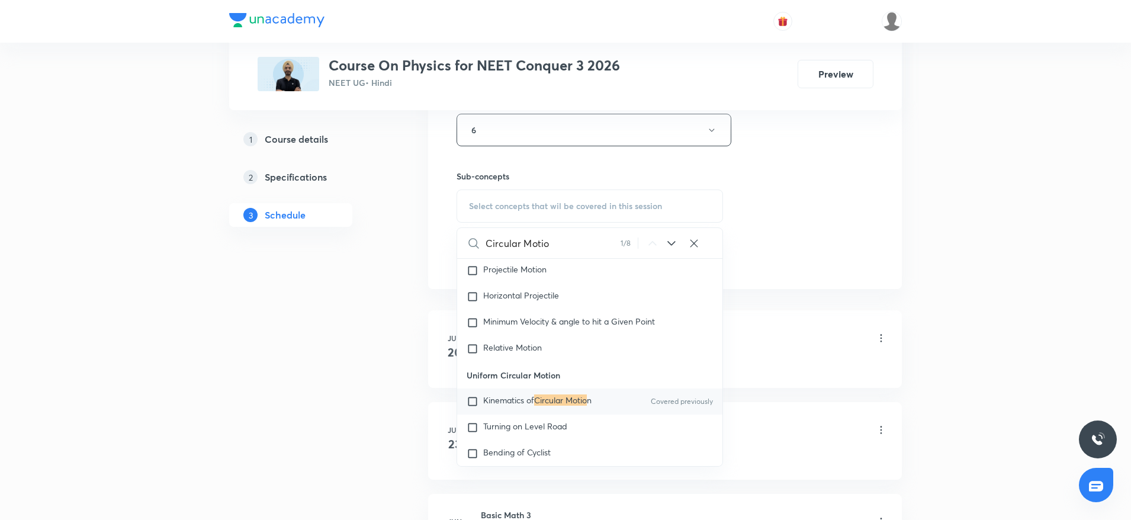
scroll to position [2241, 0]
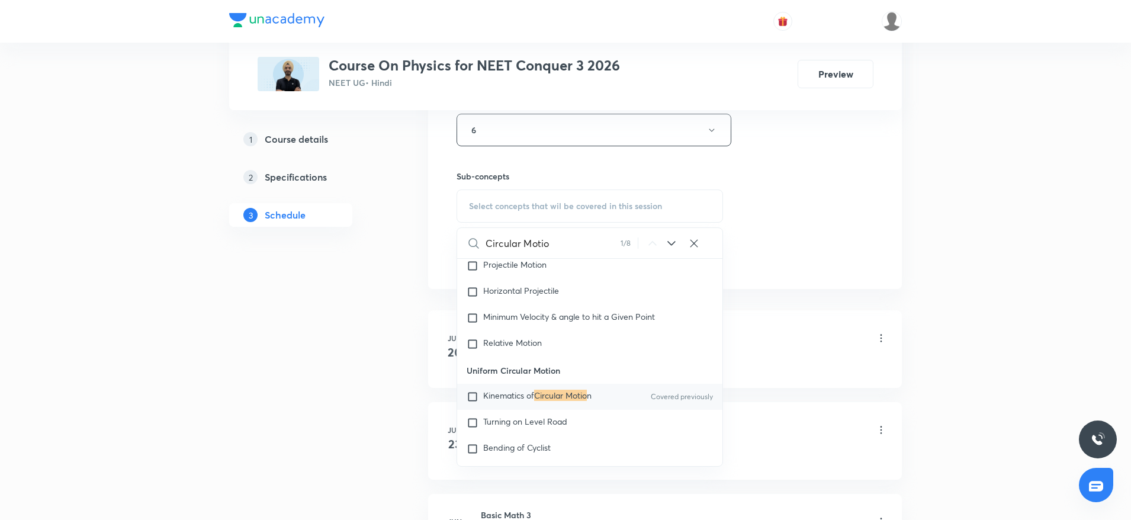
type input "Circular Motio"
click at [520, 401] on span "Kinematics of" at bounding box center [508, 394] width 51 height 11
checkbox input "true"
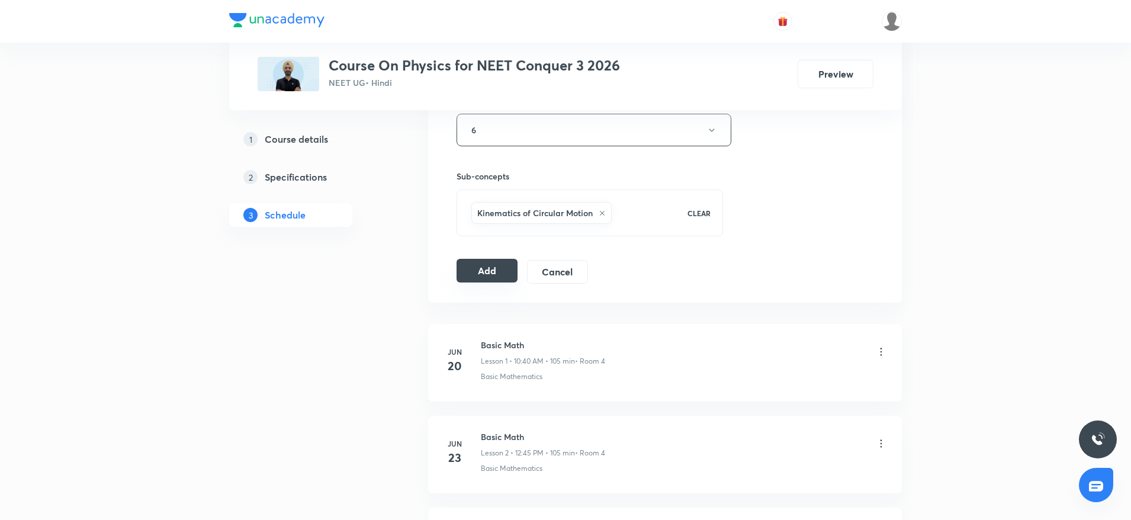
click at [477, 269] on button "Add" at bounding box center [486, 271] width 61 height 24
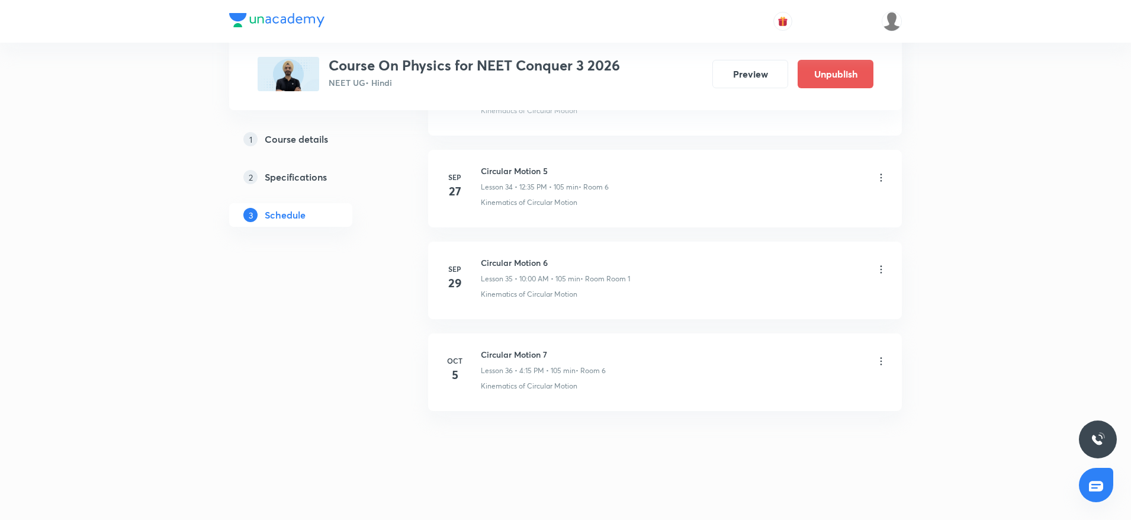
scroll to position [3189, 0]
click at [527, 348] on h6 "Circular Motion 7" at bounding box center [543, 352] width 125 height 12
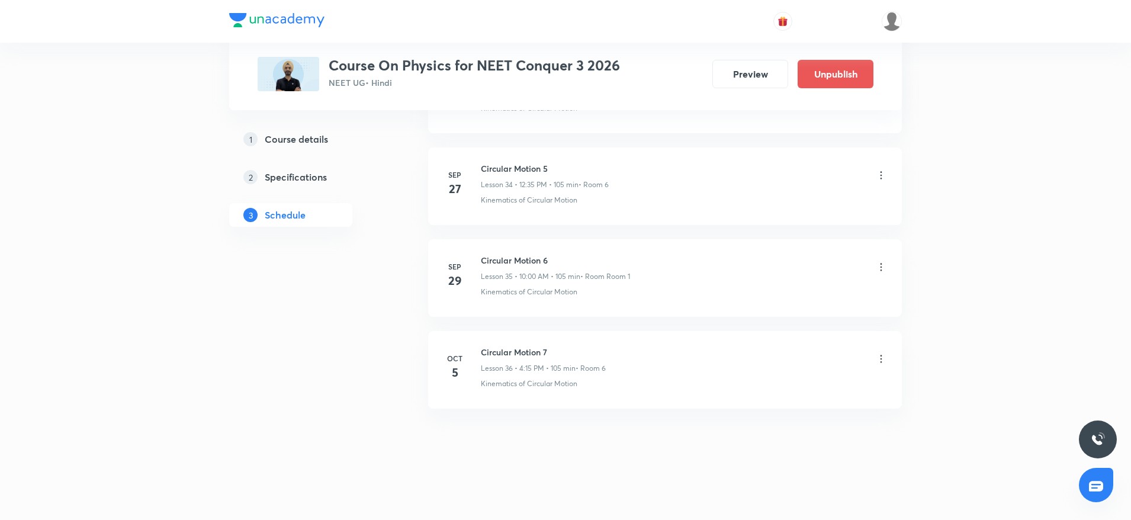
click at [500, 350] on h6 "Circular Motion 7" at bounding box center [543, 352] width 125 height 12
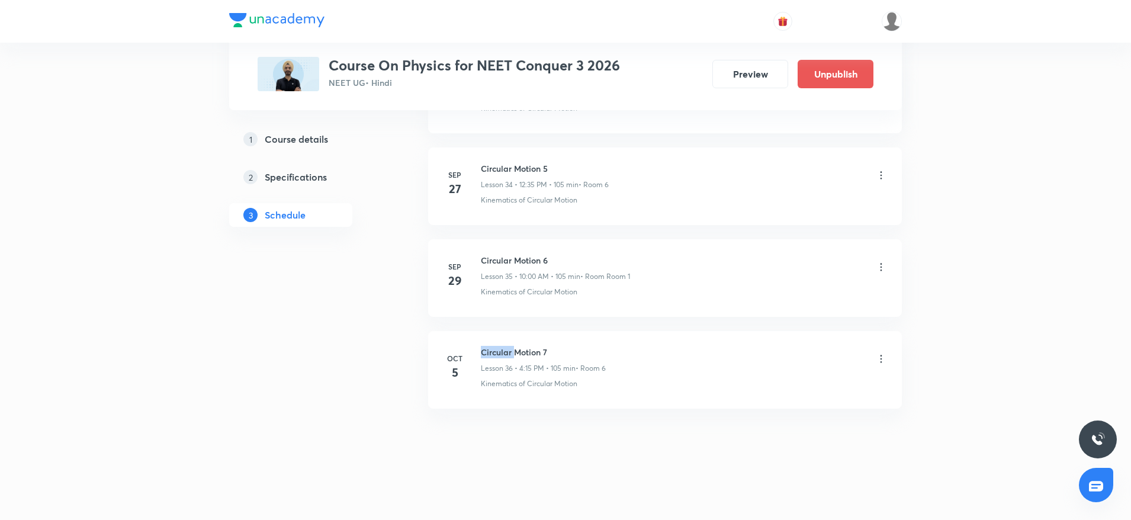
click at [500, 350] on h6 "Circular Motion 7" at bounding box center [543, 352] width 125 height 12
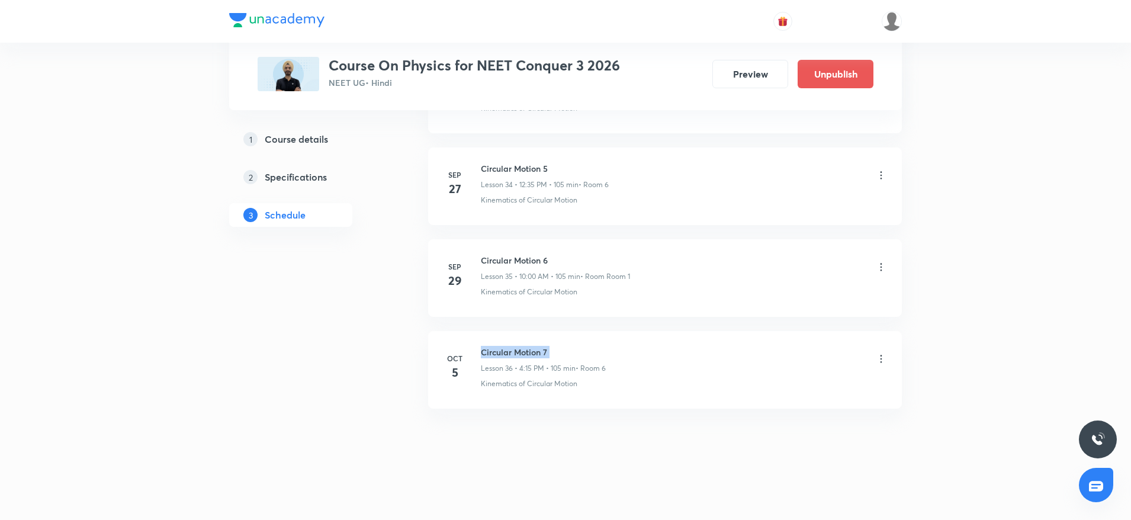
click at [500, 350] on h6 "Circular Motion 7" at bounding box center [543, 352] width 125 height 12
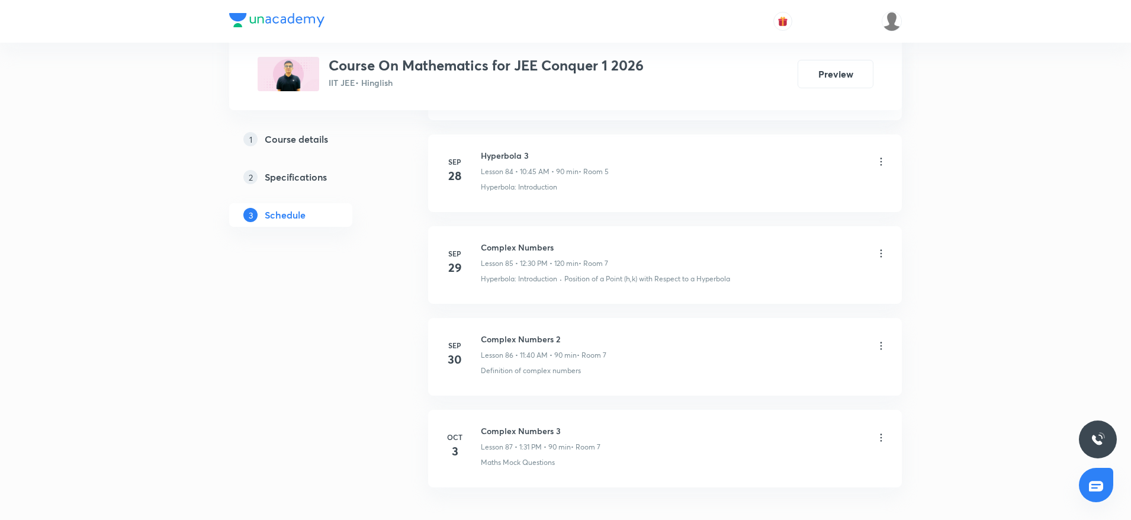
scroll to position [8413, 0]
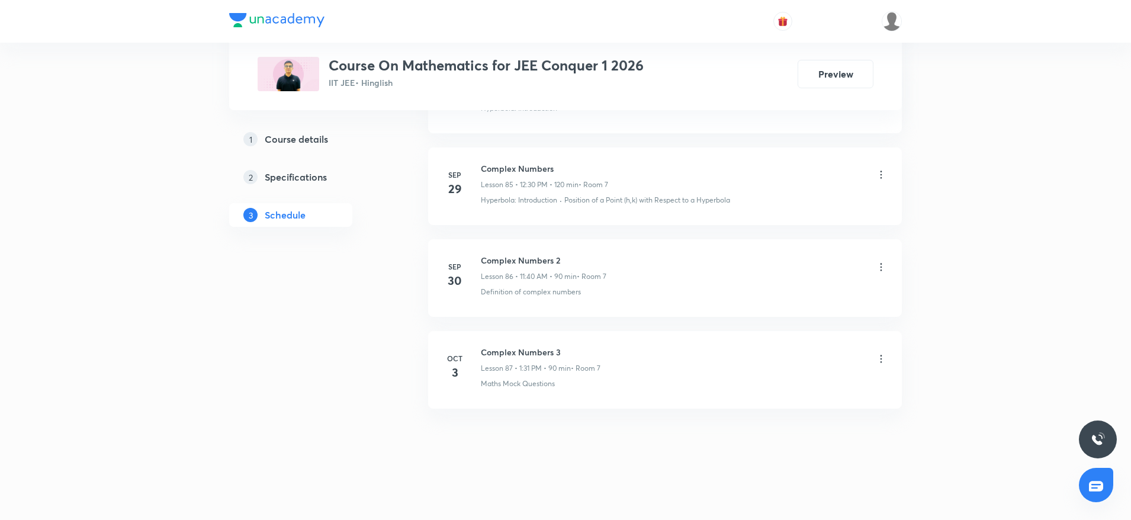
click at [540, 354] on h6 "Complex Numbers 3" at bounding box center [541, 352] width 120 height 12
copy h6 "Complex Numbers 3"
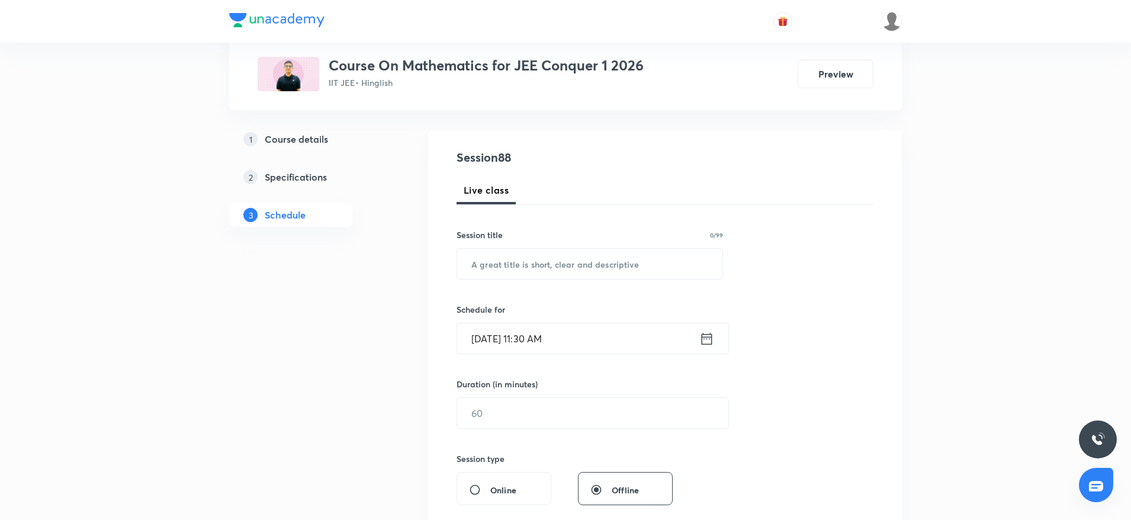
scroll to position [0, 0]
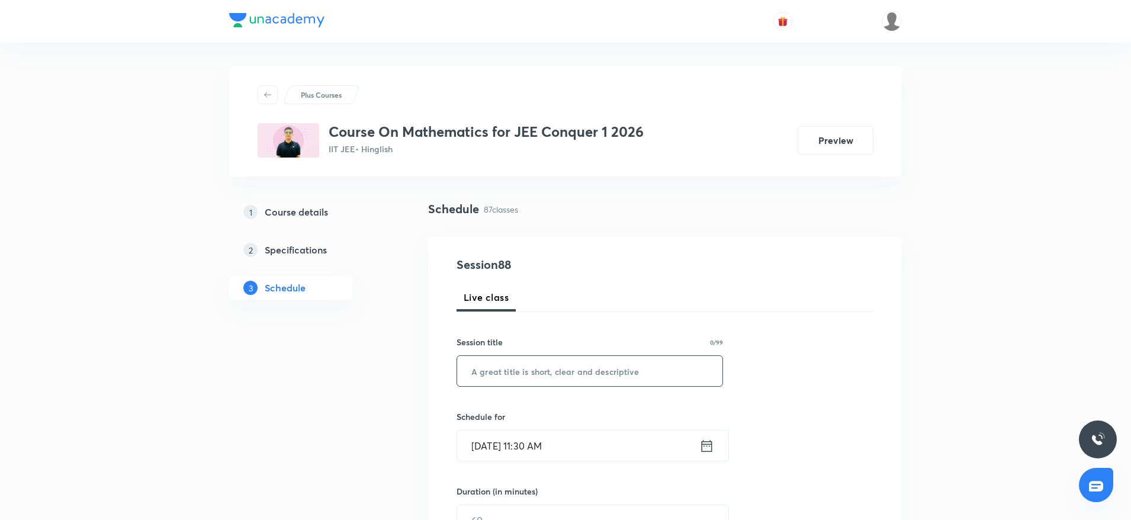
click at [521, 365] on input "text" at bounding box center [589, 371] width 265 height 30
paste input "Complex Numbers 3"
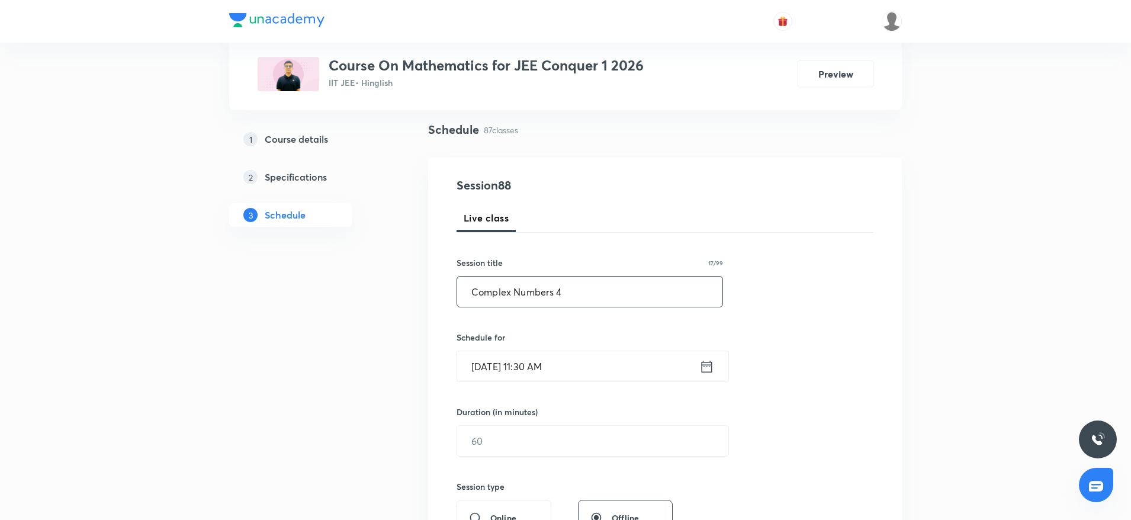
scroll to position [160, 0]
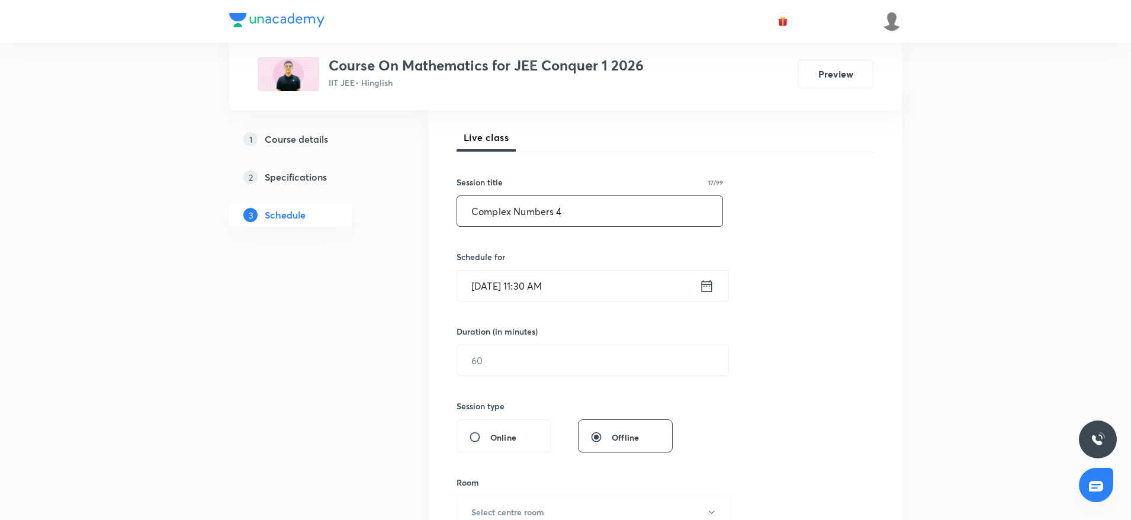
type input "Complex Numbers 4"
click at [610, 287] on input "[DATE] 11:30 AM" at bounding box center [578, 286] width 242 height 30
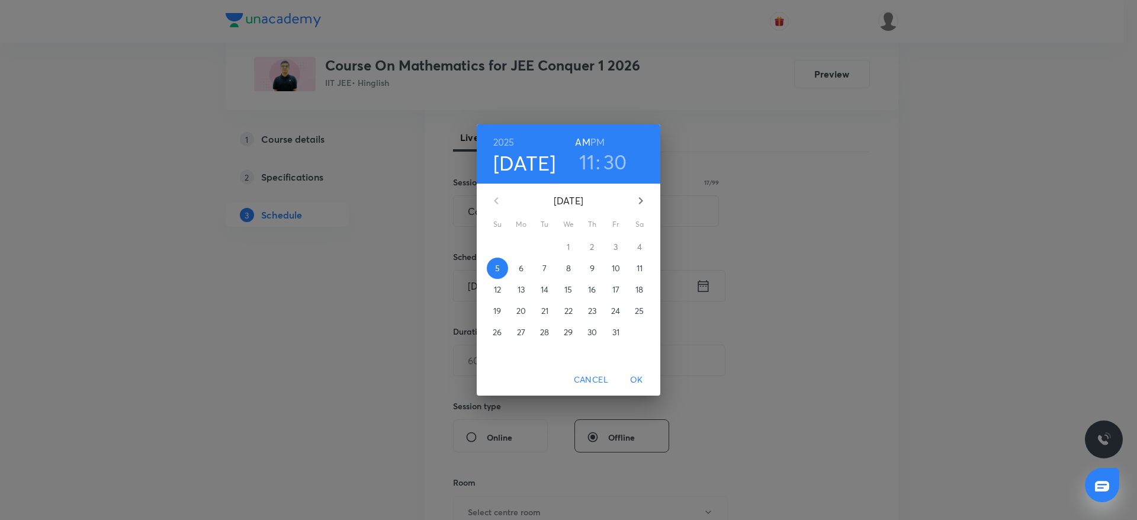
click at [589, 166] on h3 "11" at bounding box center [587, 161] width 16 height 25
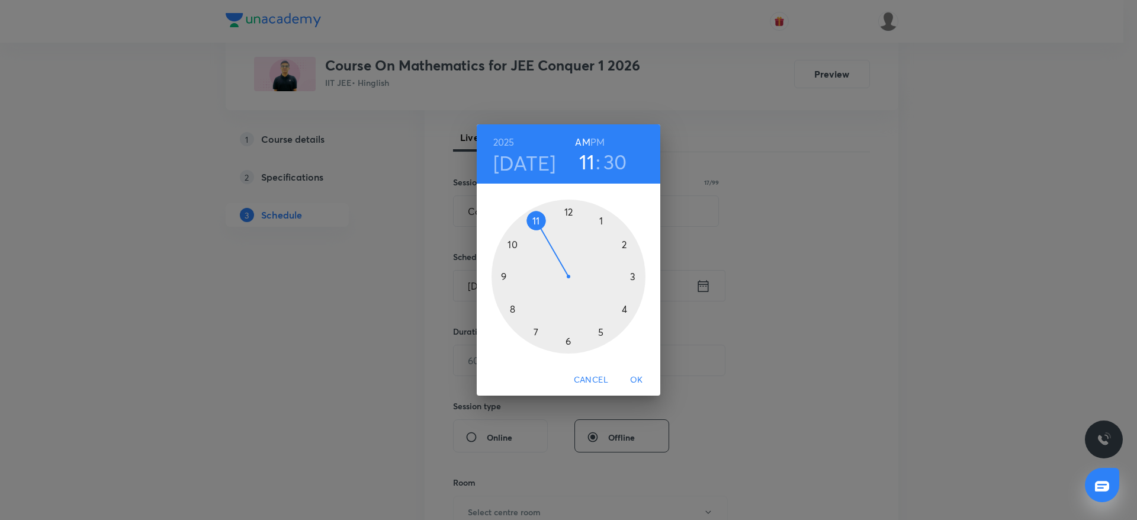
click at [596, 143] on h6 "PM" at bounding box center [597, 142] width 14 height 17
click at [603, 216] on div at bounding box center [568, 276] width 154 height 154
click at [640, 378] on span "OK" at bounding box center [636, 379] width 28 height 15
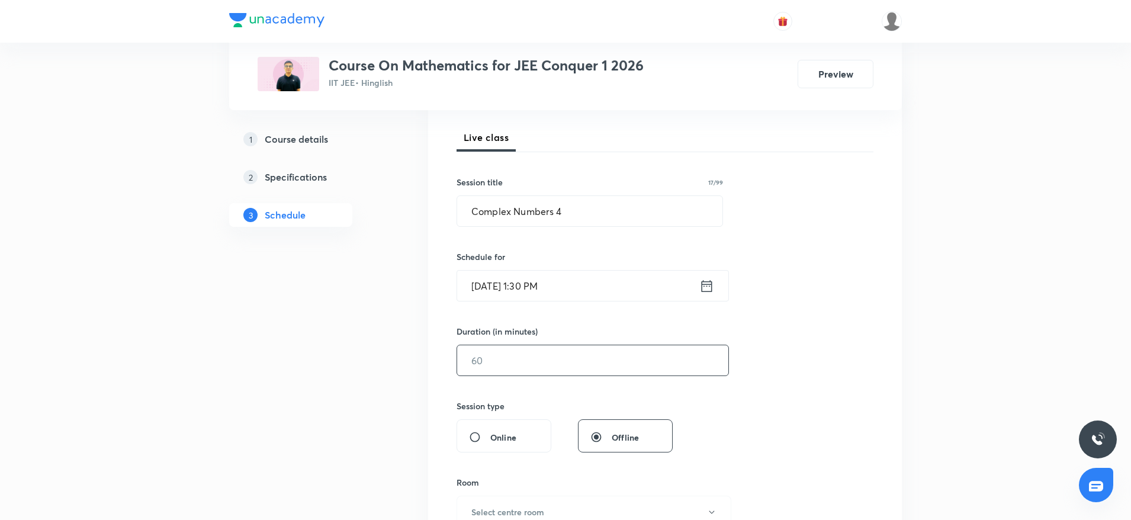
click at [546, 353] on input "text" at bounding box center [592, 360] width 271 height 30
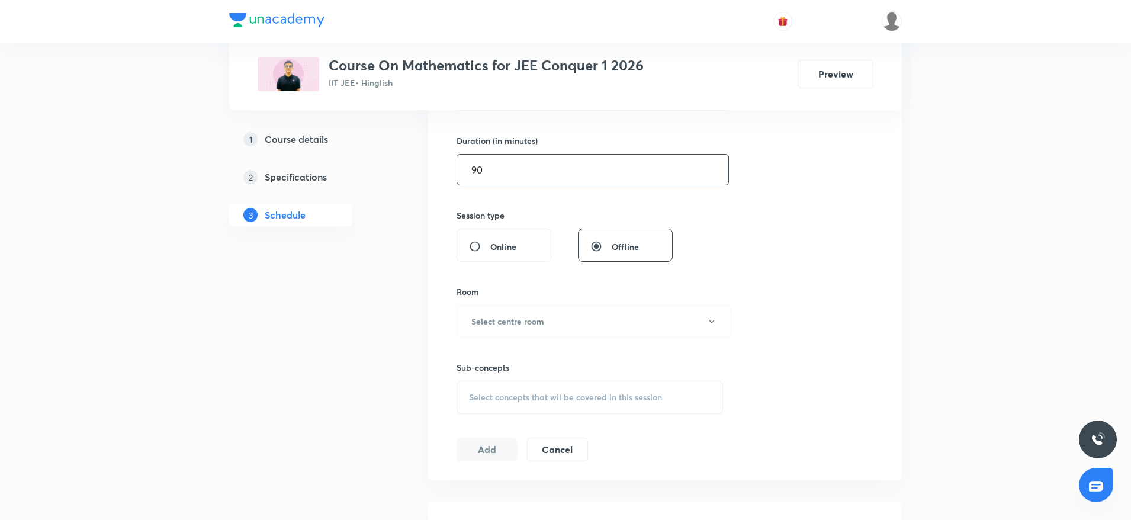
scroll to position [355, 0]
type input "90"
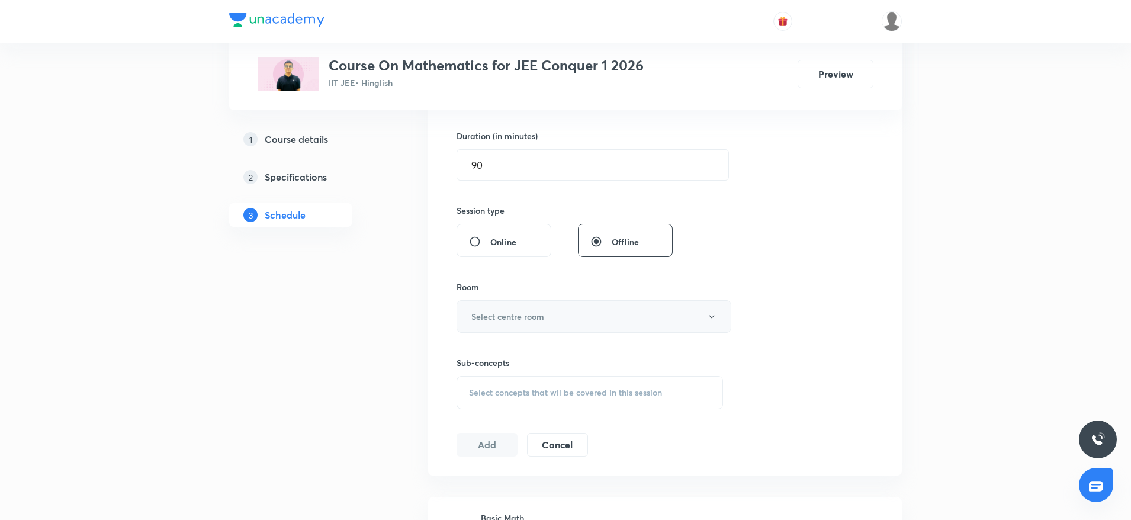
click at [523, 312] on h6 "Select centre room" at bounding box center [507, 316] width 73 height 12
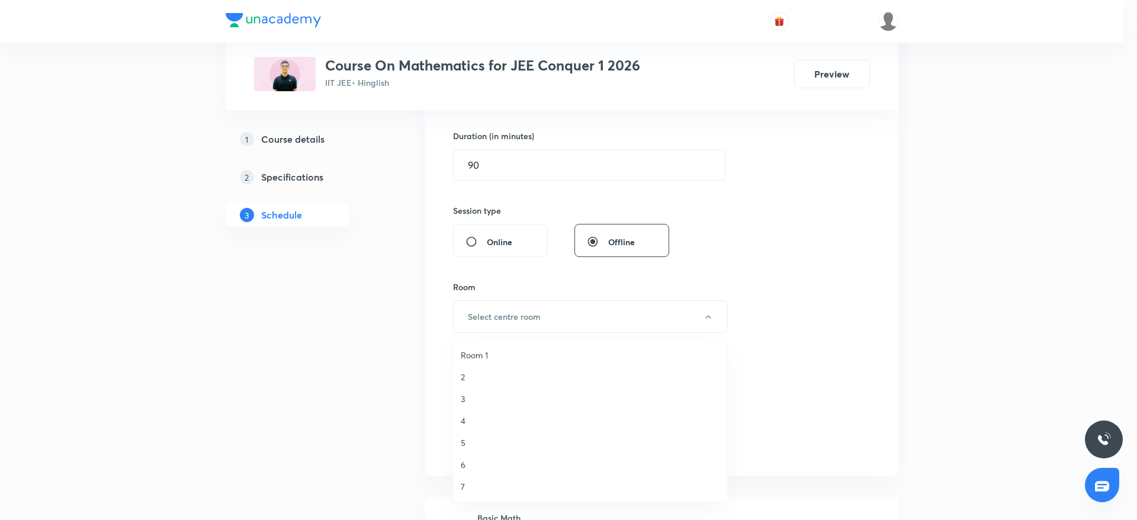
click at [478, 482] on span "7" at bounding box center [590, 486] width 259 height 12
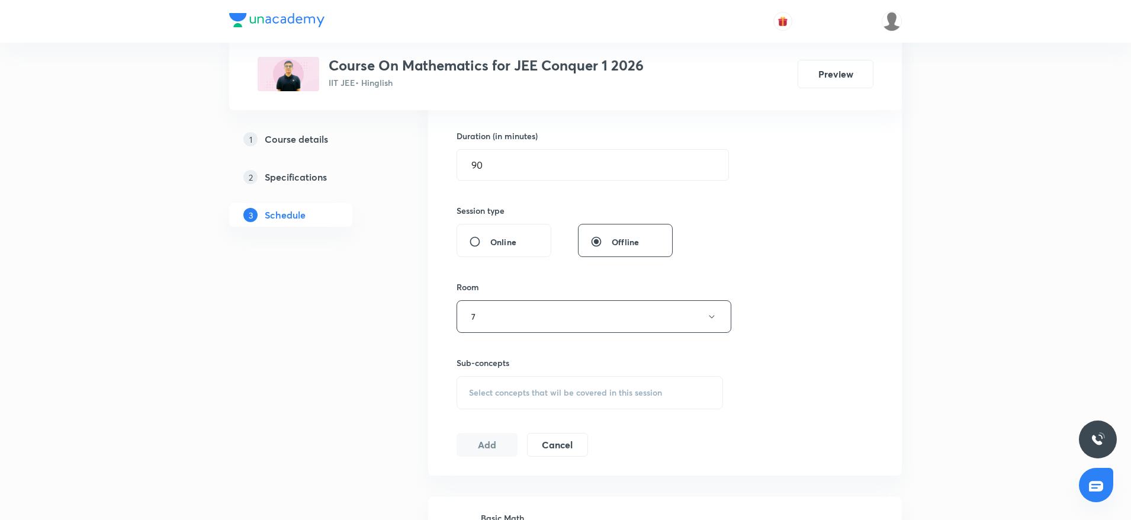
click at [555, 392] on span "Select concepts that wil be covered in this session" at bounding box center [565, 392] width 193 height 9
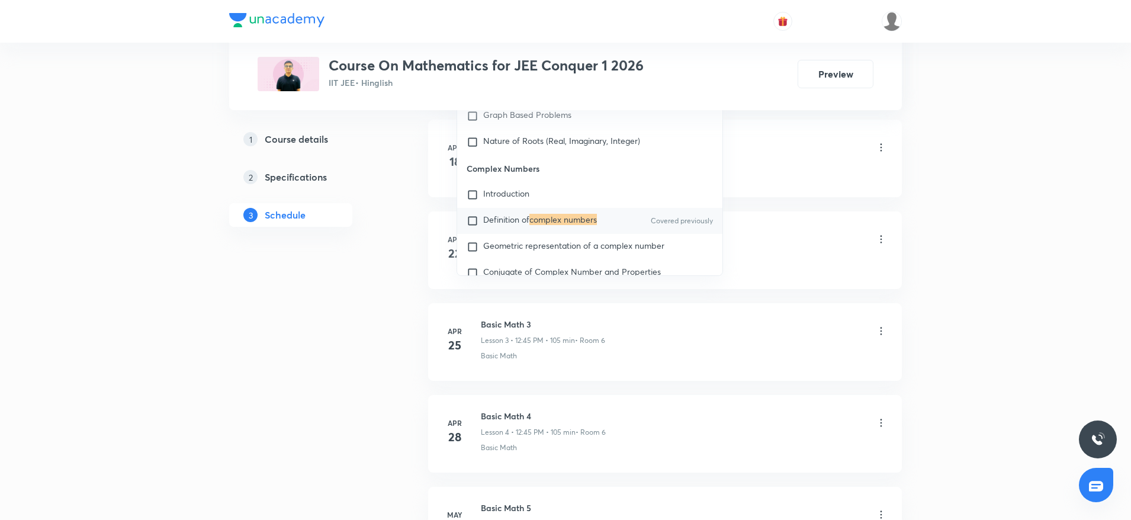
scroll to position [745, 0]
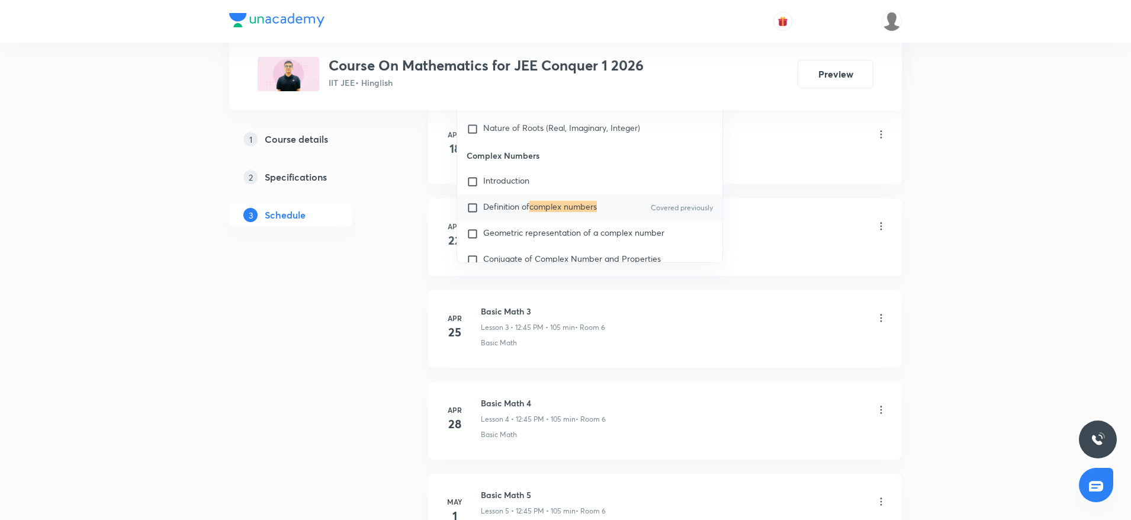
type input "Complex Numbers"
click at [539, 204] on mark "complex numbers" at bounding box center [562, 206] width 67 height 11
checkbox input "true"
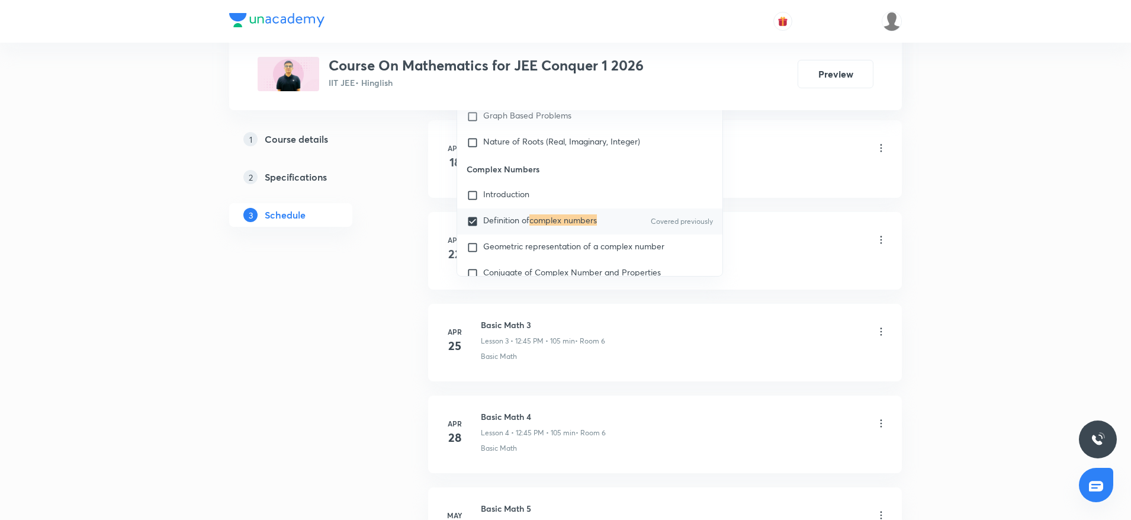
click at [743, 170] on div "Basic Math" at bounding box center [684, 173] width 406 height 11
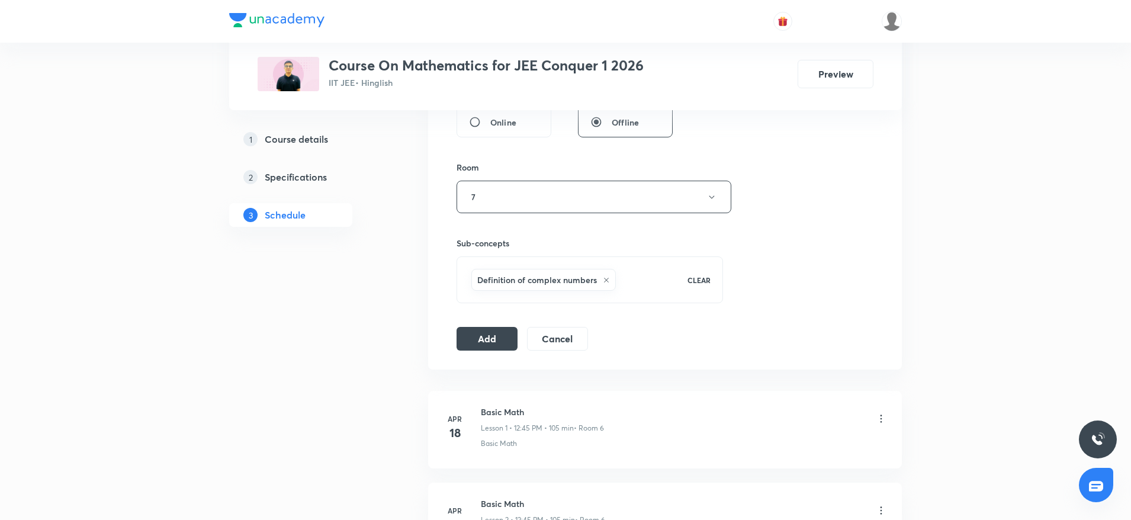
scroll to position [440, 0]
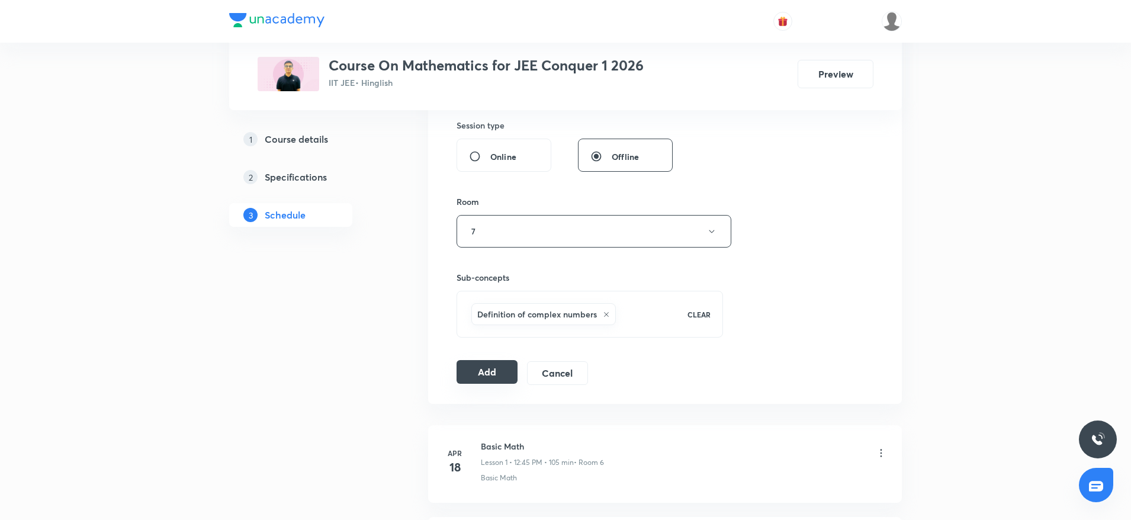
click at [475, 373] on button "Add" at bounding box center [486, 372] width 61 height 24
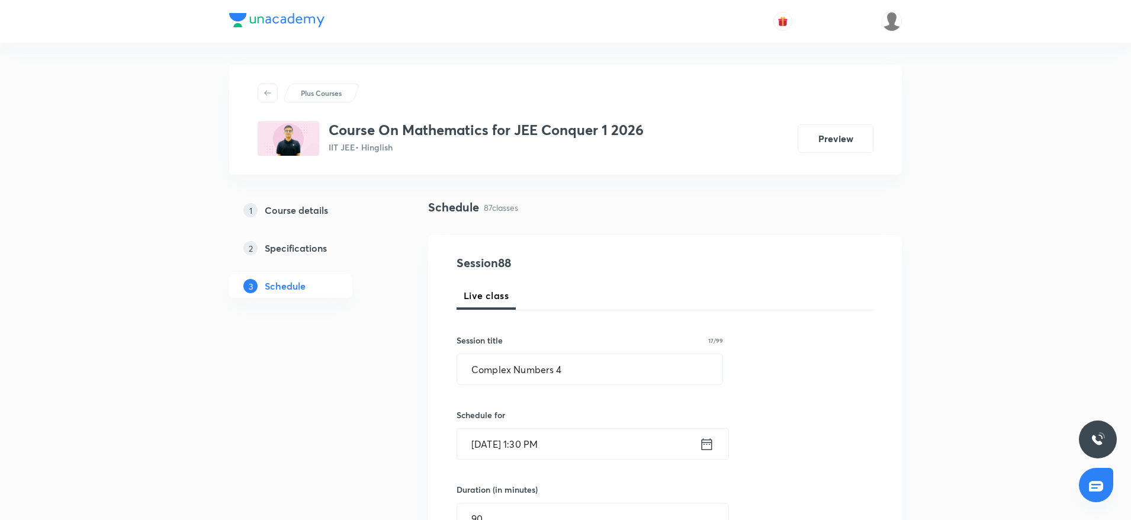
scroll to position [0, 0]
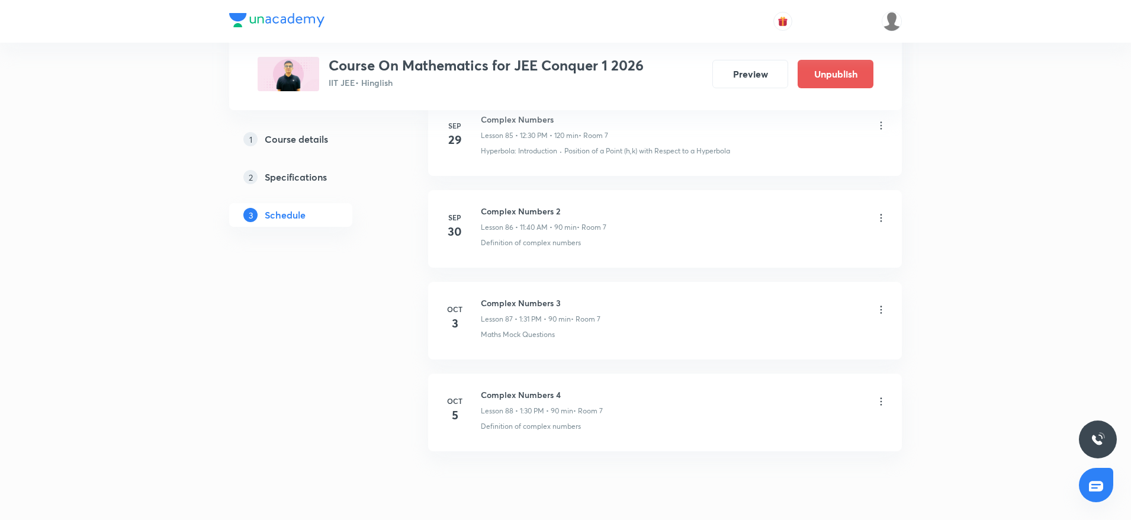
scroll to position [7960, 0]
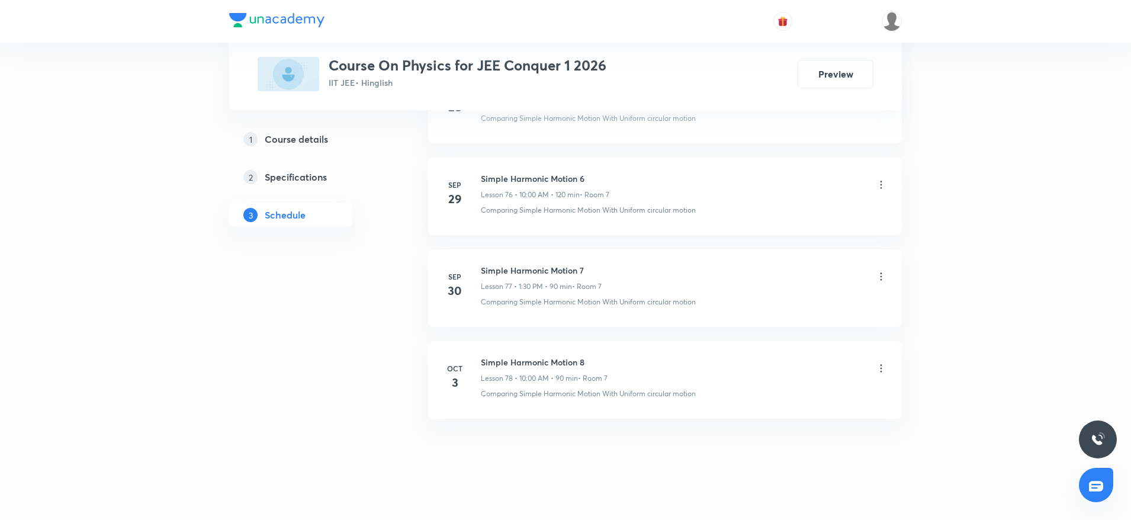
scroll to position [7588, 0]
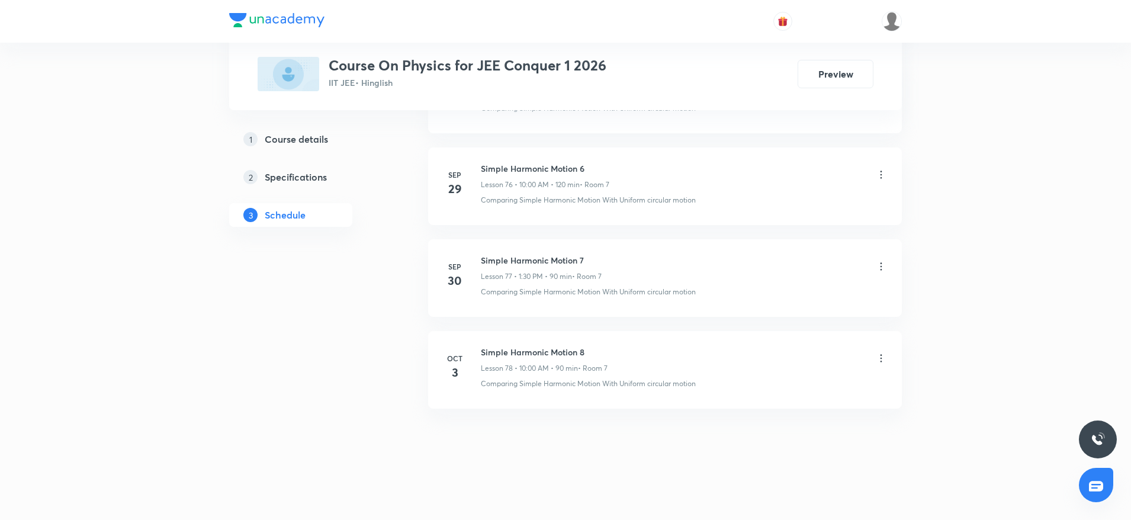
click at [507, 359] on div "Simple Harmonic Motion 8 Lesson 78 • 10:00 AM • 90 min • Room 7" at bounding box center [544, 360] width 127 height 28
click at [515, 350] on h6 "Simple Harmonic Motion 8" at bounding box center [544, 352] width 127 height 12
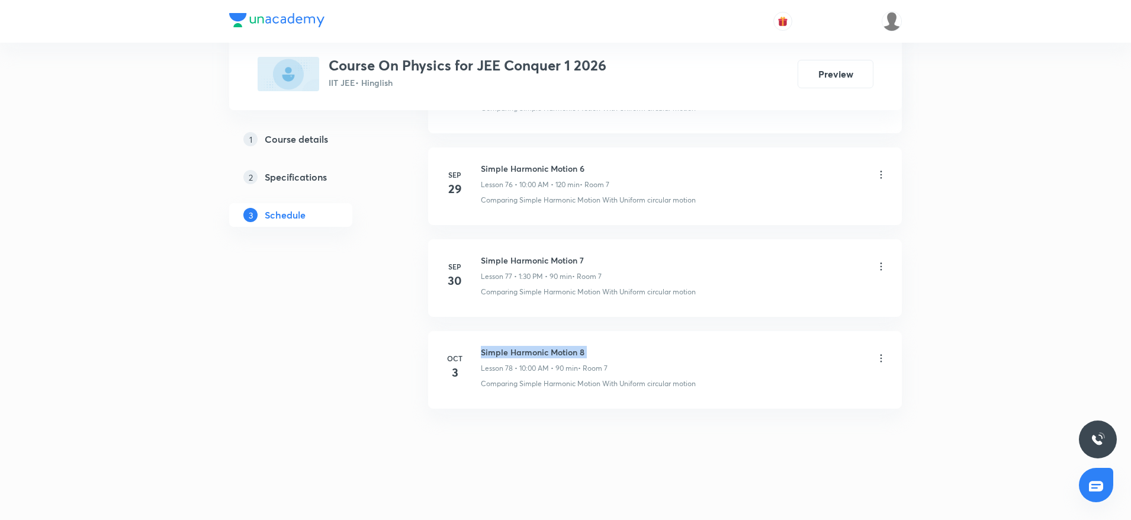
click at [515, 350] on h6 "Simple Harmonic Motion 8" at bounding box center [544, 352] width 127 height 12
copy h6 "Simple Harmonic Motion 8"
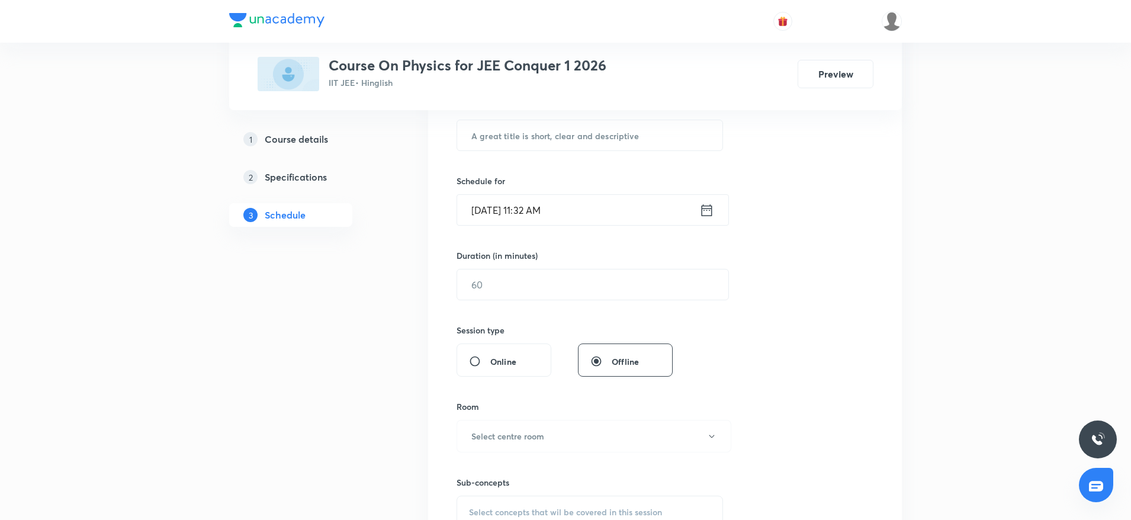
scroll to position [0, 0]
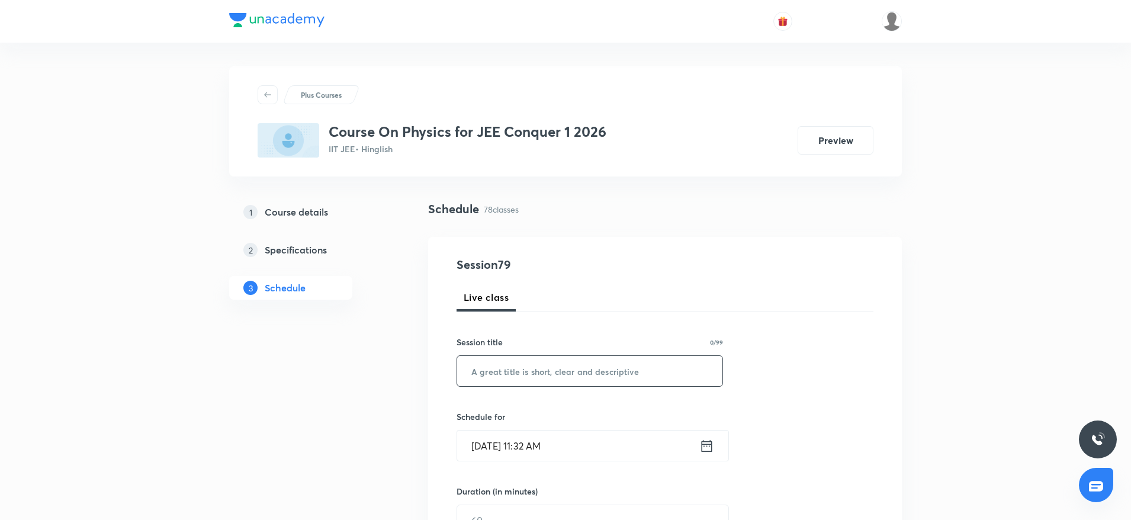
click at [510, 369] on input "text" at bounding box center [589, 371] width 265 height 30
paste input "Simple Harmonic Motion 8"
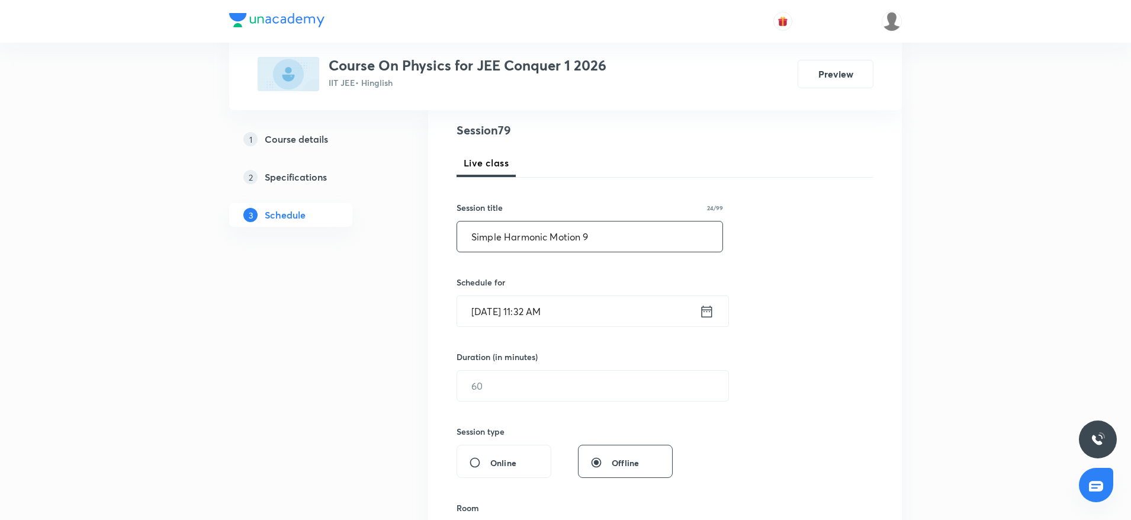
scroll to position [166, 0]
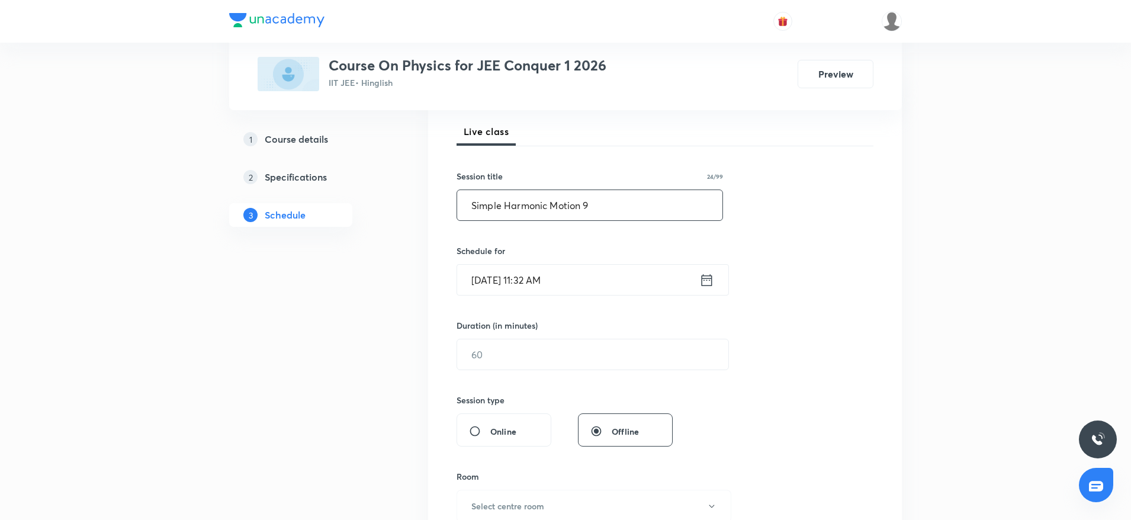
type input "Simple Harmonic Motion 9"
click at [599, 285] on input "Oct 5, 2025, 11:32 AM" at bounding box center [578, 280] width 242 height 30
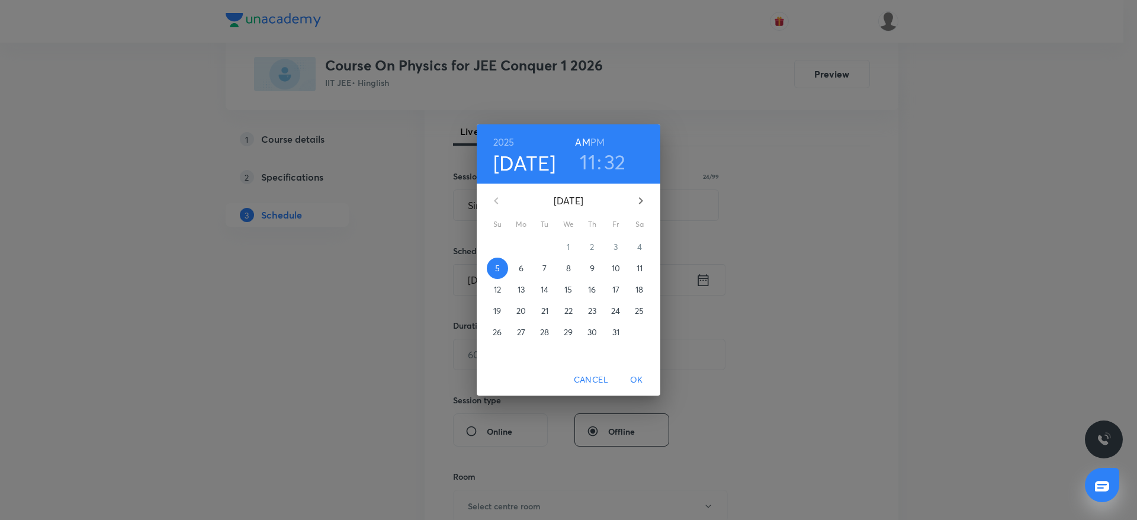
click at [598, 137] on h6 "PM" at bounding box center [597, 142] width 14 height 17
click at [588, 165] on h3 "11" at bounding box center [588, 161] width 16 height 25
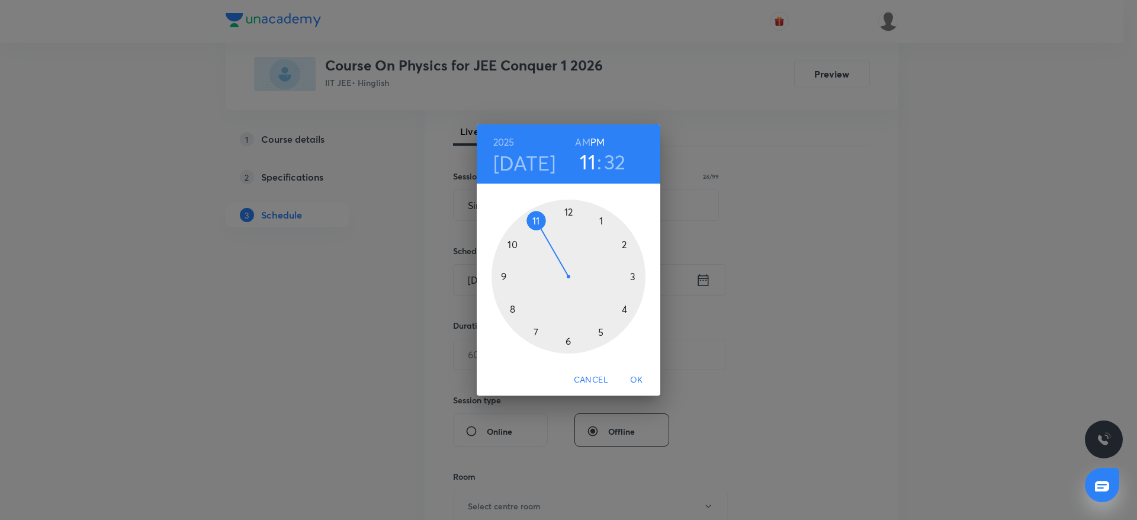
click at [635, 275] on div at bounding box center [568, 276] width 154 height 154
click at [640, 275] on div at bounding box center [568, 276] width 154 height 154
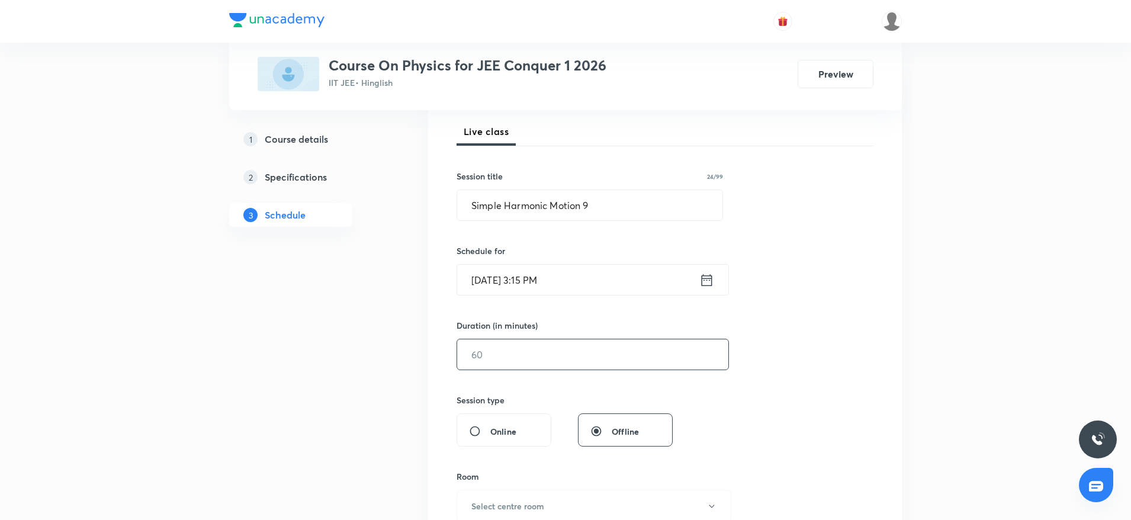
click at [501, 352] on input "text" at bounding box center [592, 354] width 271 height 30
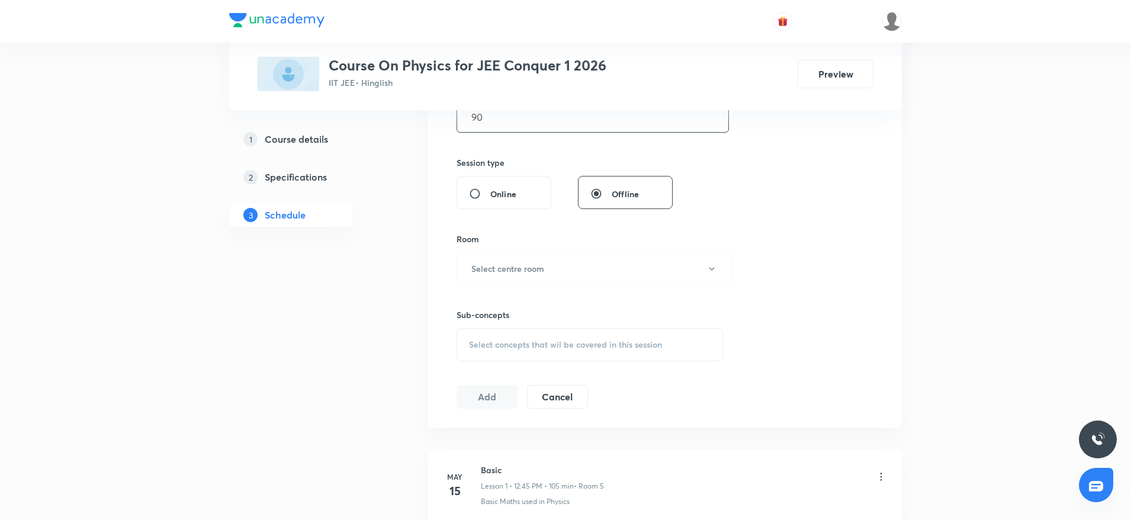
scroll to position [447, 0]
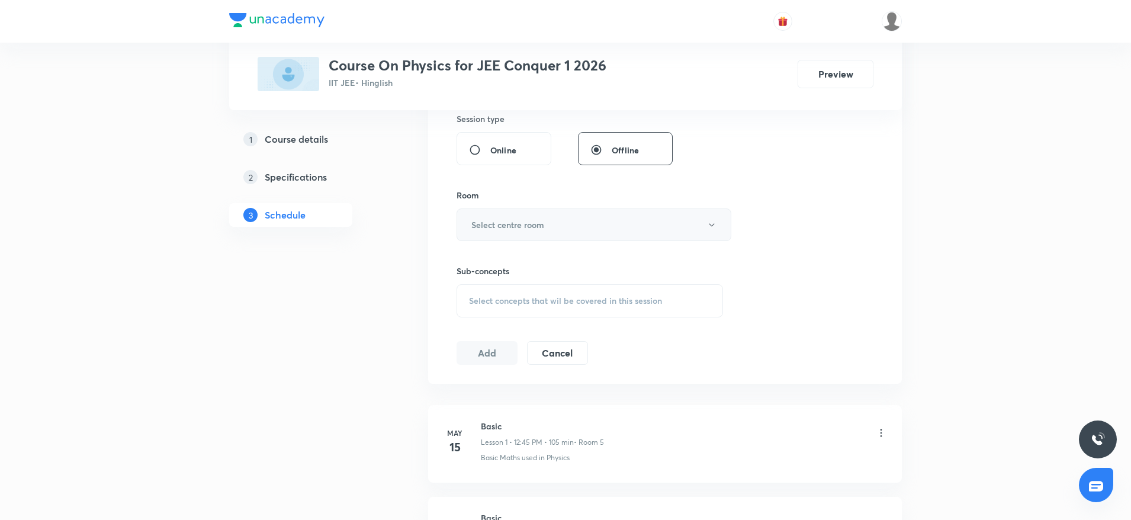
type input "90"
click at [536, 215] on button "Select centre room" at bounding box center [593, 224] width 275 height 33
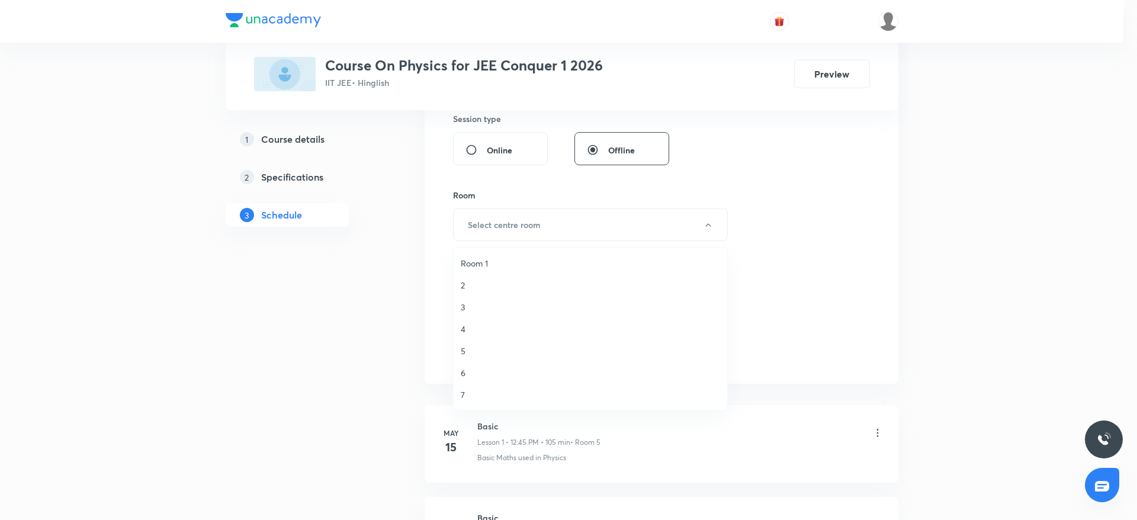
click at [472, 395] on span "7" at bounding box center [590, 394] width 259 height 12
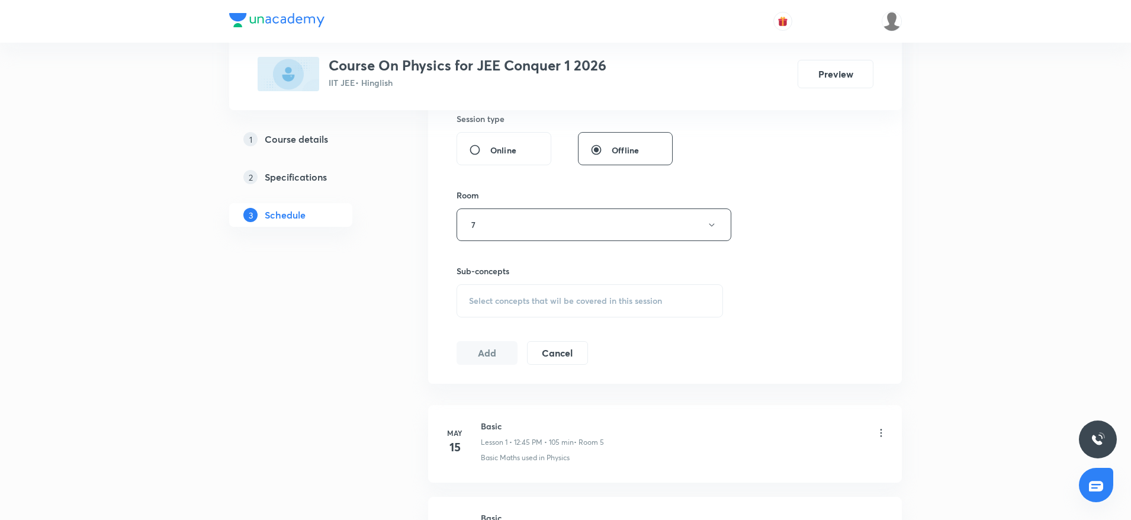
click at [545, 302] on span "Select concepts that wil be covered in this session" at bounding box center [565, 300] width 193 height 9
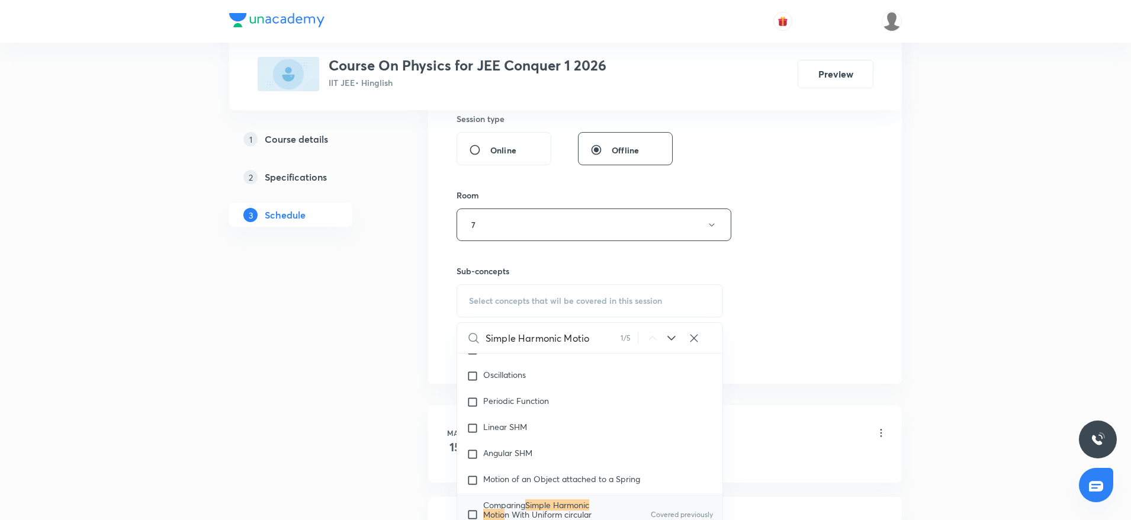
scroll to position [5227, 0]
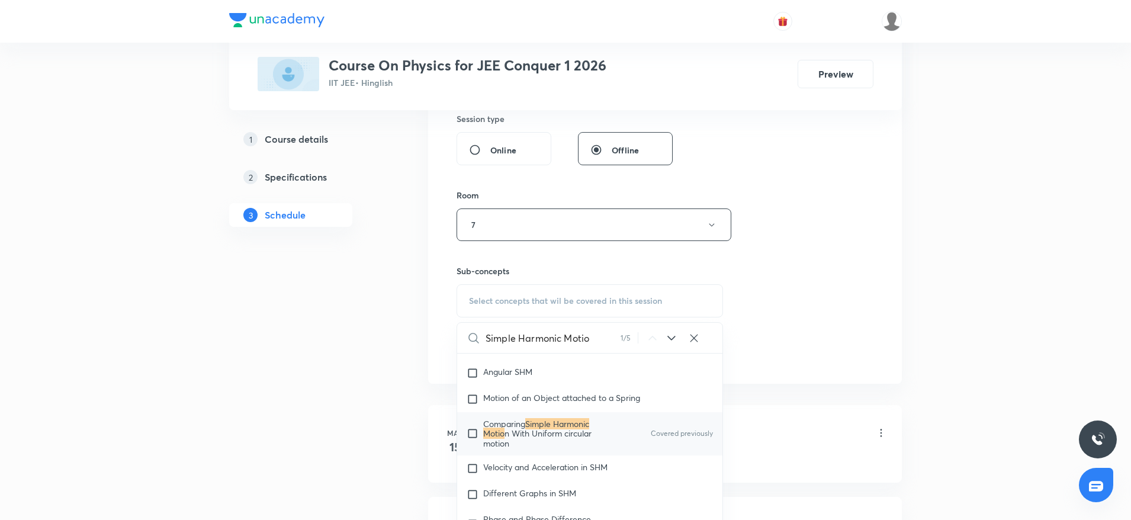
type input "Simple Harmonic Motio"
click at [495, 423] on span "Comparing" at bounding box center [504, 423] width 42 height 11
checkbox input "true"
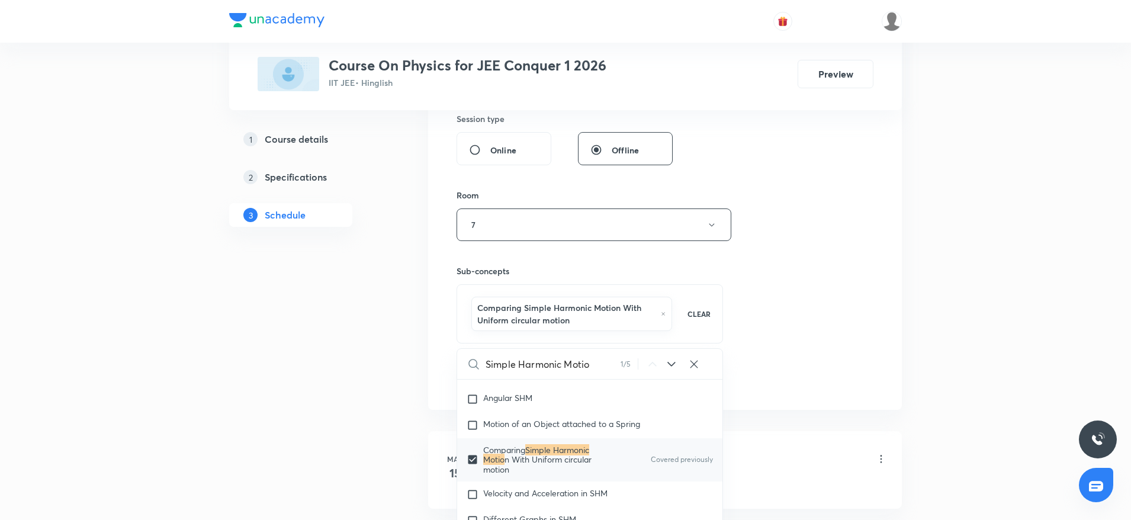
click at [868, 308] on div "Session 79 Live class Session title 24/99 Simple Harmonic Motion 9 ​ Schedule f…" at bounding box center [664, 100] width 417 height 582
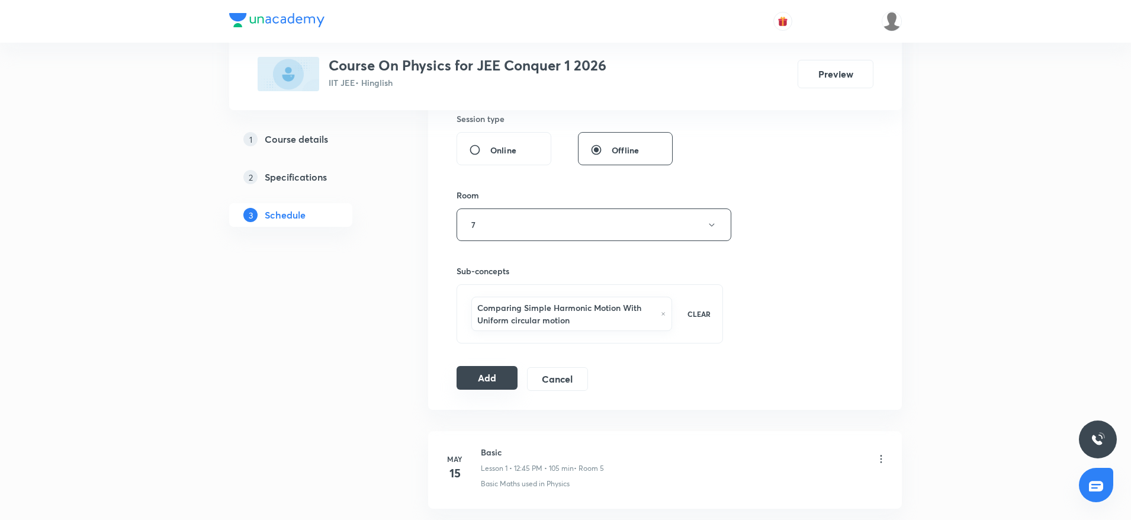
click at [476, 379] on button "Add" at bounding box center [486, 378] width 61 height 24
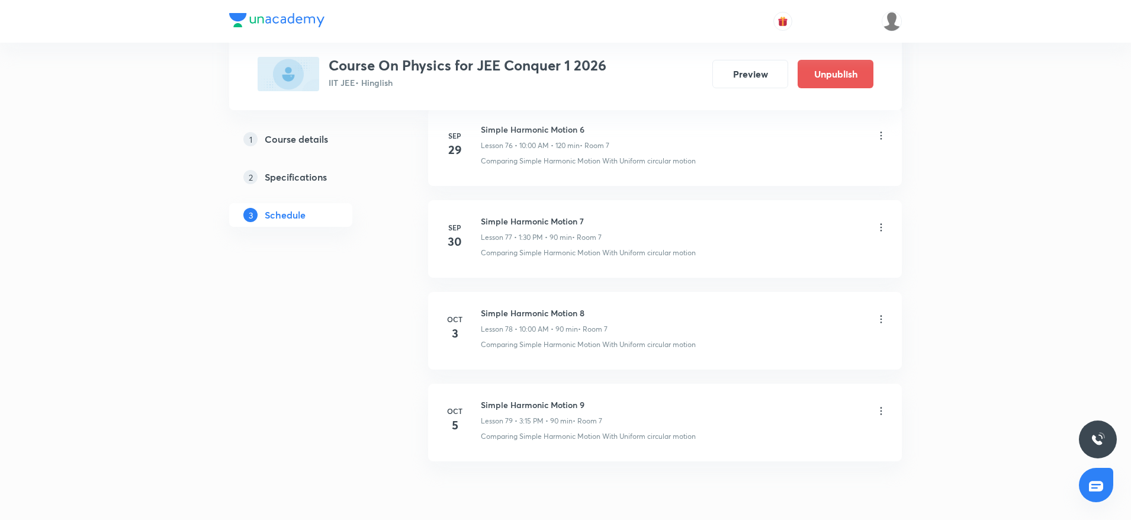
scroll to position [7136, 0]
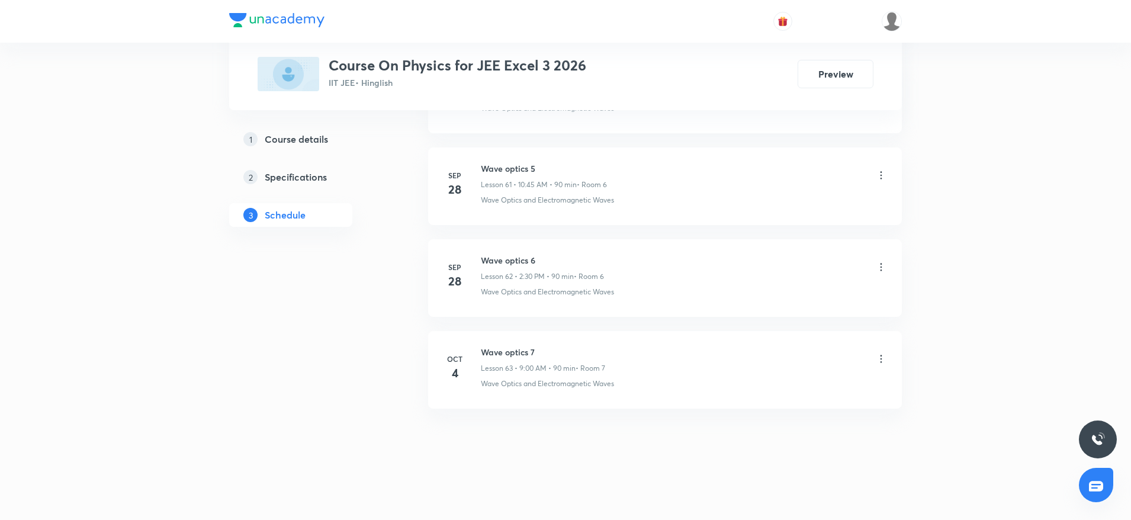
click at [512, 350] on h6 "Wave optics 7" at bounding box center [543, 352] width 124 height 12
copy h6 "Wave optics 7"
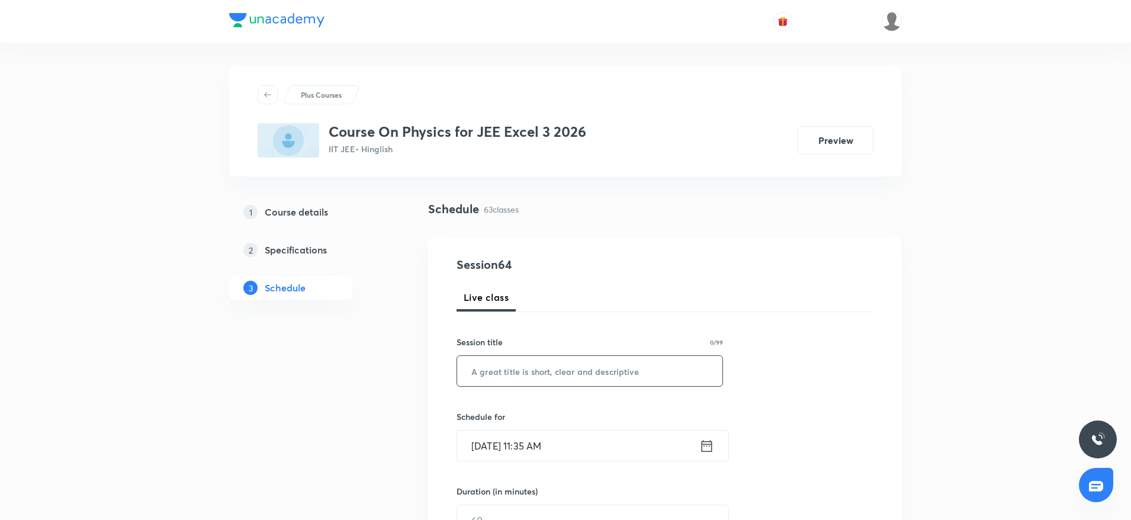
click at [495, 364] on input "text" at bounding box center [589, 371] width 265 height 30
paste input "Wave optics 7"
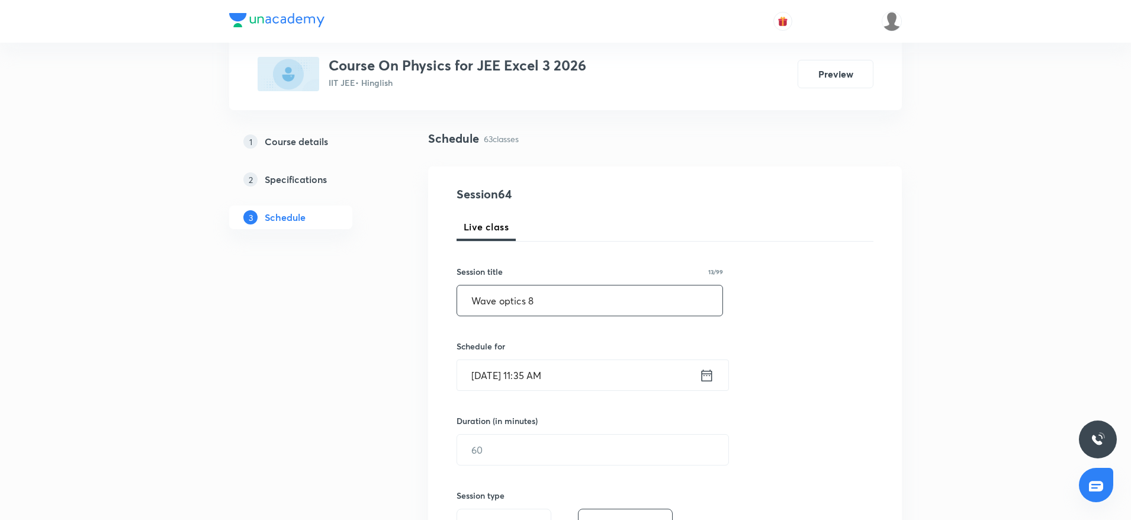
scroll to position [74, 0]
type input "Wave optics 8"
click at [619, 377] on input "Oct 5, 2025, 11:35 AM" at bounding box center [578, 371] width 242 height 30
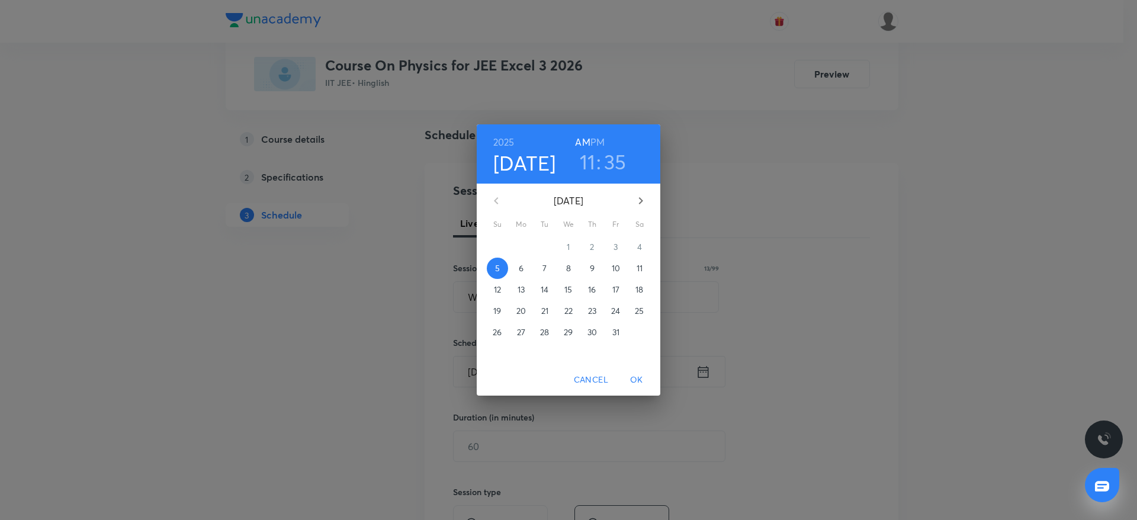
click at [598, 134] on h6 "PM" at bounding box center [597, 142] width 14 height 17
click at [584, 166] on h3 "11" at bounding box center [588, 161] width 16 height 25
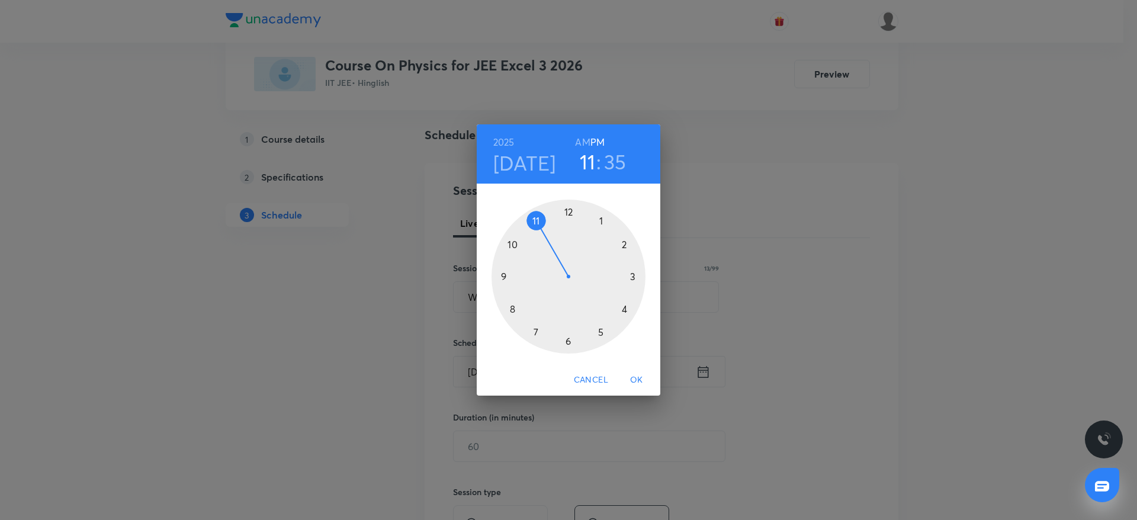
click at [603, 217] on div at bounding box center [568, 276] width 154 height 154
click at [569, 333] on div at bounding box center [568, 276] width 154 height 154
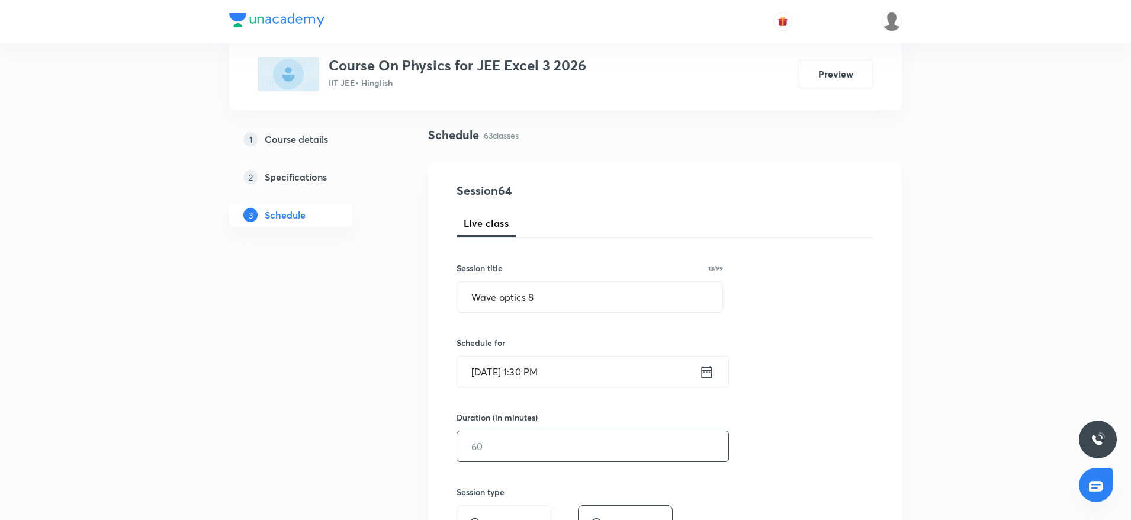
click at [491, 441] on input "text" at bounding box center [592, 446] width 271 height 30
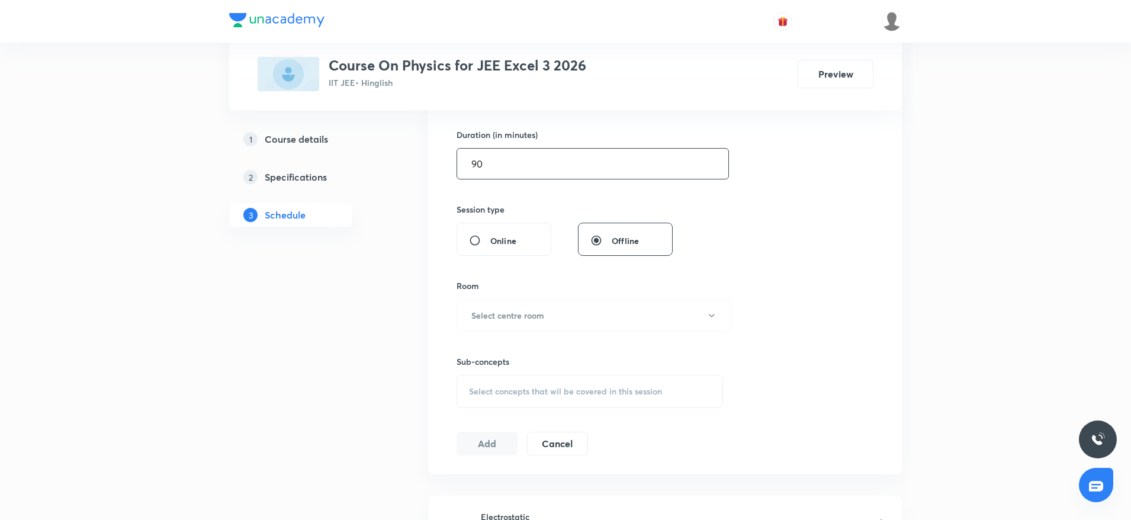
scroll to position [367, 0]
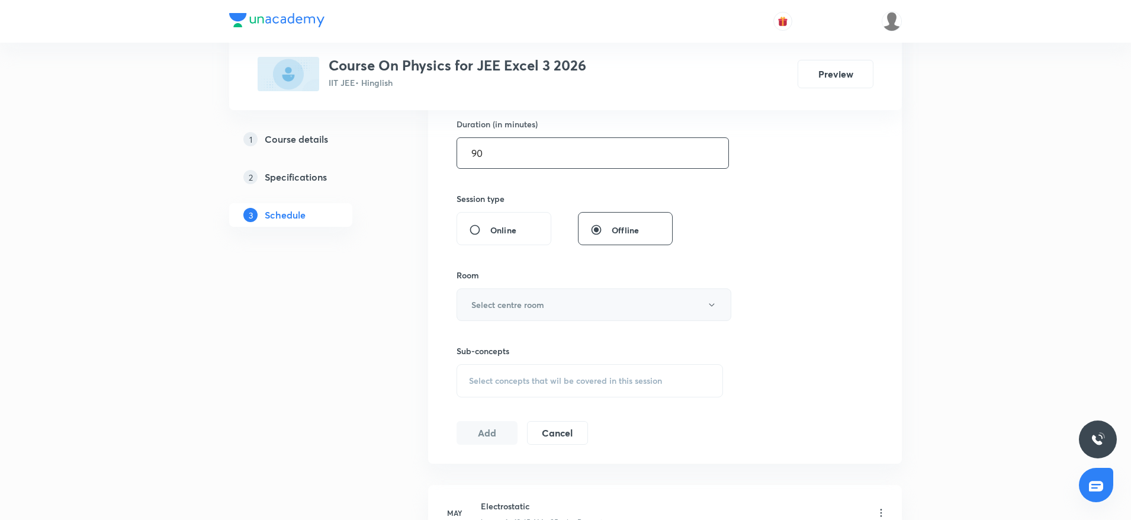
type input "90"
click at [526, 300] on h6 "Select centre room" at bounding box center [507, 304] width 73 height 12
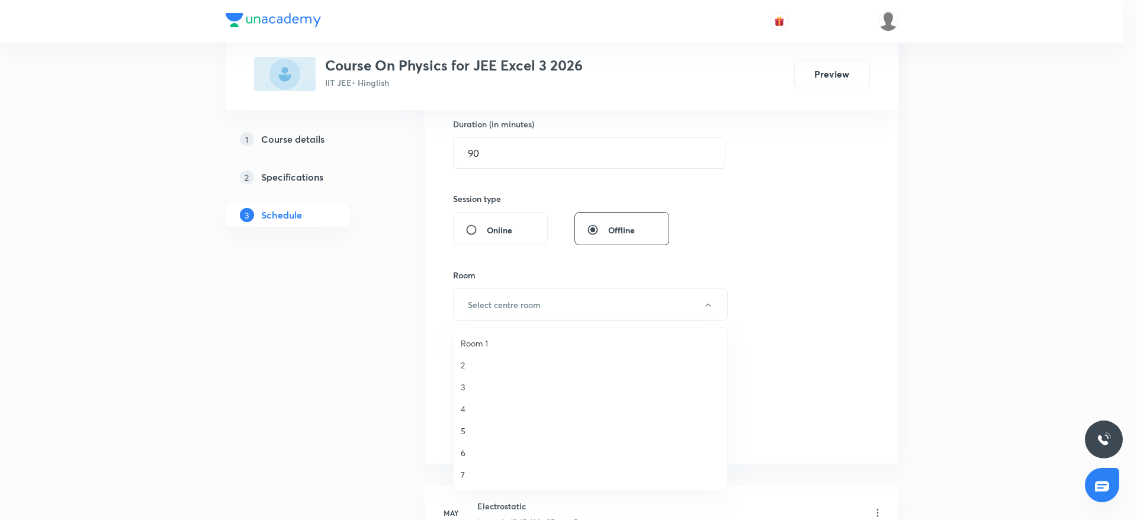
click at [479, 409] on span "4" at bounding box center [590, 409] width 259 height 12
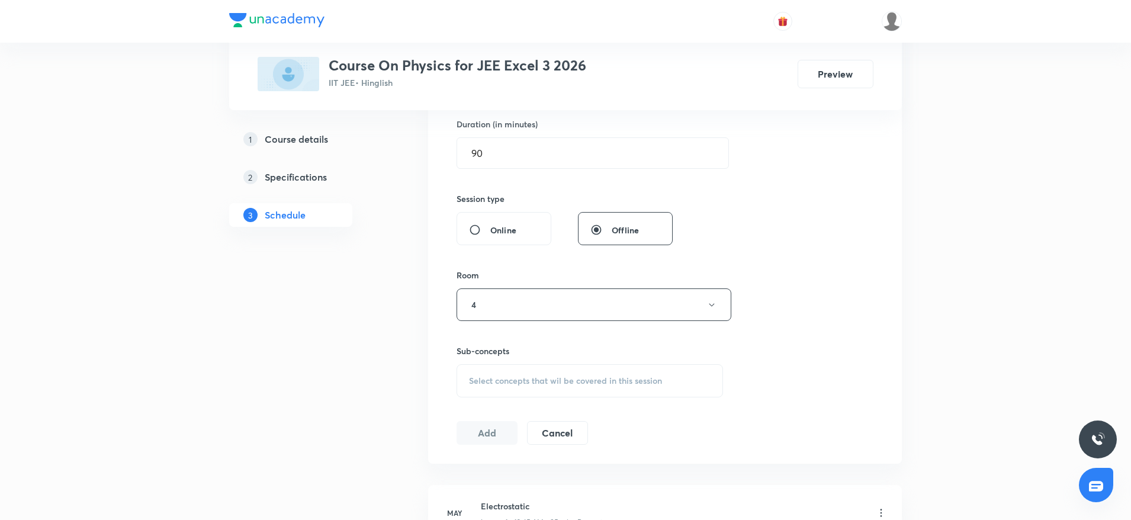
click at [506, 384] on span "Select concepts that wil be covered in this session" at bounding box center [565, 380] width 193 height 9
click at [588, 478] on div "Physics Mock Questions Covered previously" at bounding box center [589, 473] width 265 height 27
checkbox input "true"
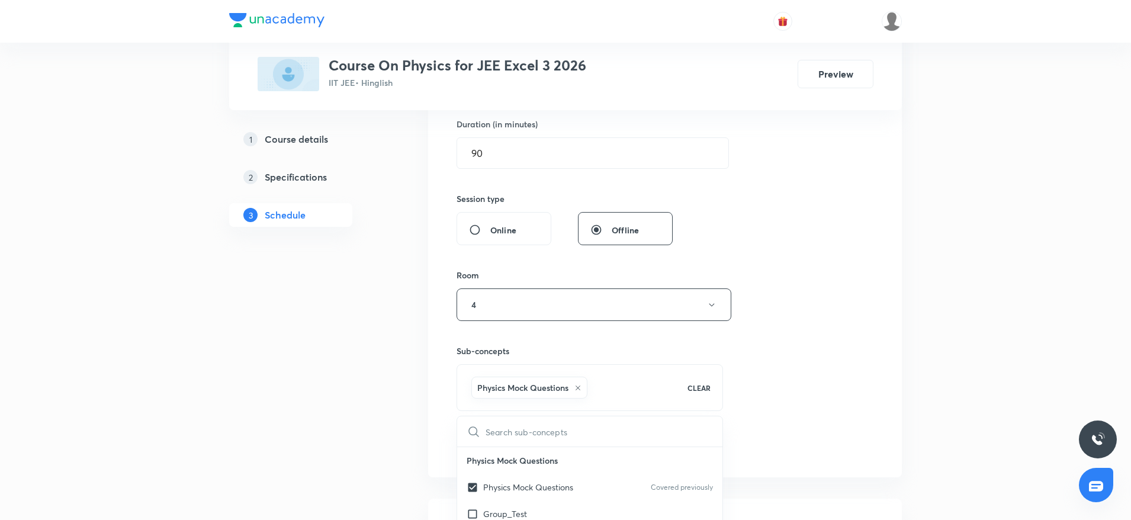
click at [853, 316] on div "Session 64 Live class Session title 13/99 Wave optics 8 ​ Schedule for Oct 5, 2…" at bounding box center [664, 173] width 417 height 569
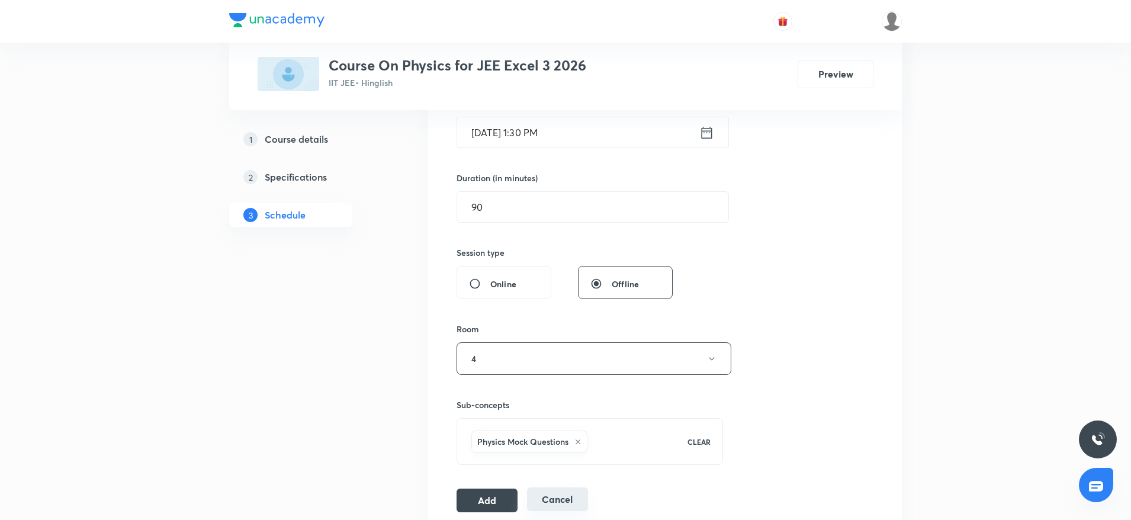
scroll to position [329, 0]
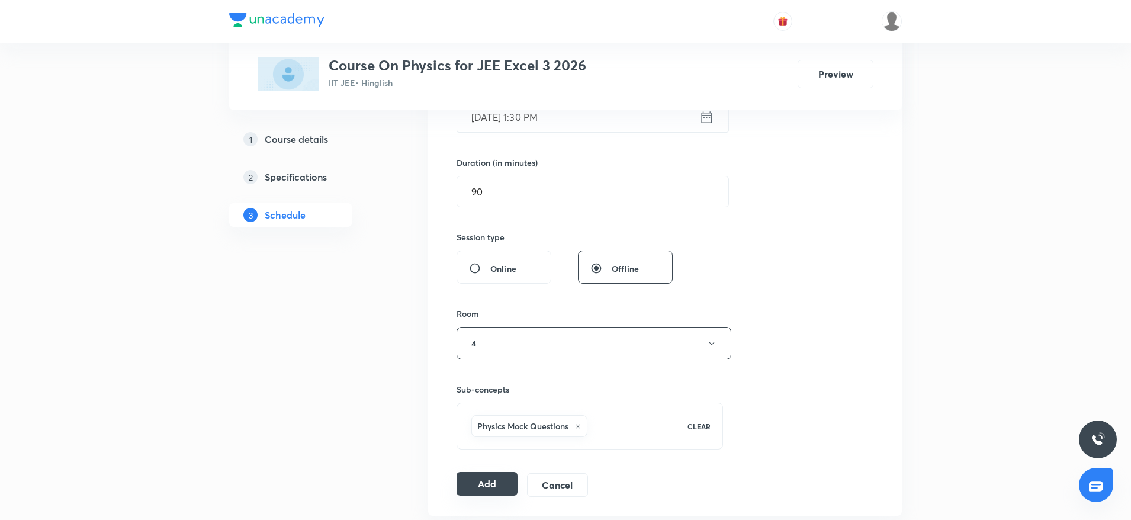
click at [481, 473] on button "Add" at bounding box center [486, 484] width 61 height 24
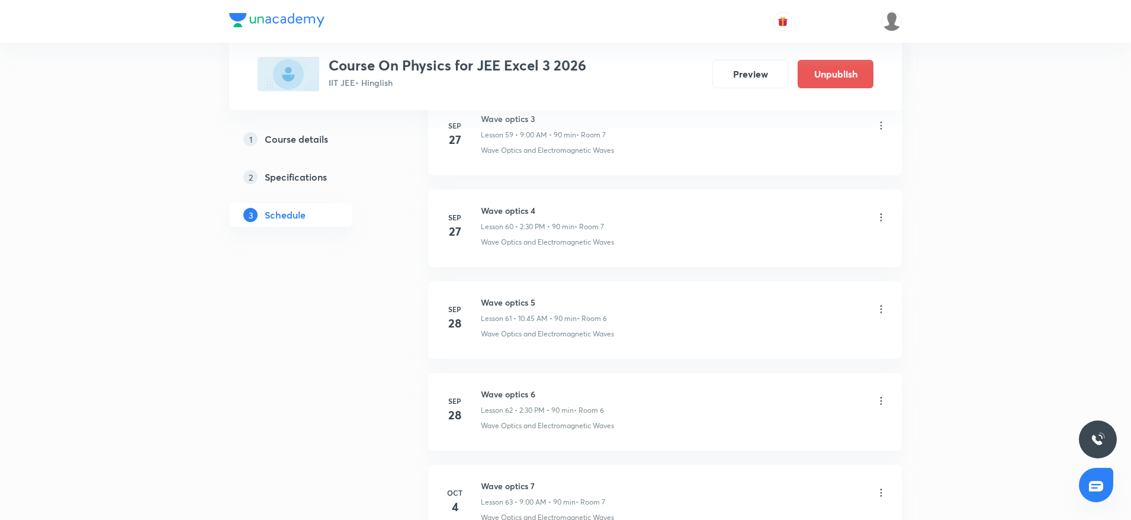
scroll to position [5757, 0]
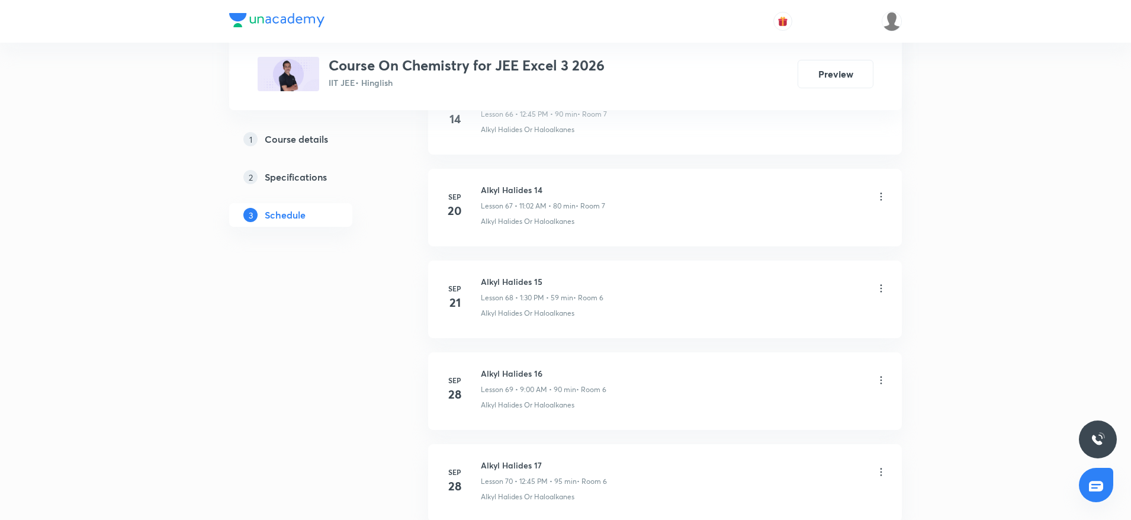
scroll to position [7035, 0]
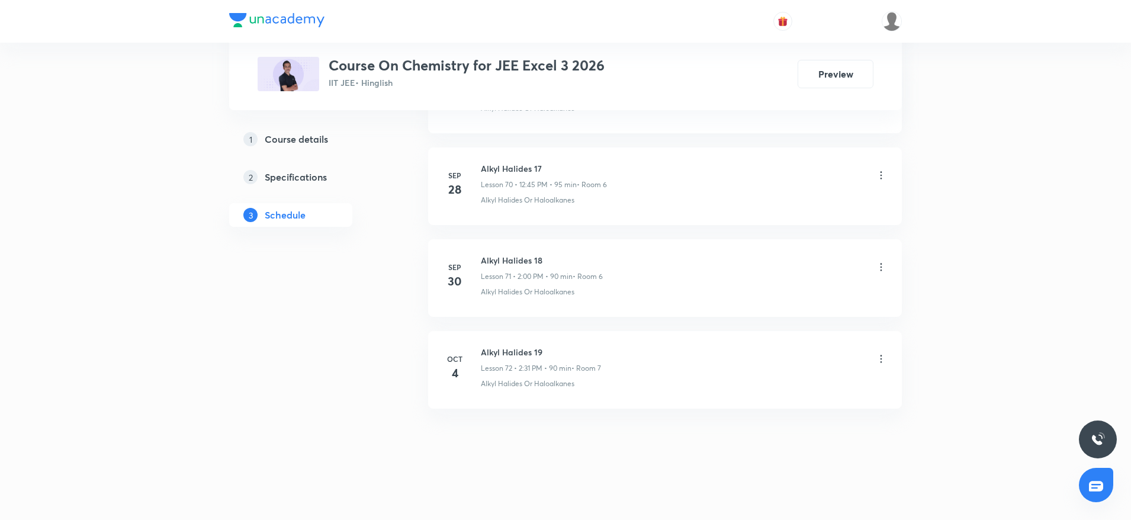
click at [495, 354] on h6 "Alkyl Halides 19" at bounding box center [541, 352] width 120 height 12
copy h6 "Alkyl Halides 19"
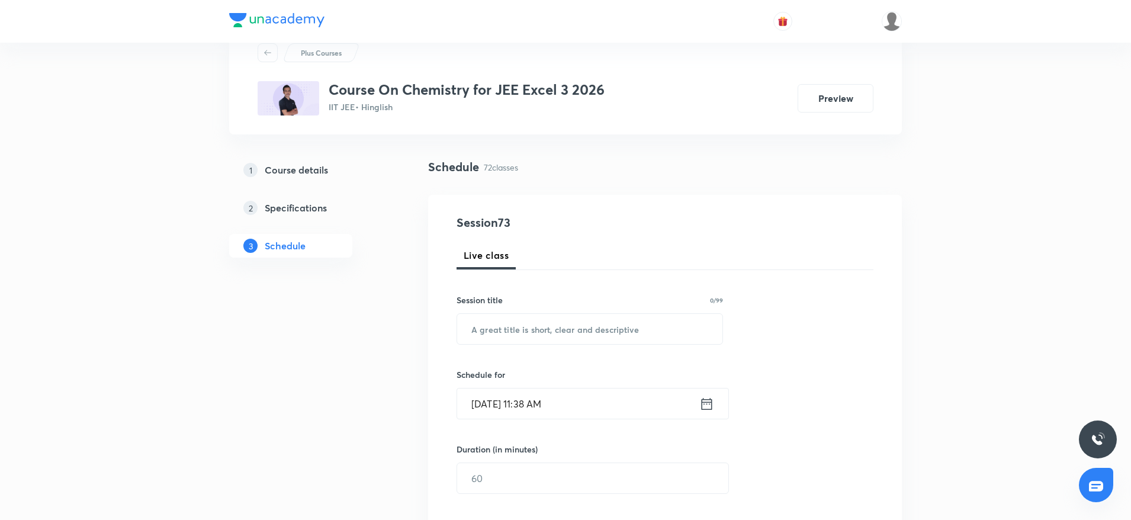
scroll to position [0, 0]
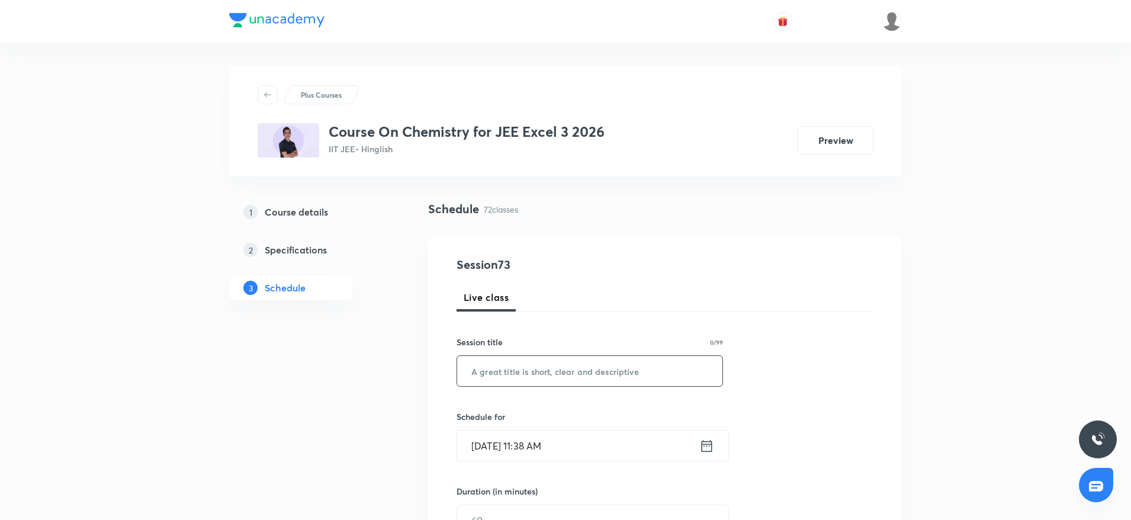
click at [488, 367] on input "text" at bounding box center [589, 371] width 265 height 30
paste input "Alkyl Halides 19"
type input "Alkyl Halides 20"
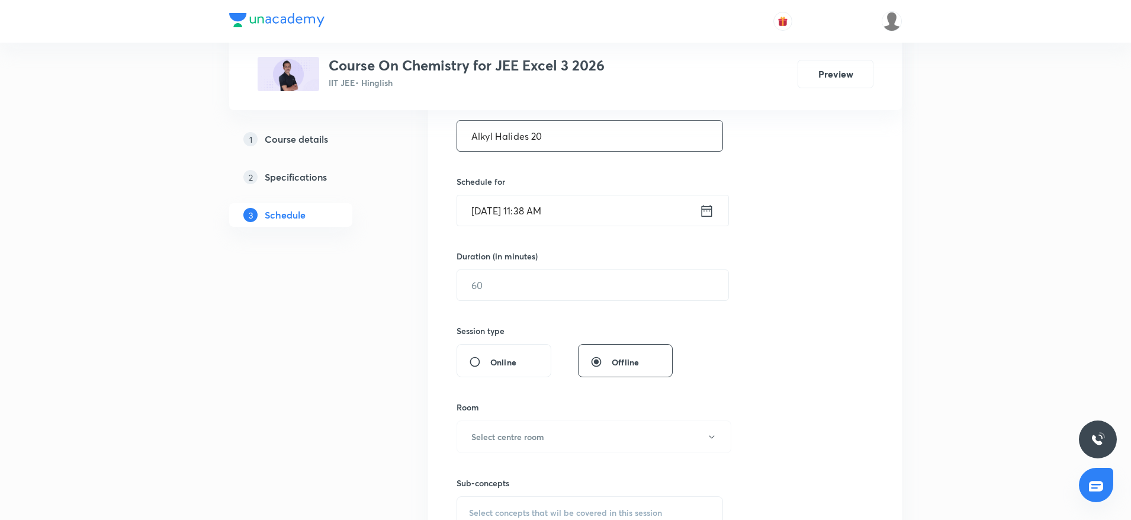
scroll to position [237, 0]
click at [581, 199] on input "[DATE] 11:38 AM" at bounding box center [578, 209] width 242 height 30
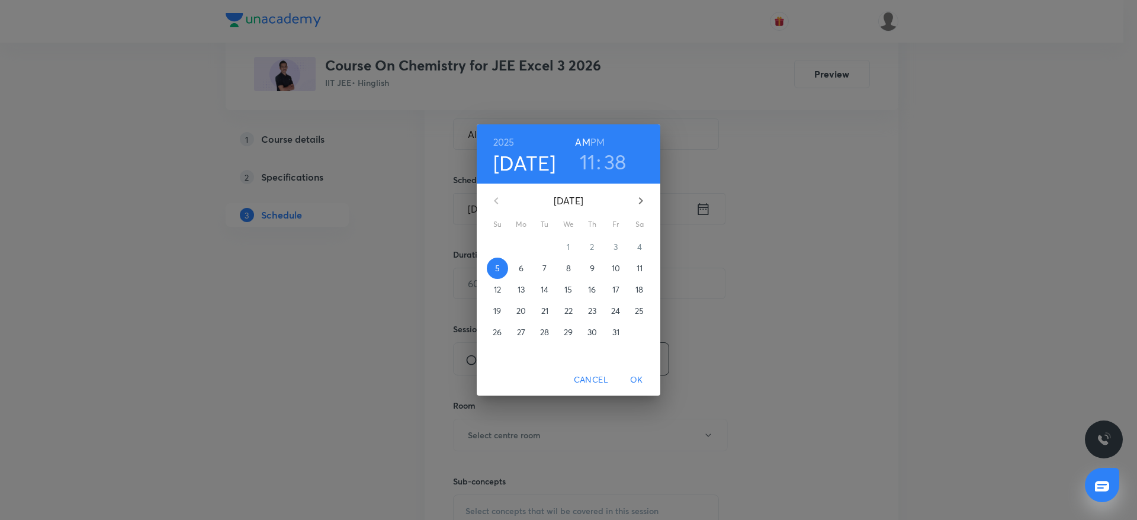
click at [595, 136] on h6 "PM" at bounding box center [597, 142] width 14 height 17
click at [588, 158] on h3 "11" at bounding box center [588, 161] width 16 height 25
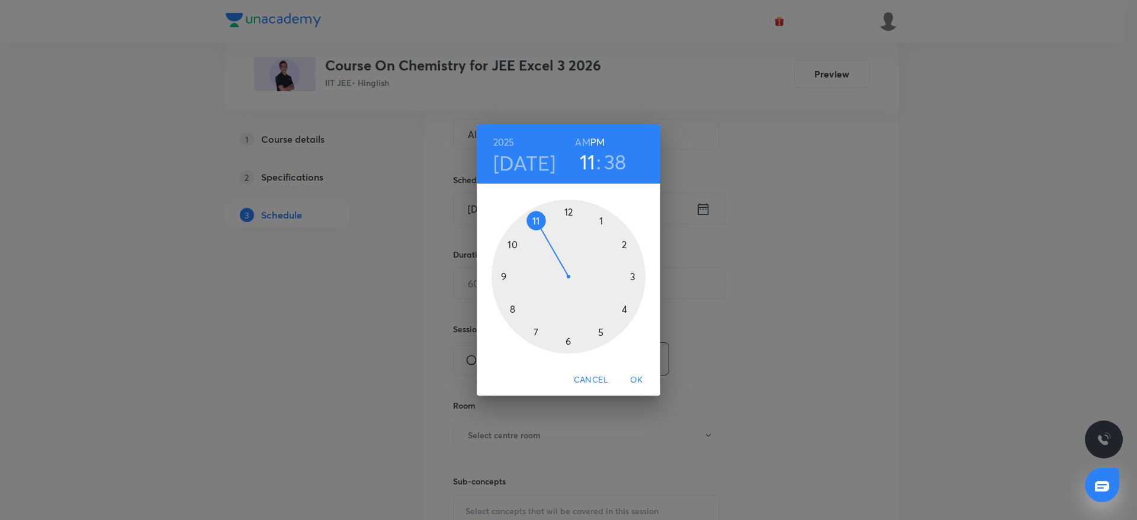
click at [633, 275] on div at bounding box center [568, 276] width 154 height 154
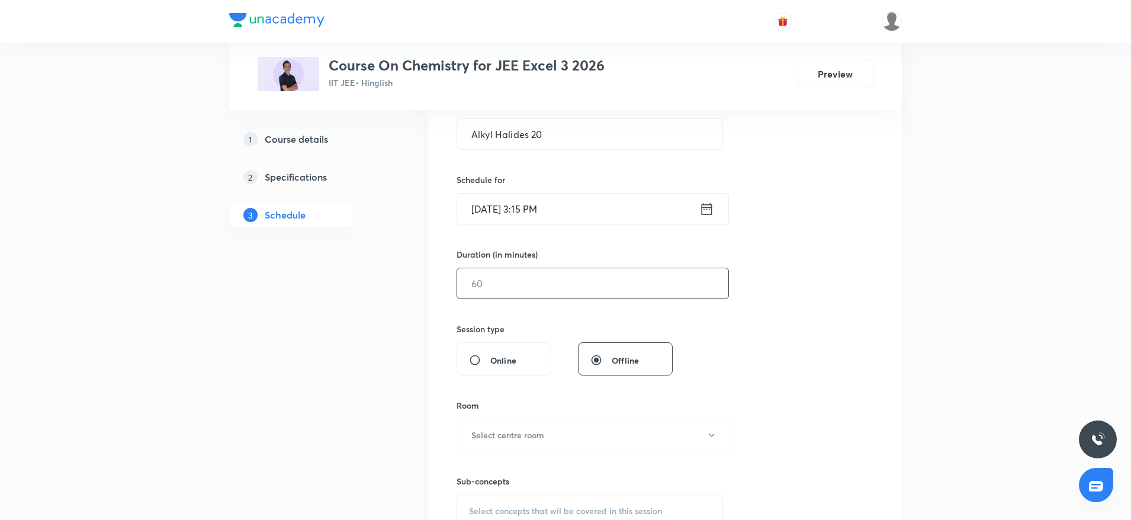
click at [561, 298] on input "text" at bounding box center [592, 283] width 271 height 30
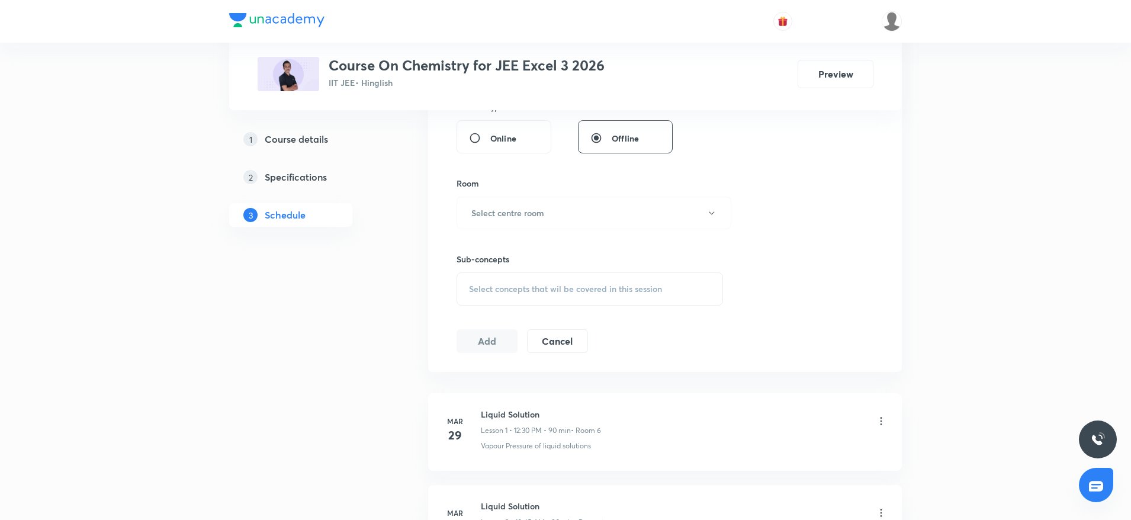
scroll to position [459, 0]
type input "90"
click at [501, 211] on h6 "Select centre room" at bounding box center [507, 212] width 73 height 12
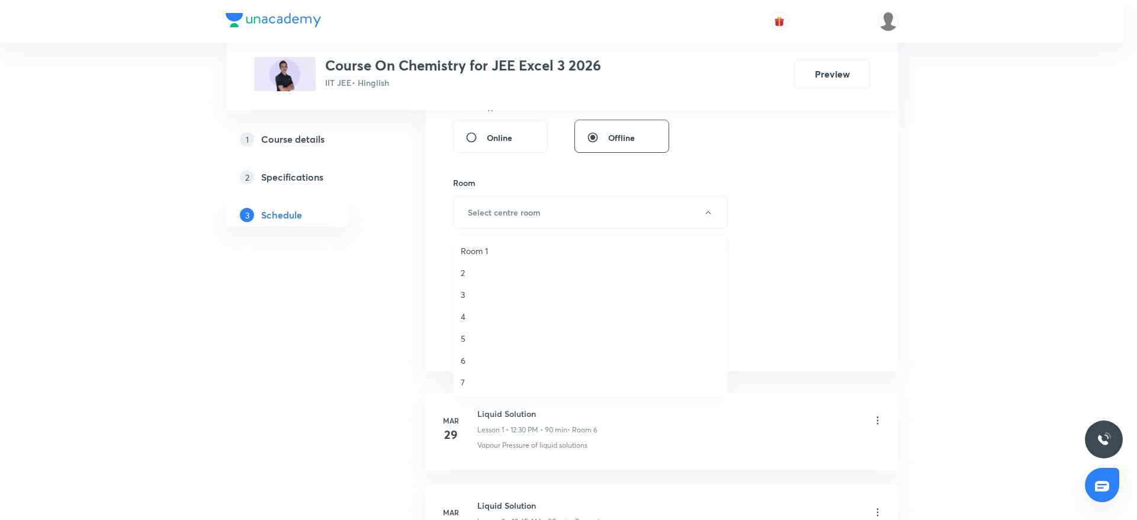
click at [465, 312] on span "4" at bounding box center [590, 316] width 259 height 12
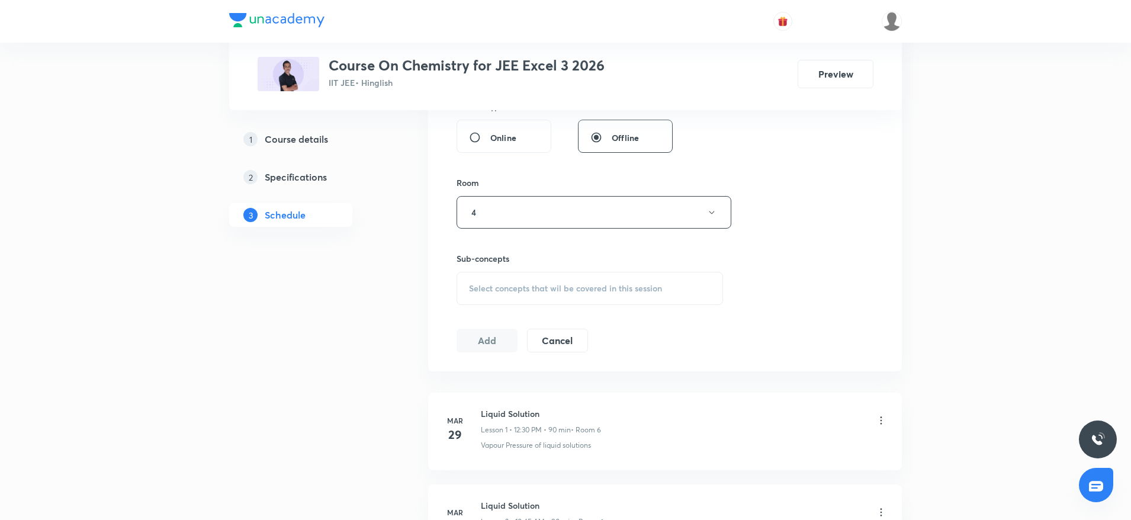
click at [522, 288] on span "Select concepts that wil be covered in this session" at bounding box center [565, 288] width 193 height 9
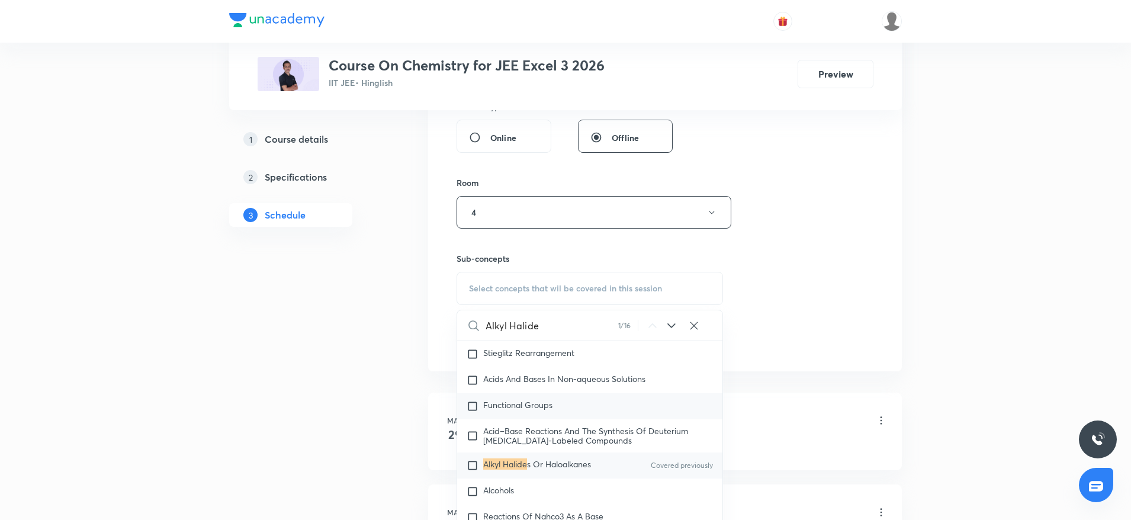
scroll to position [20841, 0]
type input "Alkyl Halide"
click at [493, 384] on p "Alkyl Halide s Or Haloalkanes" at bounding box center [537, 465] width 108 height 12
checkbox input "true"
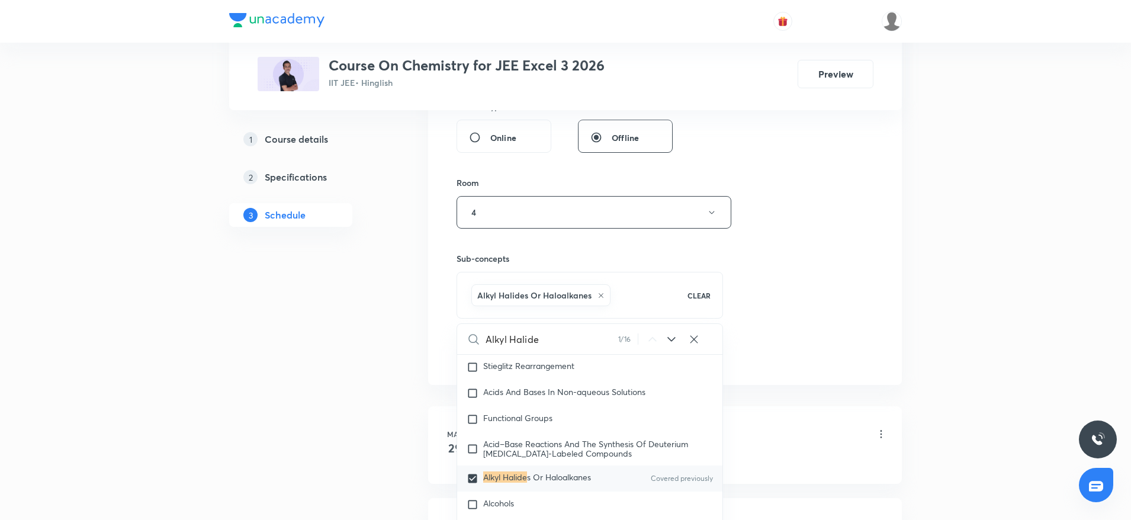
click at [835, 273] on div "Session 73 Live class Session title 16/99 Alkyl Halides 20 ​ Schedule for [DATE…" at bounding box center [664, 80] width 417 height 569
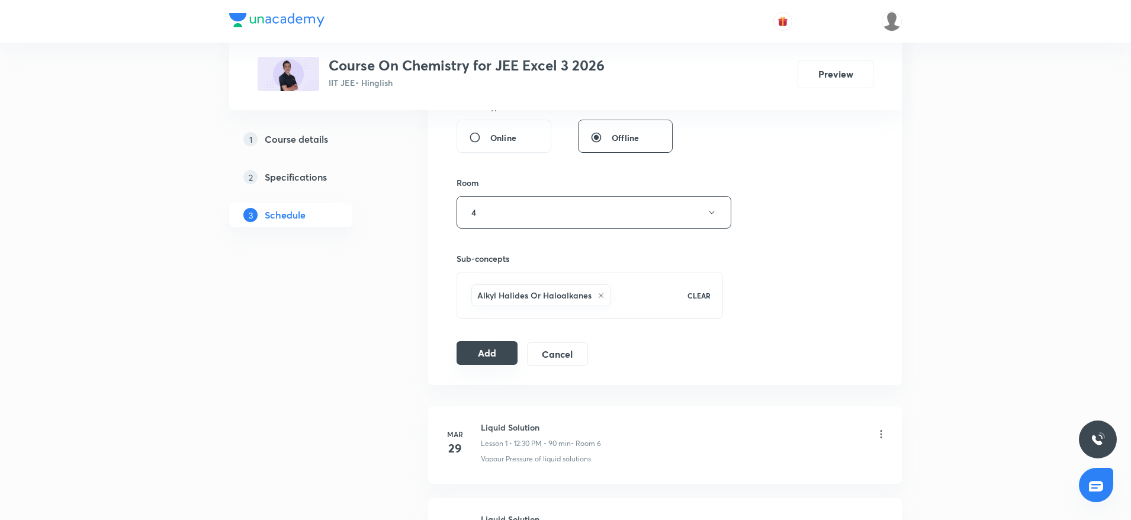
click at [477, 347] on button "Add" at bounding box center [486, 353] width 61 height 24
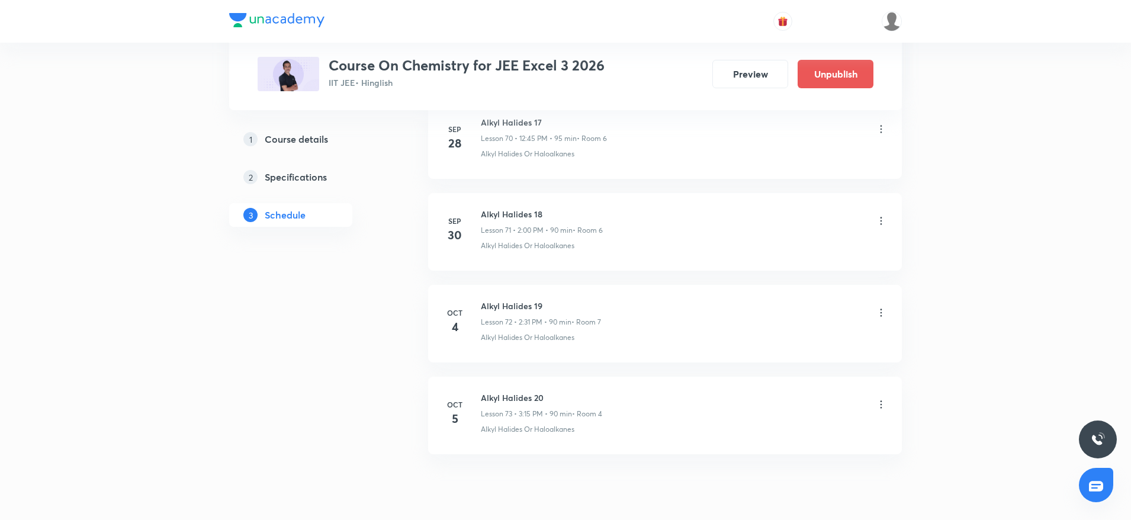
scroll to position [6583, 0]
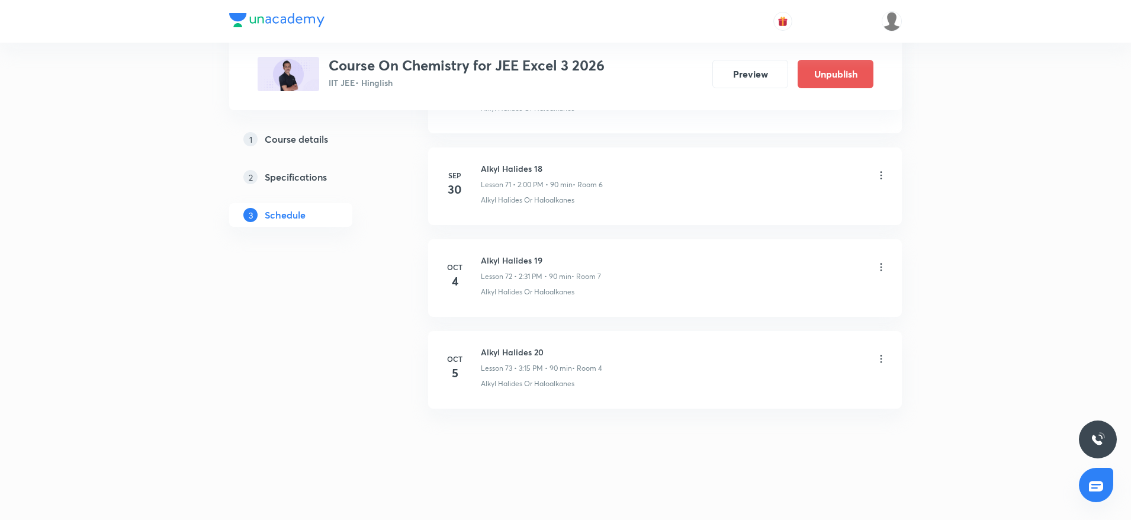
click at [497, 357] on h6 "Alkyl Halides 20" at bounding box center [541, 352] width 121 height 12
click at [513, 350] on h6 "Alkyl Halides 20" at bounding box center [541, 352] width 121 height 12
